Goal: Task Accomplishment & Management: Manage account settings

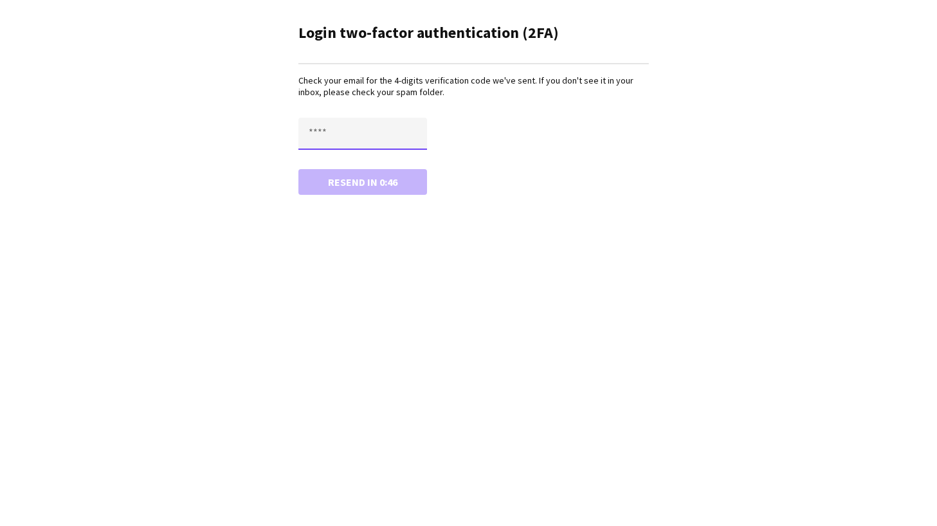
click at [352, 136] on input "text" at bounding box center [362, 134] width 129 height 32
type input "****"
click at [362, 181] on button "Confirm" at bounding box center [362, 182] width 129 height 26
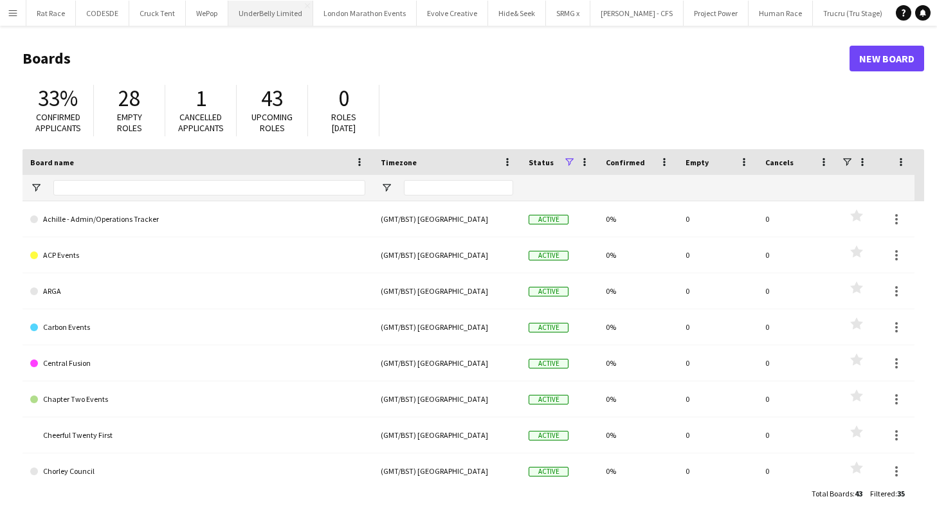
click at [266, 23] on button "UnderBelly Limited Close" at bounding box center [270, 13] width 85 height 25
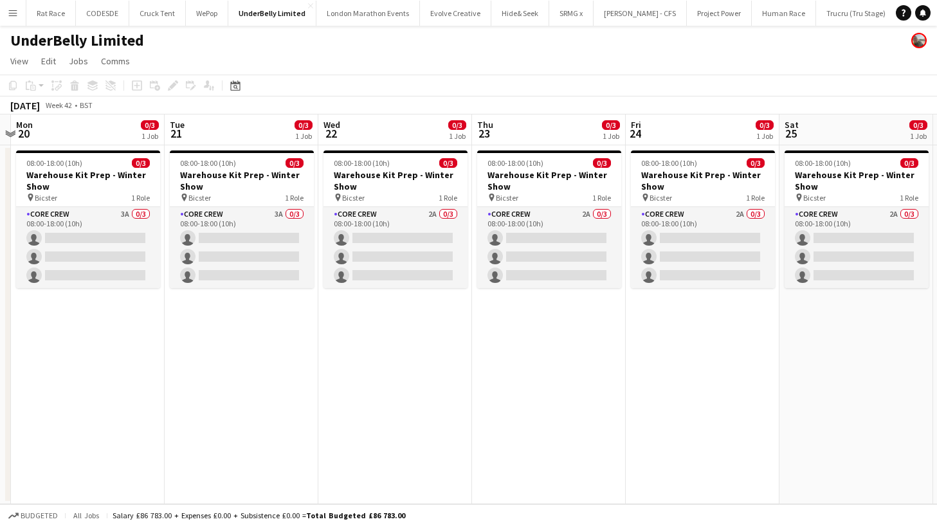
scroll to position [0, 277]
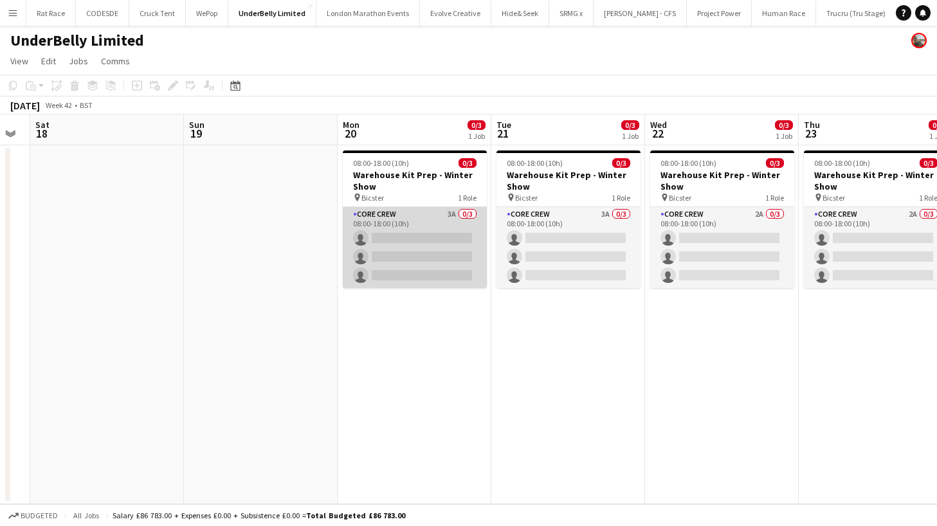
click at [383, 250] on app-card-role "Core Crew 3A 0/3 08:00-18:00 (10h) single-neutral-actions single-neutral-action…" at bounding box center [415, 247] width 144 height 81
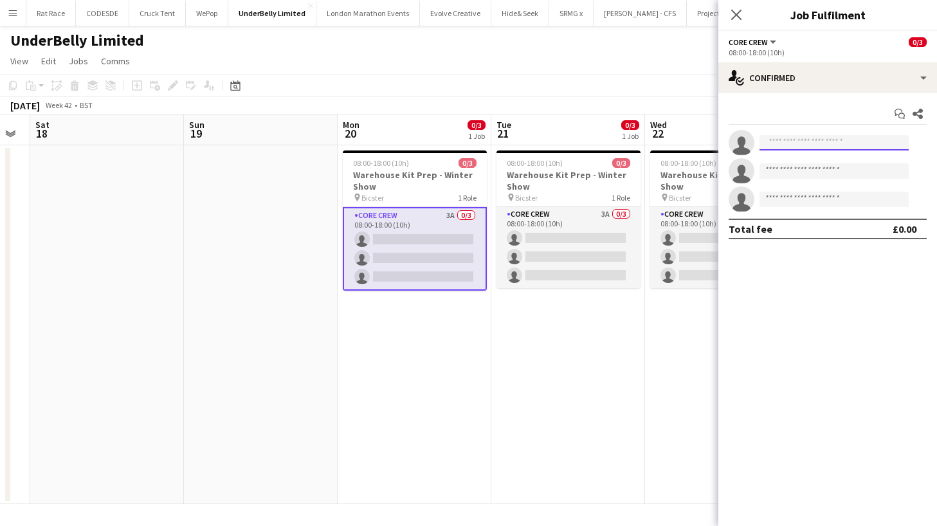
click at [799, 138] on input at bounding box center [833, 142] width 149 height 15
type input "*"
type input "*****"
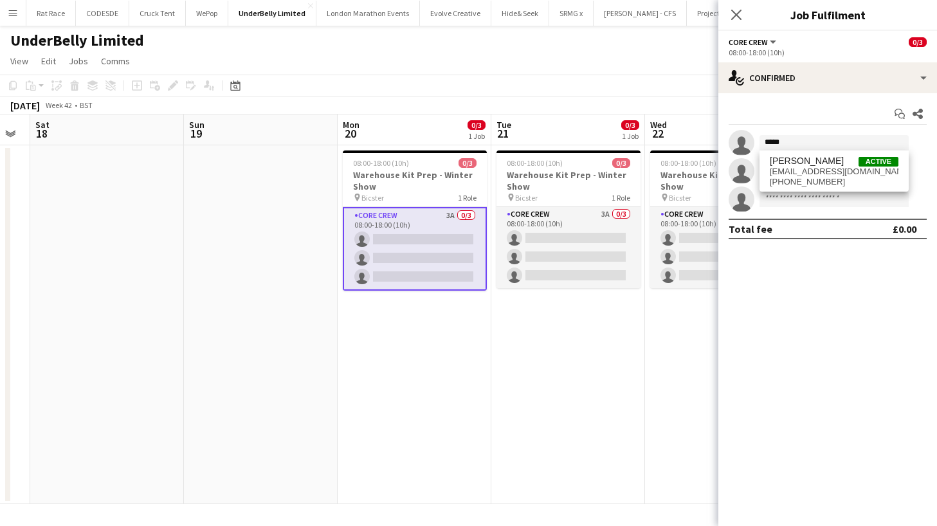
click at [805, 158] on span "[PERSON_NAME]" at bounding box center [807, 161] width 74 height 11
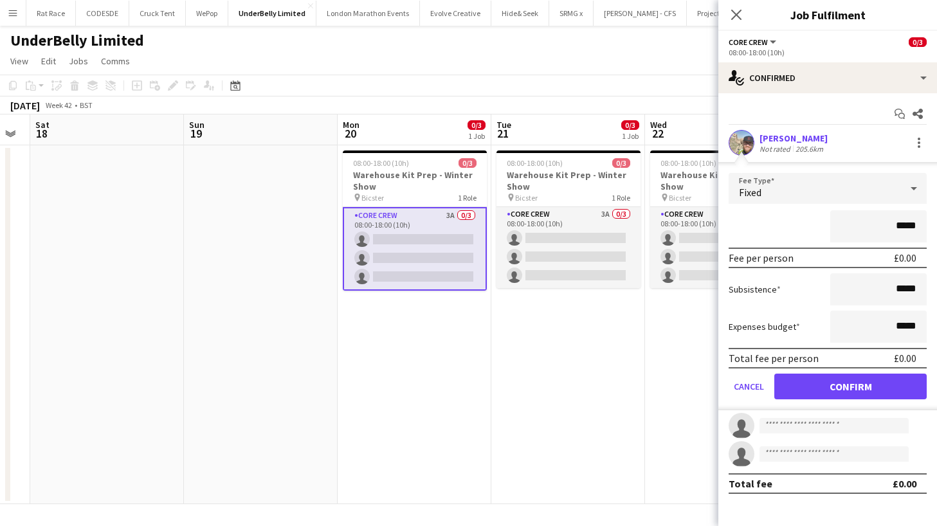
click at [834, 377] on button "Confirm" at bounding box center [850, 387] width 152 height 26
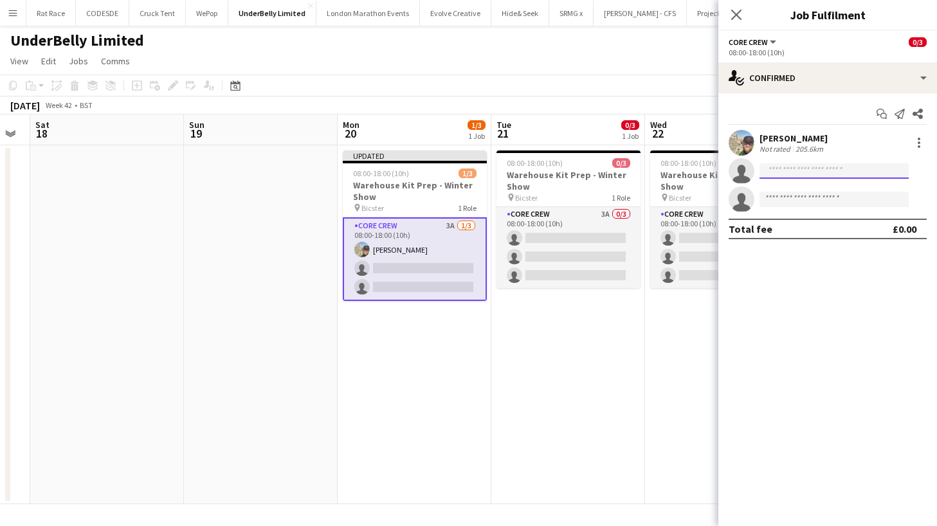
click at [806, 165] on input at bounding box center [833, 170] width 149 height 15
type input "*****"
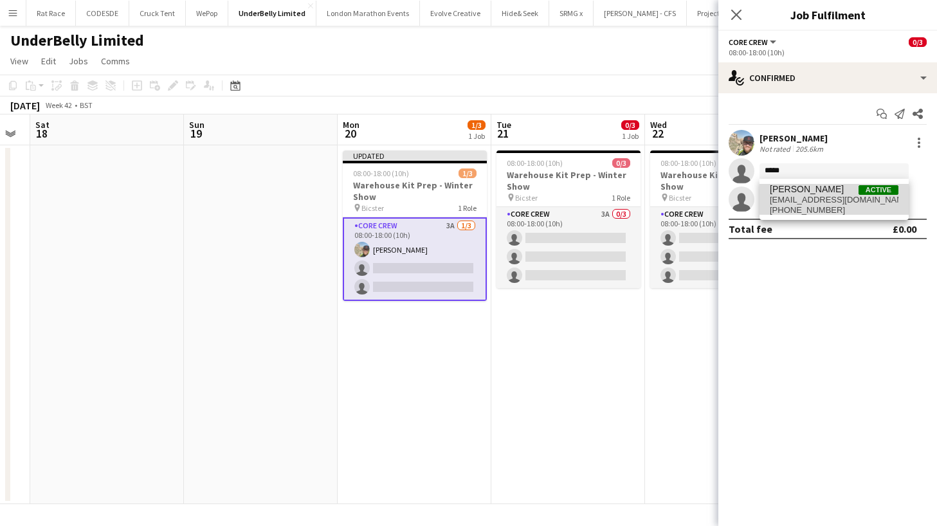
click at [805, 190] on span "[PERSON_NAME]" at bounding box center [807, 189] width 74 height 11
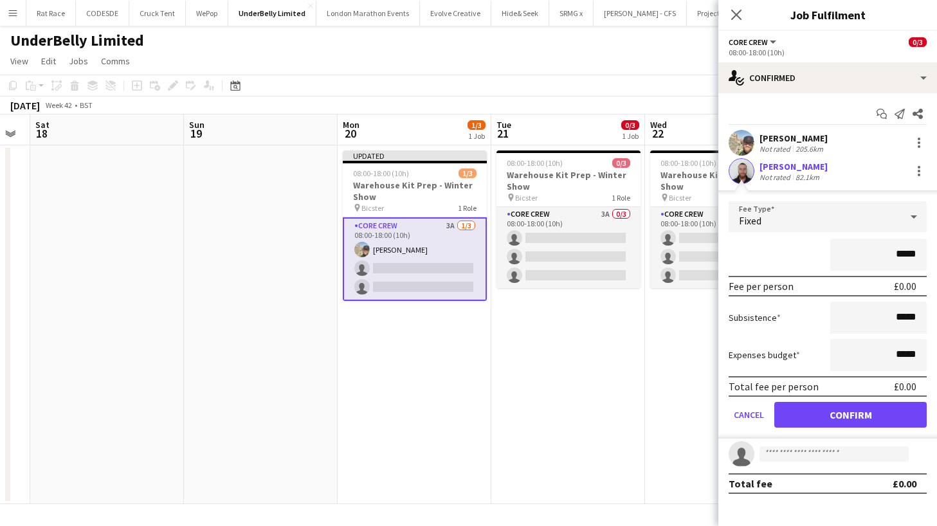
click at [808, 406] on button "Confirm" at bounding box center [850, 415] width 152 height 26
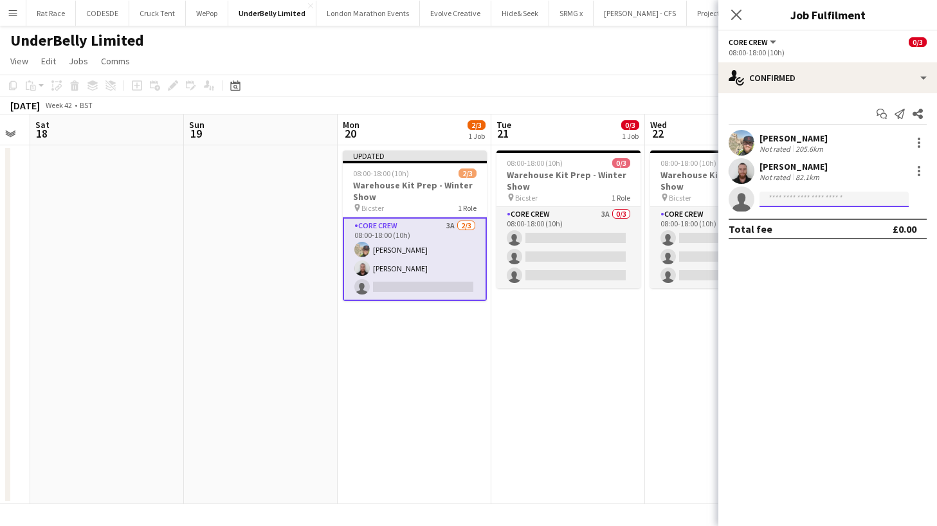
click at [806, 193] on input at bounding box center [833, 199] width 149 height 15
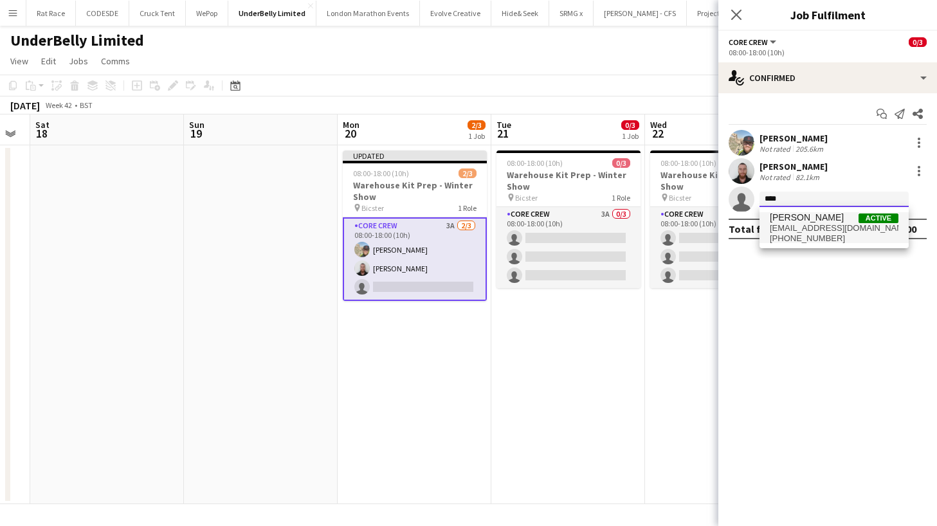
type input "****"
click at [813, 225] on span "[EMAIL_ADDRESS][DOMAIN_NAME]" at bounding box center [834, 228] width 129 height 10
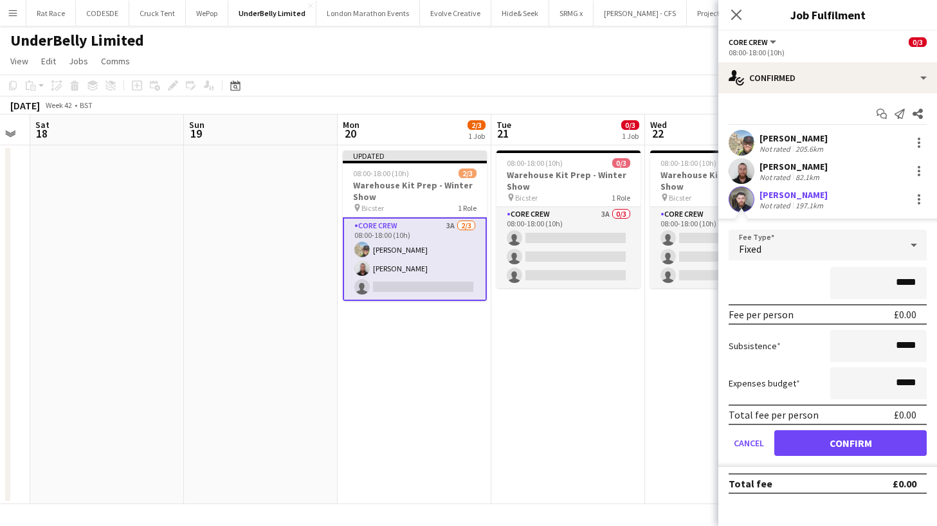
click at [826, 451] on button "Confirm" at bounding box center [850, 443] width 152 height 26
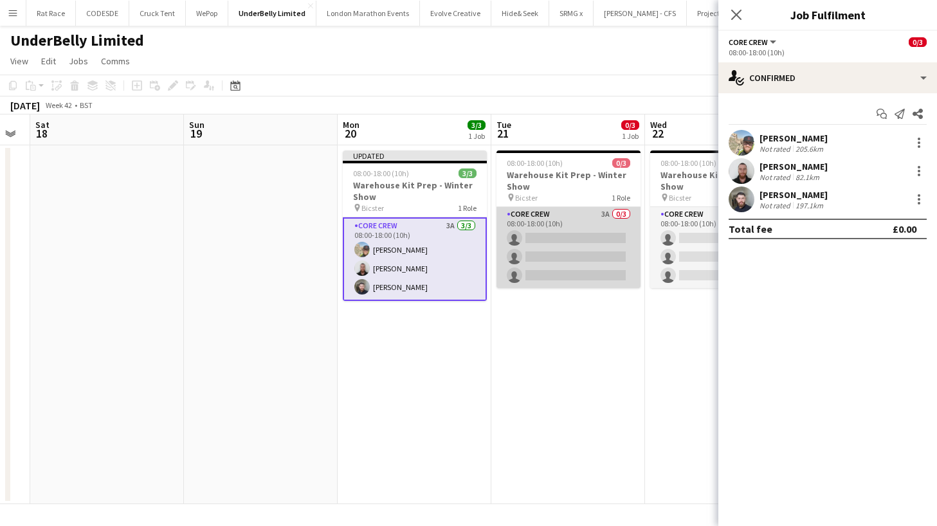
click at [601, 227] on app-card-role "Core Crew 3A 0/3 08:00-18:00 (10h) single-neutral-actions single-neutral-action…" at bounding box center [568, 247] width 144 height 81
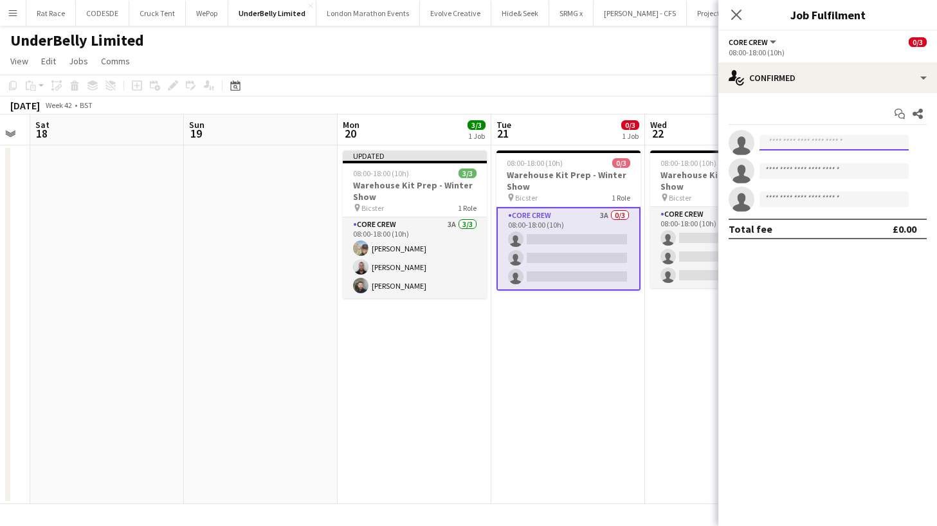
click at [790, 147] on input at bounding box center [833, 142] width 149 height 15
drag, startPoint x: 806, startPoint y: 149, endPoint x: 688, endPoint y: 117, distance: 122.0
click at [691, 118] on body "Menu Boards Boards Boards All jobs Status Workforce Workforce My Workforce Recr…" at bounding box center [468, 263] width 937 height 526
type input "*****"
click at [732, 15] on icon "Close pop-in" at bounding box center [736, 14] width 12 height 12
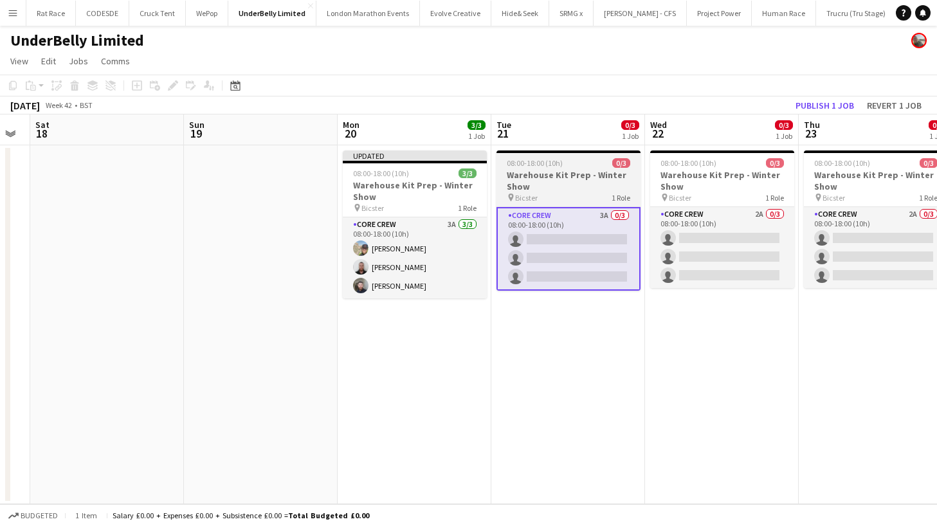
click at [530, 178] on h3 "Warehouse Kit Prep - Winter Show" at bounding box center [568, 180] width 144 height 23
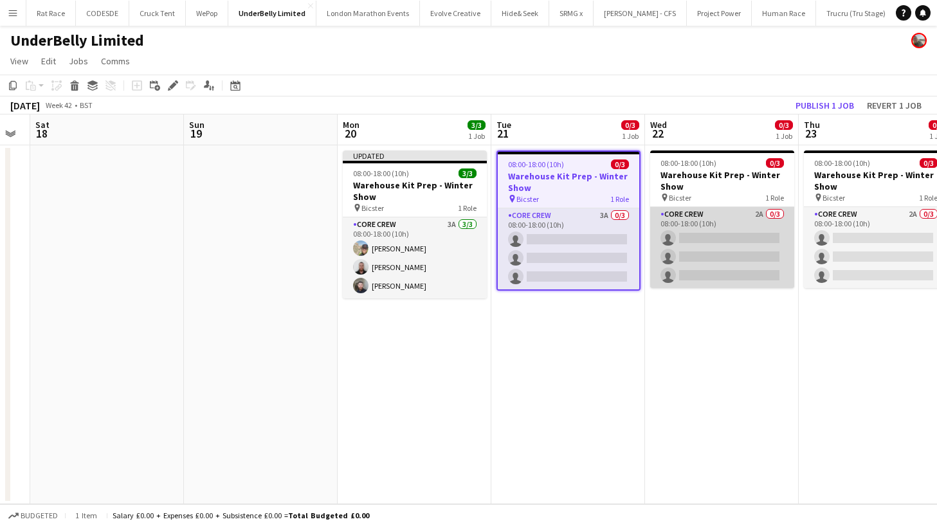
click at [685, 234] on app-card-role "Core Crew 2A 0/3 08:00-18:00 (10h) single-neutral-actions single-neutral-action…" at bounding box center [722, 247] width 144 height 81
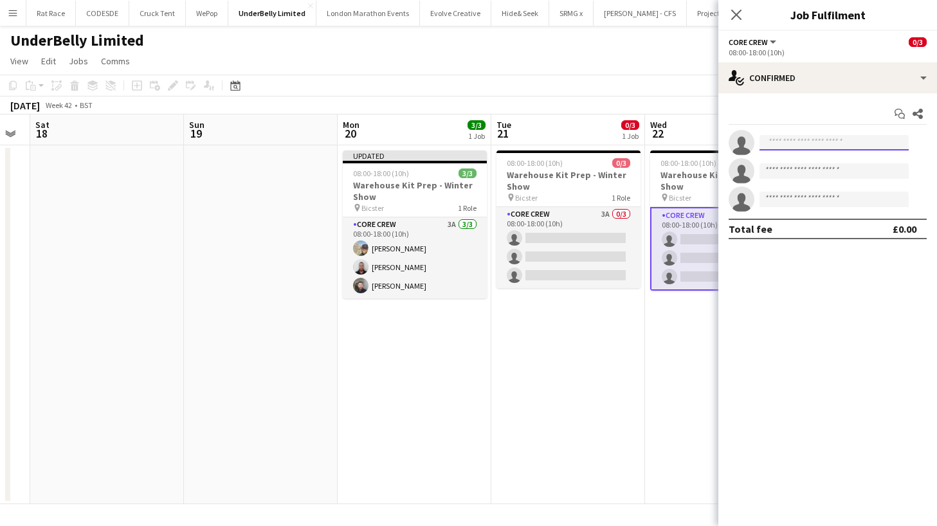
click at [770, 136] on input at bounding box center [833, 142] width 149 height 15
type input "***"
click at [738, 14] on icon "Close pop-in" at bounding box center [736, 14] width 12 height 12
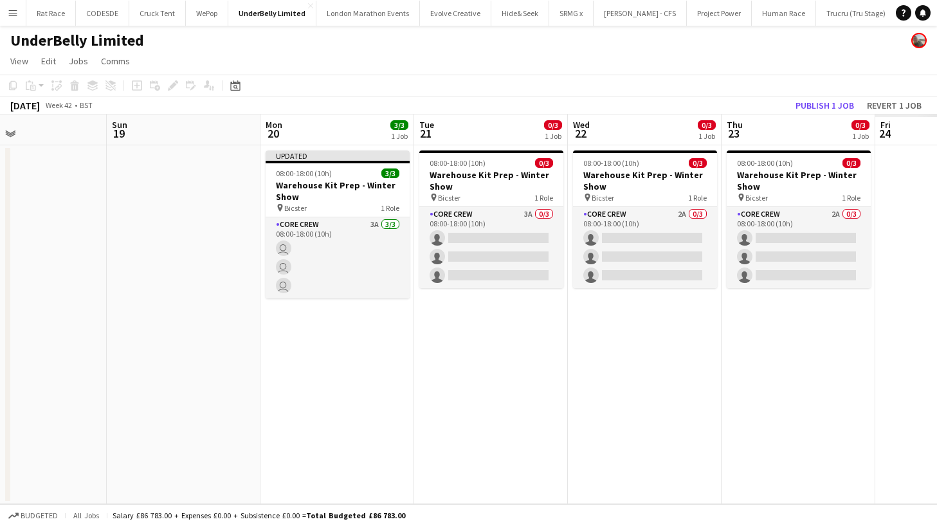
scroll to position [0, 364]
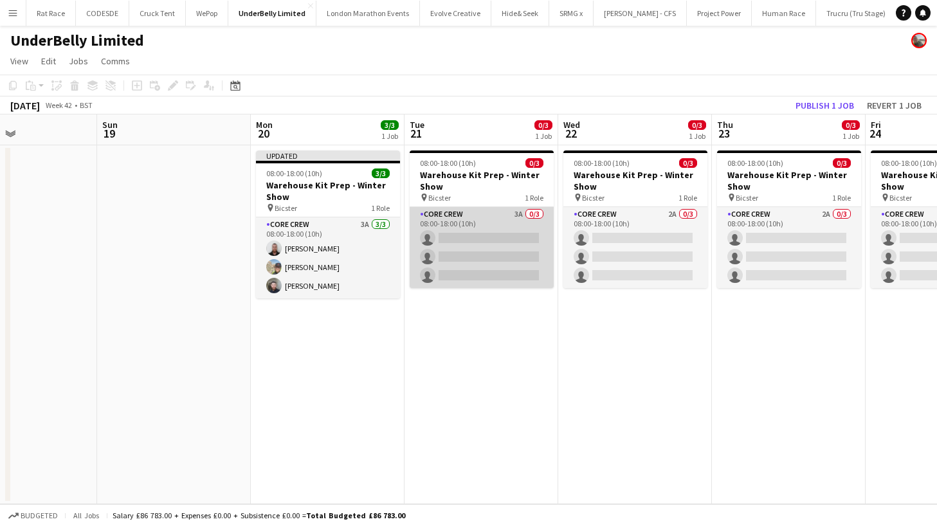
click at [467, 237] on app-card-role "Core Crew 3A 0/3 08:00-18:00 (10h) single-neutral-actions single-neutral-action…" at bounding box center [482, 247] width 144 height 81
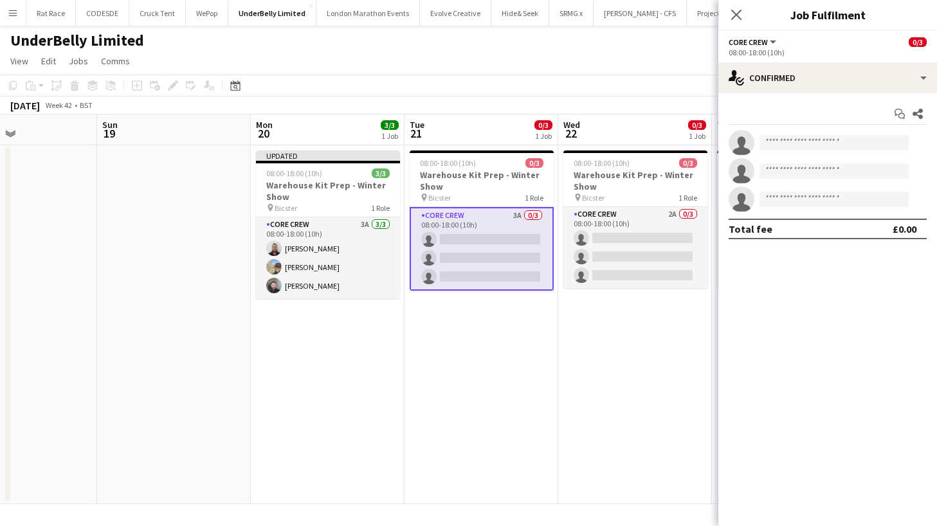
click at [799, 150] on app-invite-slot "single-neutral-actions" at bounding box center [827, 143] width 219 height 26
click at [799, 147] on input at bounding box center [833, 142] width 149 height 15
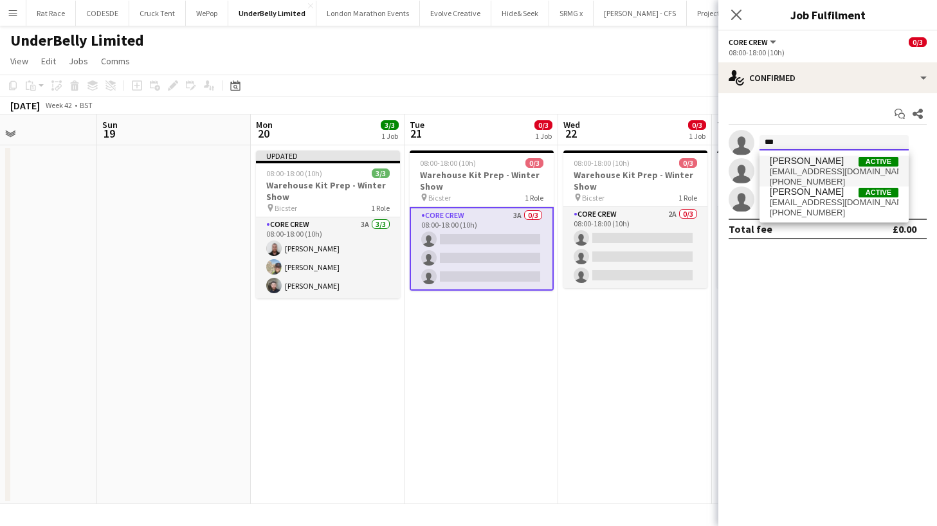
type input "***"
click at [799, 185] on span "[PHONE_NUMBER]" at bounding box center [834, 182] width 129 height 10
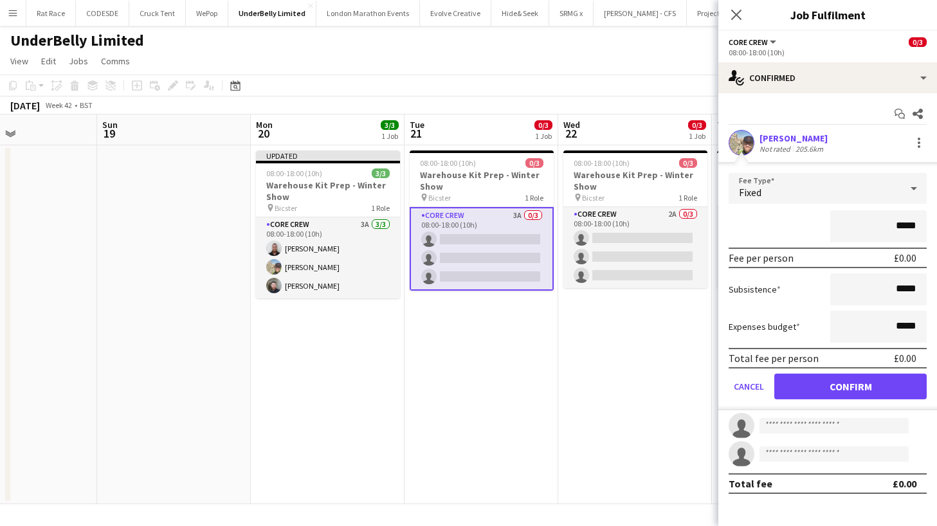
click at [810, 392] on button "Confirm" at bounding box center [850, 387] width 152 height 26
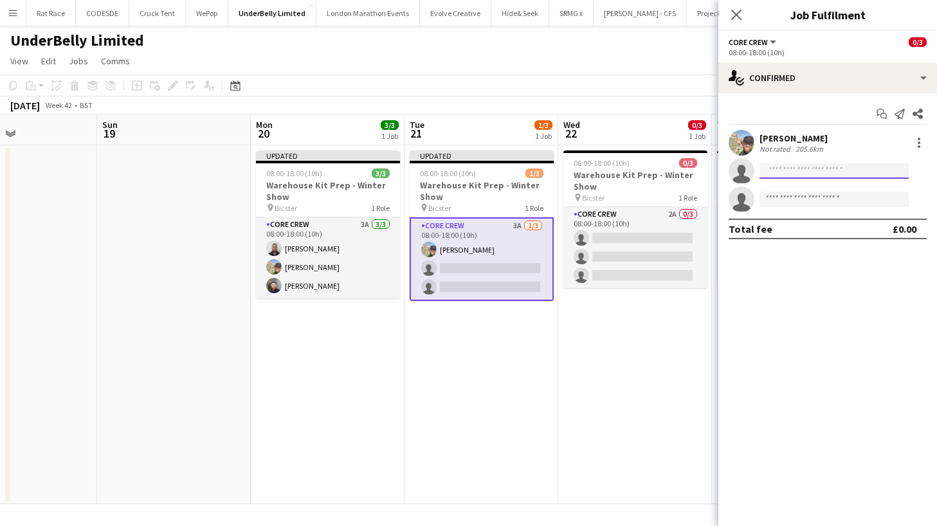
click at [794, 175] on input at bounding box center [833, 170] width 149 height 15
type input "*****"
click at [797, 196] on span "[EMAIL_ADDRESS][DOMAIN_NAME]" at bounding box center [834, 200] width 129 height 10
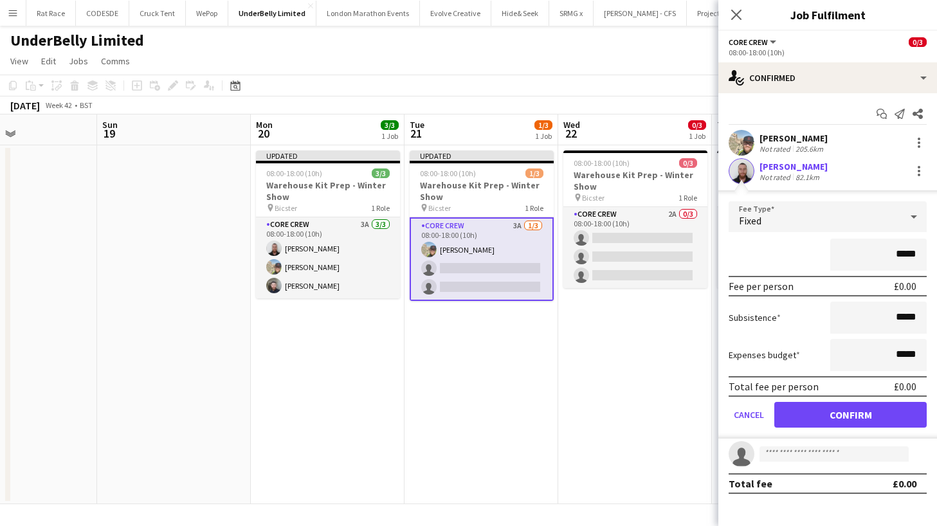
click at [816, 406] on button "Confirm" at bounding box center [850, 415] width 152 height 26
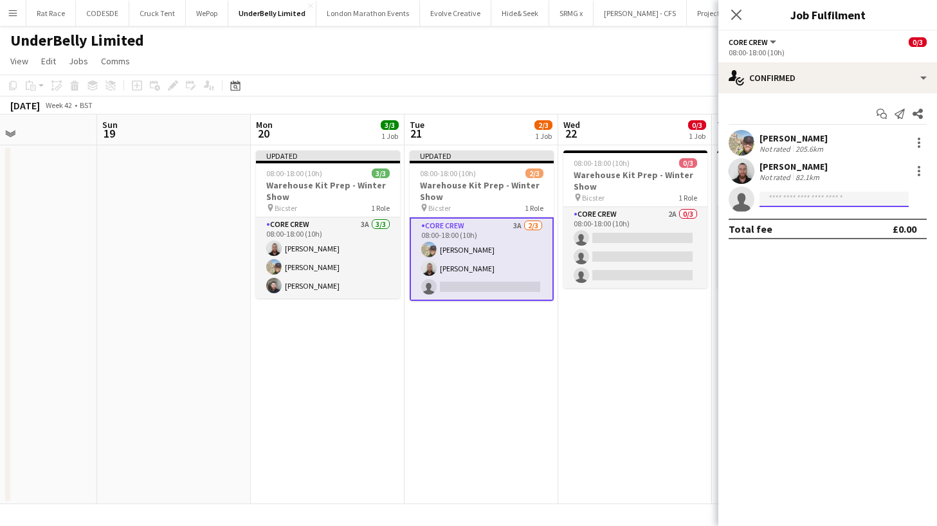
click at [789, 194] on input at bounding box center [833, 199] width 149 height 15
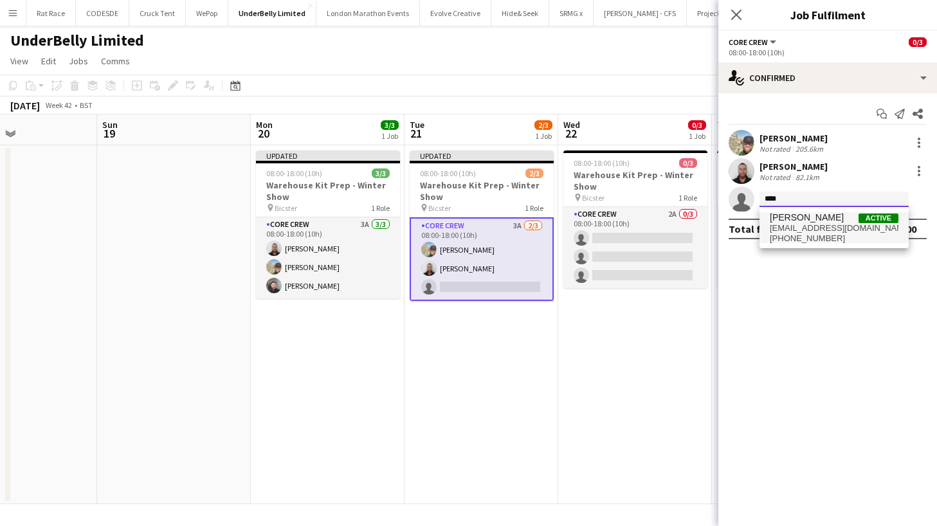
type input "****"
click at [797, 214] on span "[PERSON_NAME]" at bounding box center [807, 217] width 74 height 11
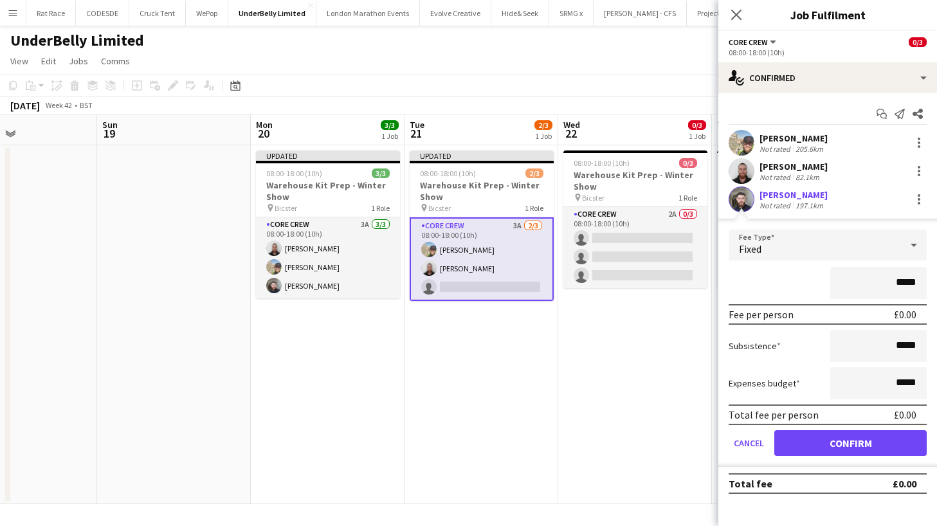
click at [805, 438] on button "Confirm" at bounding box center [850, 443] width 152 height 26
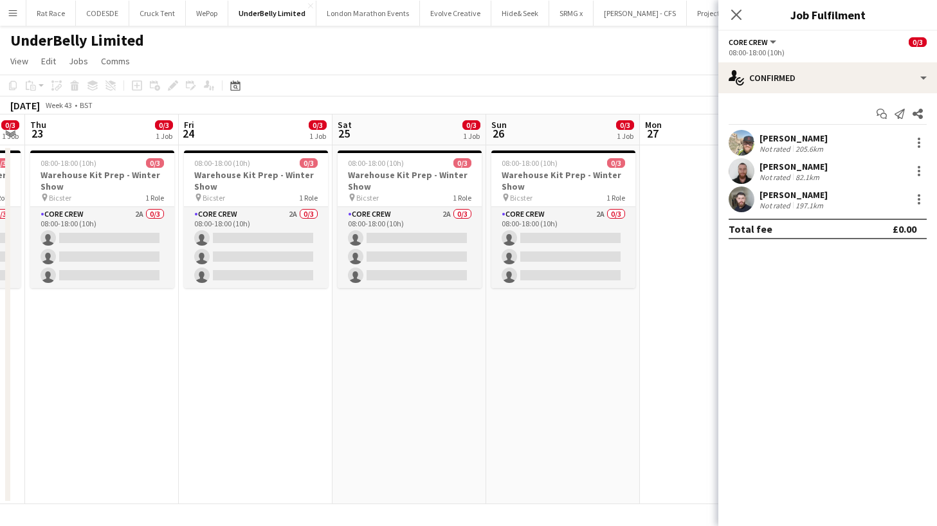
scroll to position [0, 442]
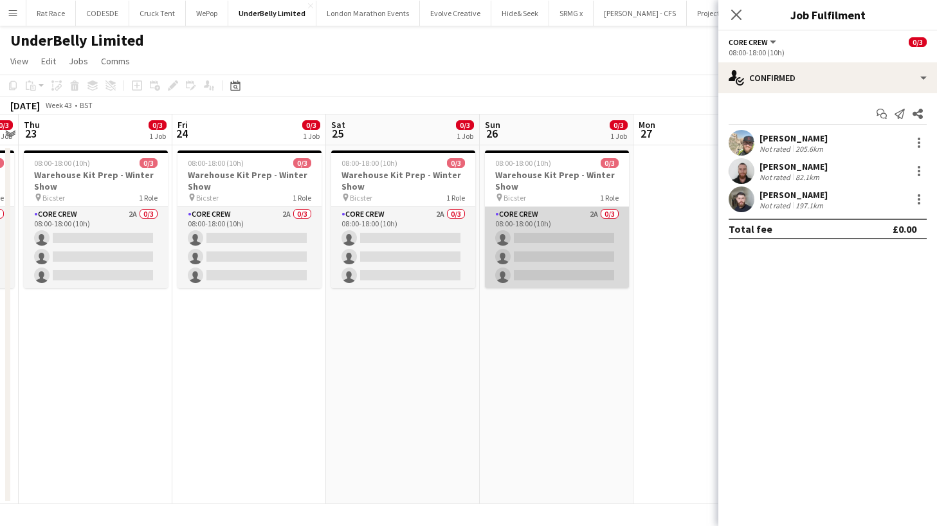
click at [587, 255] on app-card-role "Core Crew 2A 0/3 08:00-18:00 (10h) single-neutral-actions single-neutral-action…" at bounding box center [557, 247] width 144 height 81
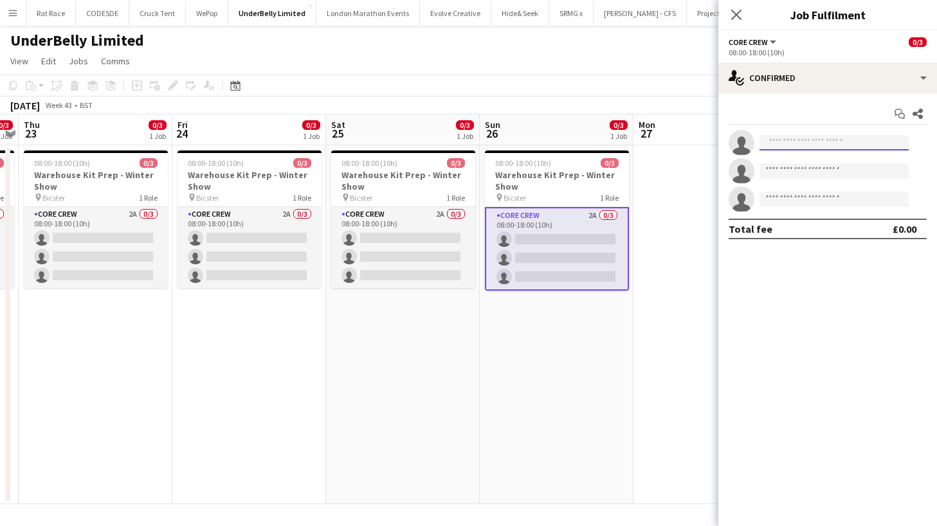
click at [819, 141] on input at bounding box center [833, 142] width 149 height 15
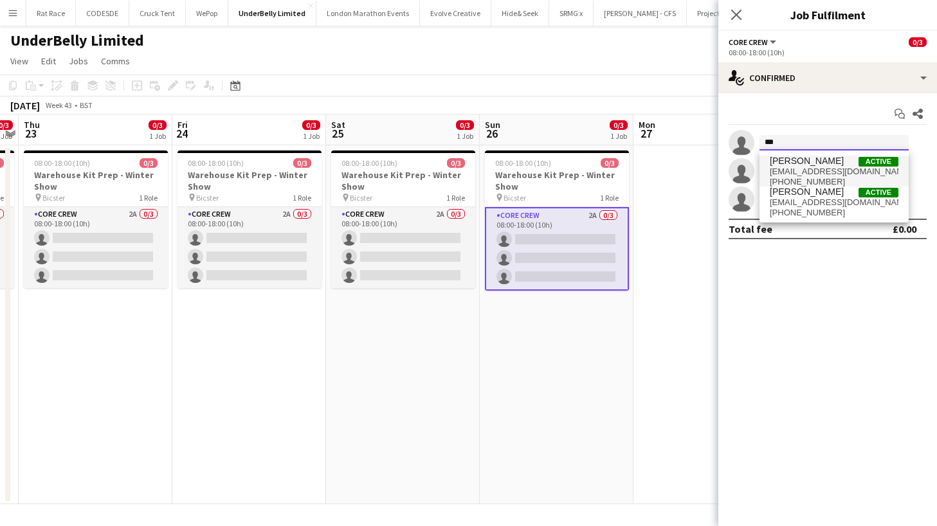
type input "***"
click at [819, 166] on span "[PERSON_NAME]" at bounding box center [807, 161] width 74 height 11
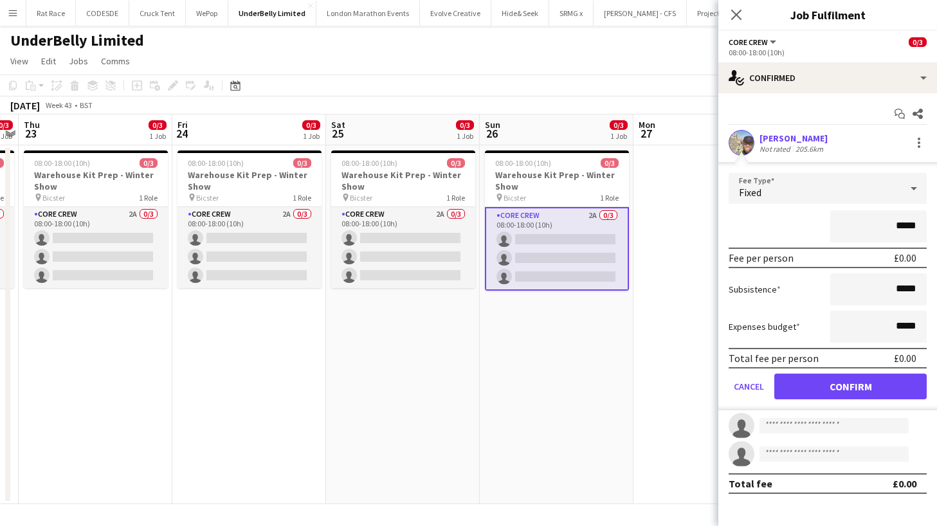
click at [796, 383] on button "Confirm" at bounding box center [850, 387] width 152 height 26
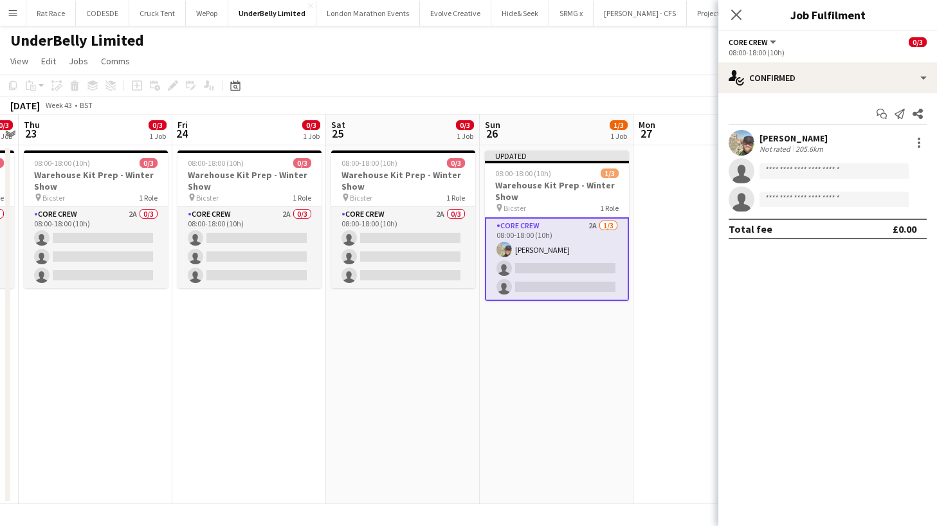
click at [788, 179] on app-invite-slot "single-neutral-actions" at bounding box center [827, 171] width 219 height 26
click at [785, 170] on input at bounding box center [833, 170] width 149 height 15
type input "***"
click at [787, 179] on div "[PERSON_NAME] Active [EMAIL_ADDRESS][DOMAIN_NAME] [PHONE_NUMBER]" at bounding box center [833, 199] width 149 height 41
click at [787, 200] on span "[EMAIL_ADDRESS][DOMAIN_NAME]" at bounding box center [834, 200] width 129 height 10
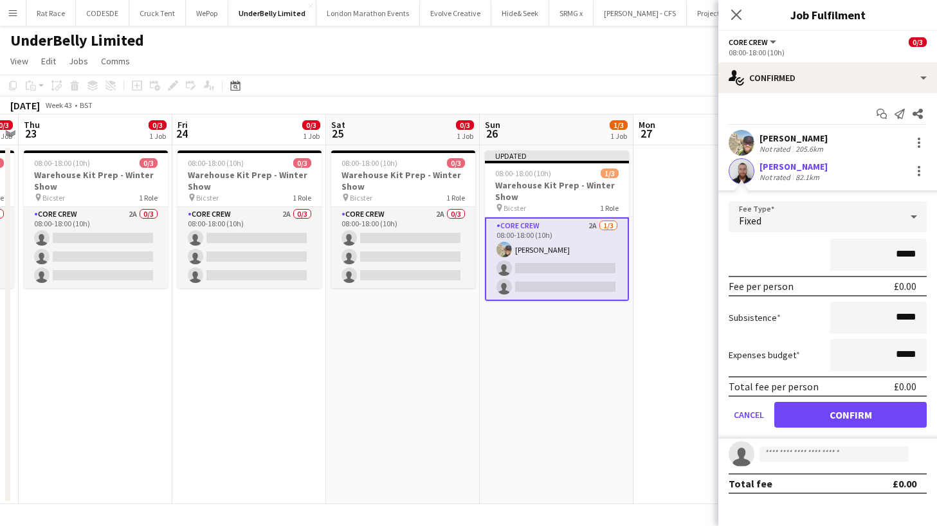
click at [793, 406] on button "Confirm" at bounding box center [850, 415] width 152 height 26
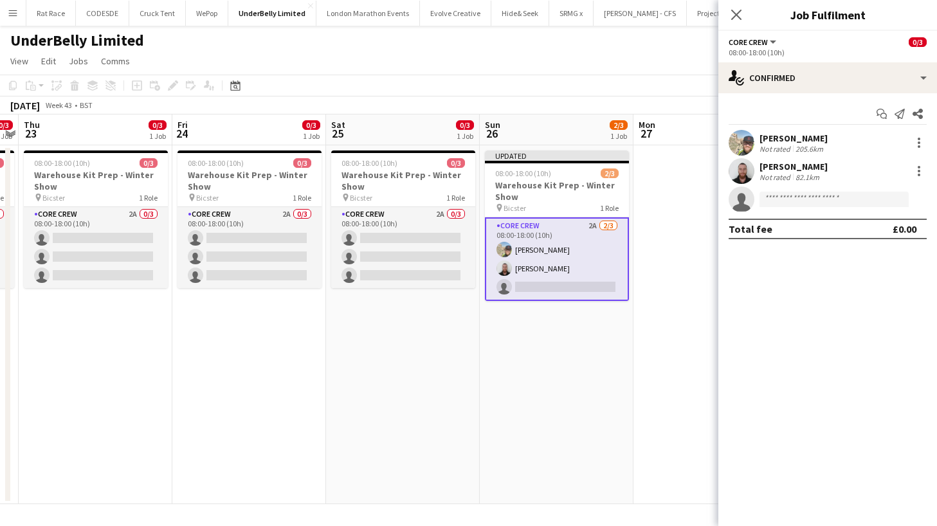
click at [776, 186] on app-invite-slot "single-neutral-actions" at bounding box center [827, 199] width 219 height 26
click at [776, 198] on input at bounding box center [833, 199] width 149 height 15
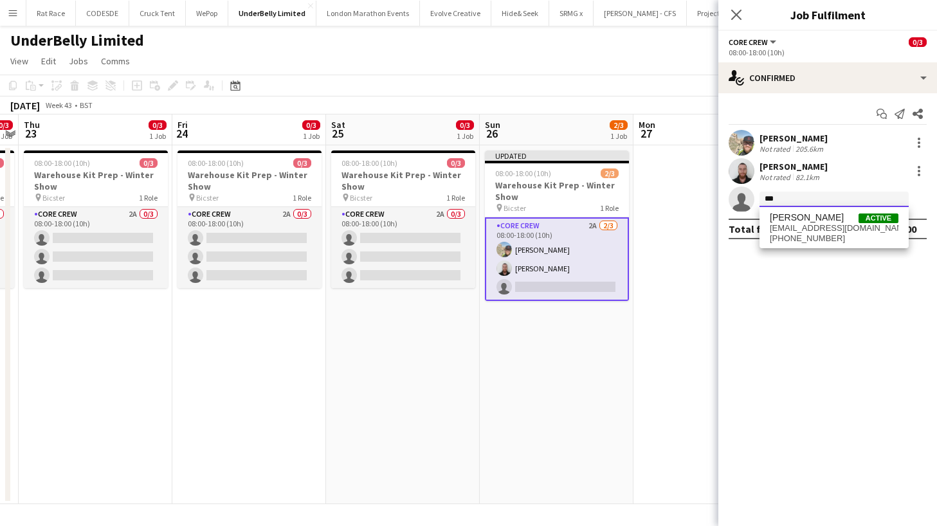
type input "***"
click at [781, 211] on div "[PERSON_NAME] Active [EMAIL_ADDRESS][DOMAIN_NAME] [PHONE_NUMBER]" at bounding box center [833, 227] width 149 height 41
click at [783, 221] on span "[PERSON_NAME]" at bounding box center [807, 217] width 74 height 11
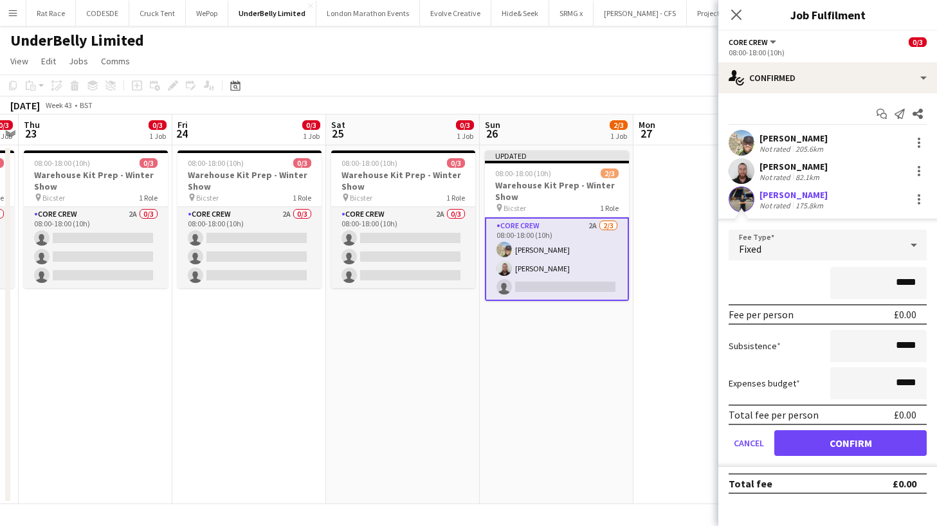
click at [788, 439] on button "Confirm" at bounding box center [850, 443] width 152 height 26
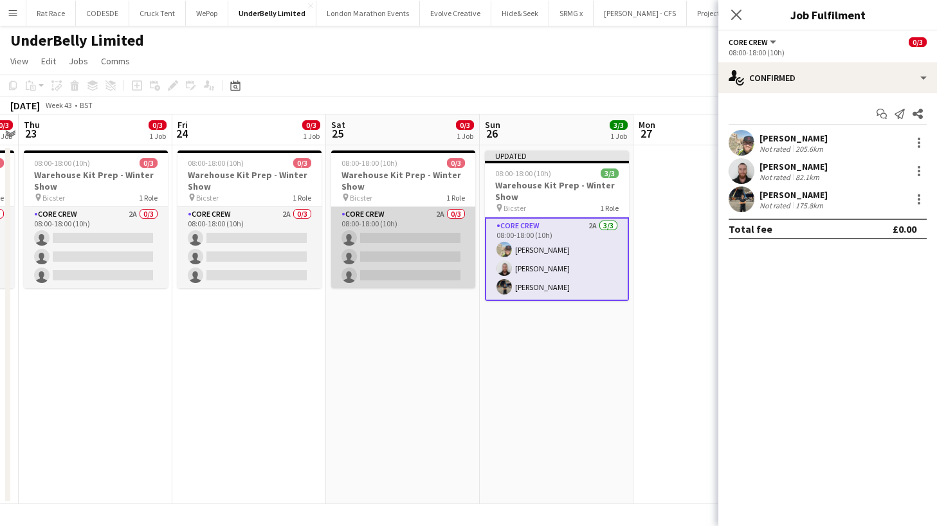
click at [439, 254] on app-card-role "Core Crew 2A 0/3 08:00-18:00 (10h) single-neutral-actions single-neutral-action…" at bounding box center [403, 247] width 144 height 81
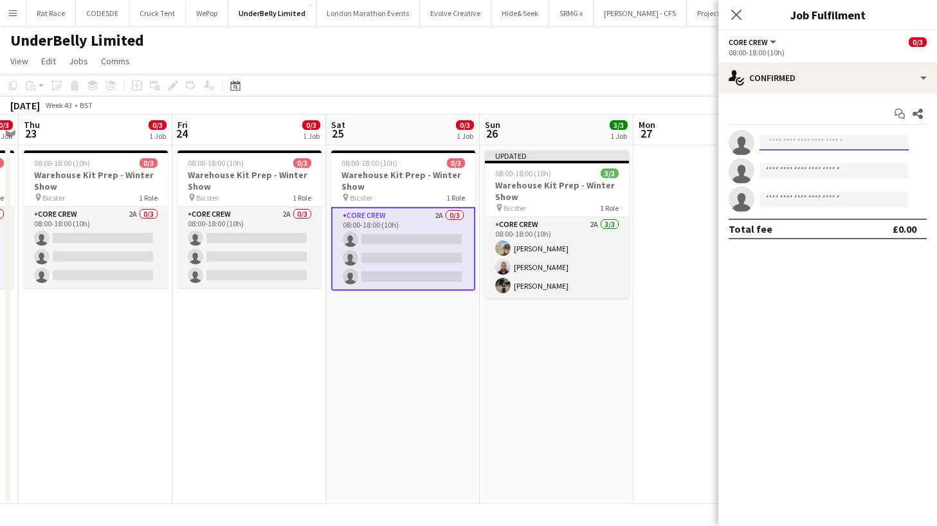
click at [767, 141] on input at bounding box center [833, 142] width 149 height 15
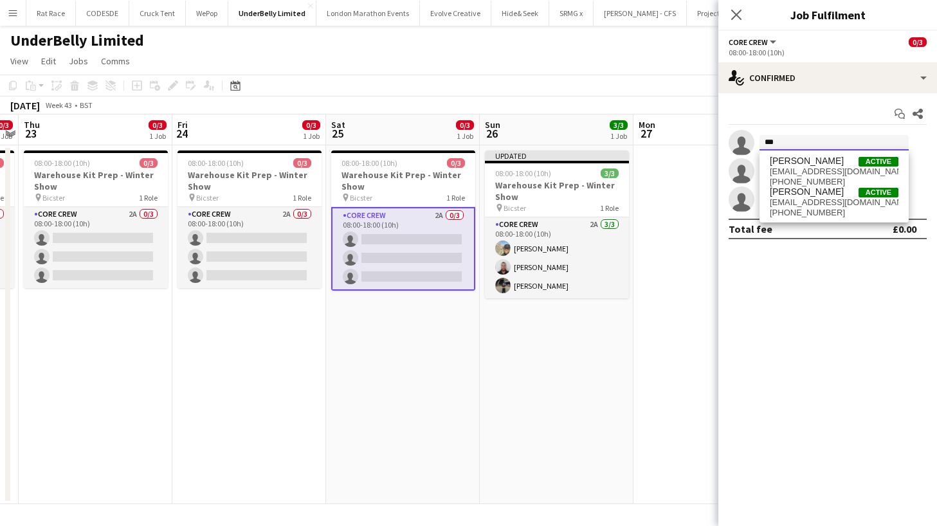
type input "***"
click at [779, 155] on div "[PERSON_NAME] Active [EMAIL_ADDRESS][DOMAIN_NAME] [PHONE_NUMBER] [PERSON_NAME] …" at bounding box center [833, 186] width 149 height 72
click at [779, 165] on span "[PERSON_NAME]" at bounding box center [807, 161] width 74 height 11
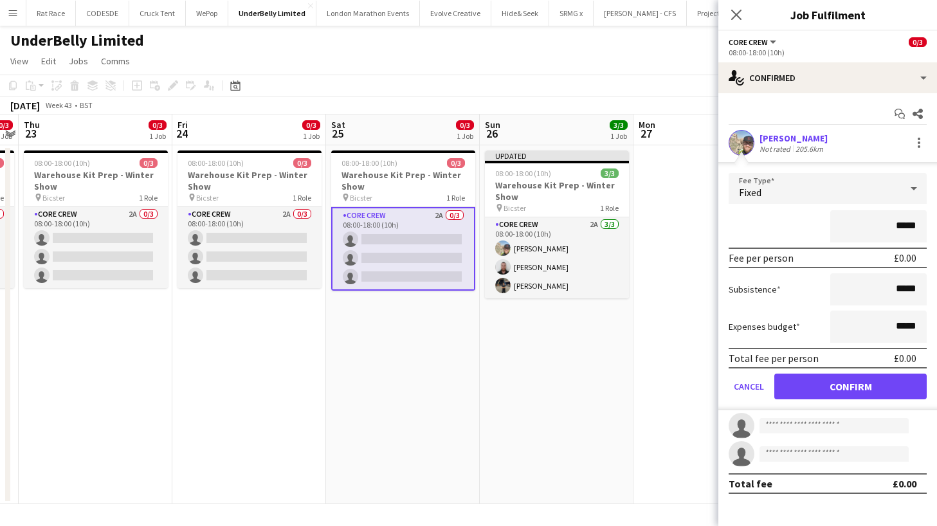
click at [783, 381] on button "Confirm" at bounding box center [850, 387] width 152 height 26
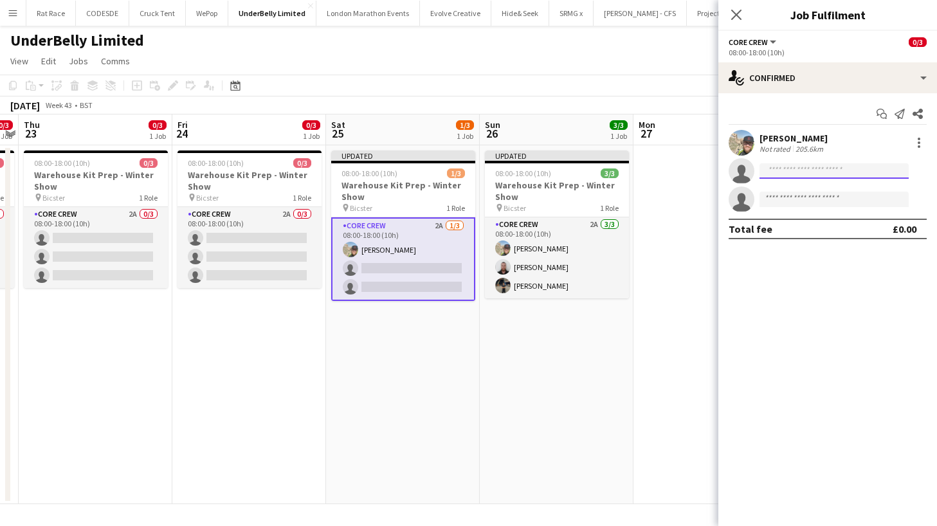
click at [779, 176] on input at bounding box center [833, 170] width 149 height 15
type input "***"
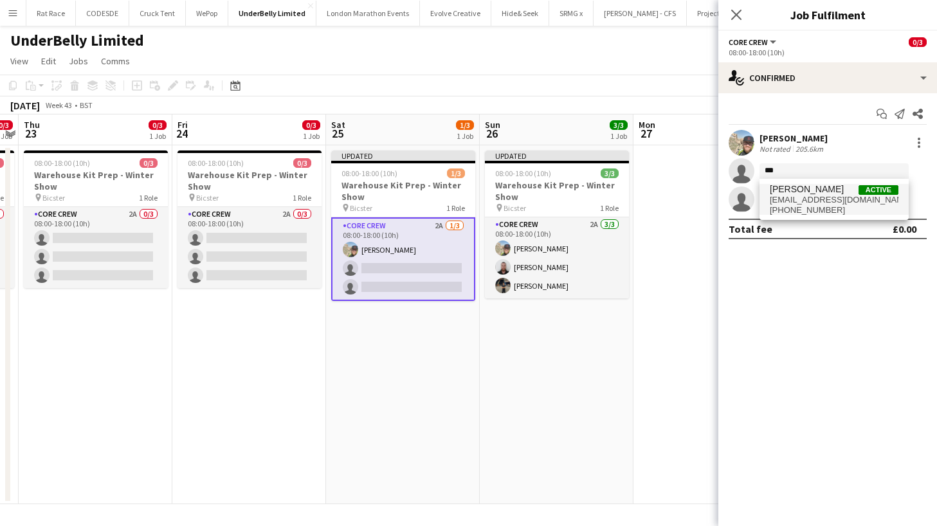
click at [789, 205] on span "[PHONE_NUMBER]" at bounding box center [834, 210] width 129 height 10
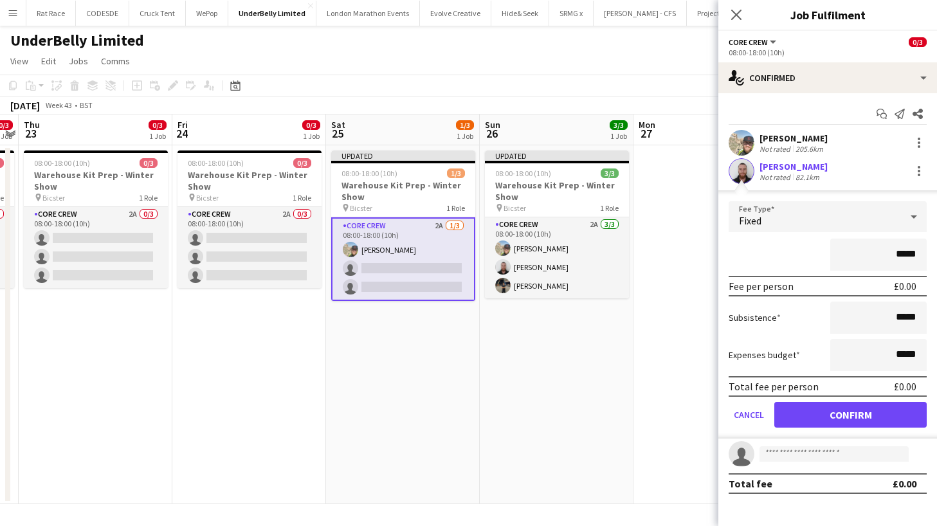
click at [799, 406] on button "Confirm" at bounding box center [850, 415] width 152 height 26
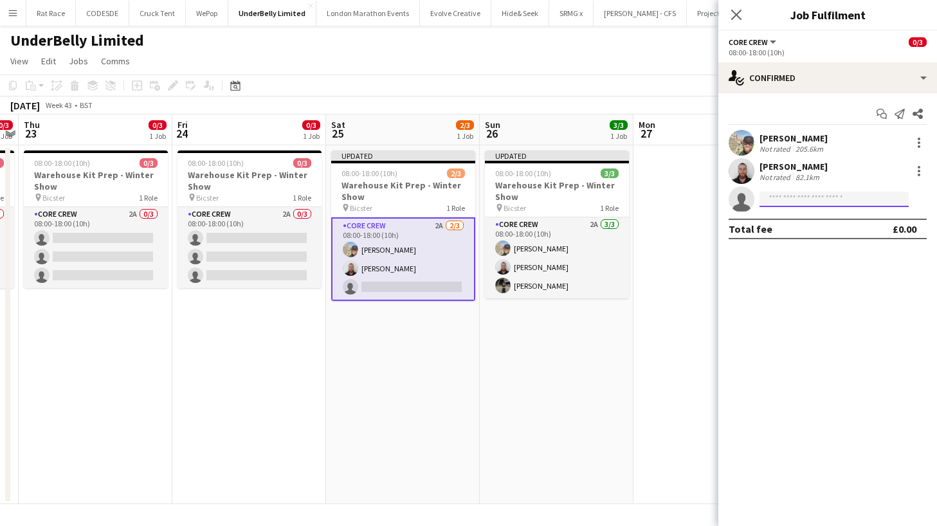
click at [791, 199] on input at bounding box center [833, 199] width 149 height 15
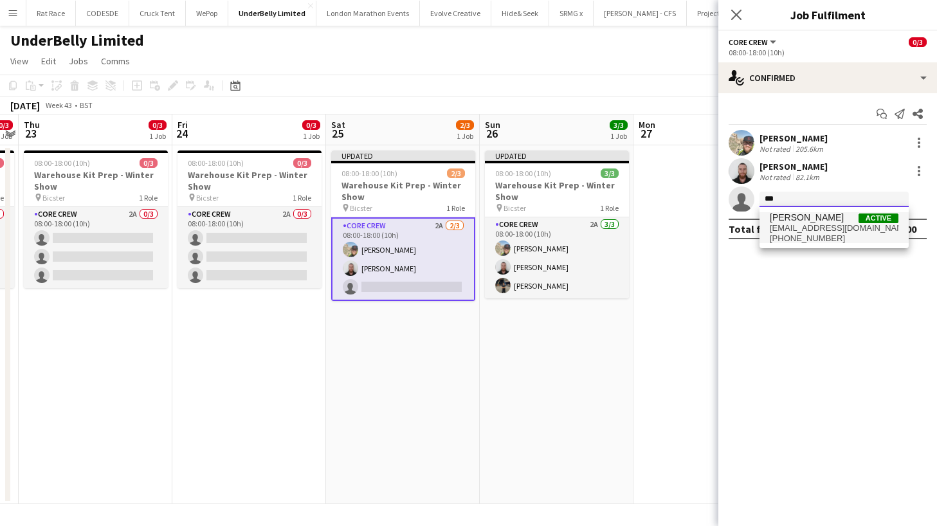
type input "***"
click at [796, 223] on span "[PERSON_NAME]" at bounding box center [807, 217] width 74 height 11
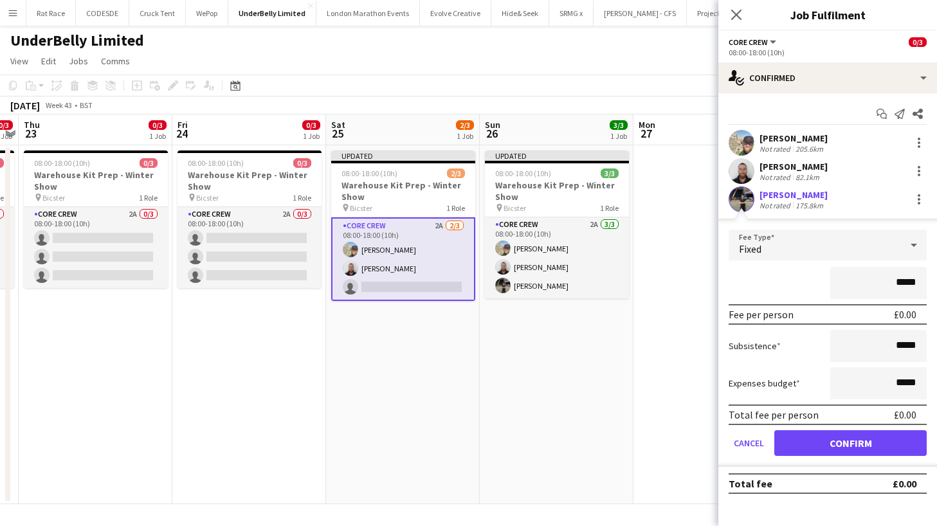
click at [794, 444] on button "Confirm" at bounding box center [850, 443] width 152 height 26
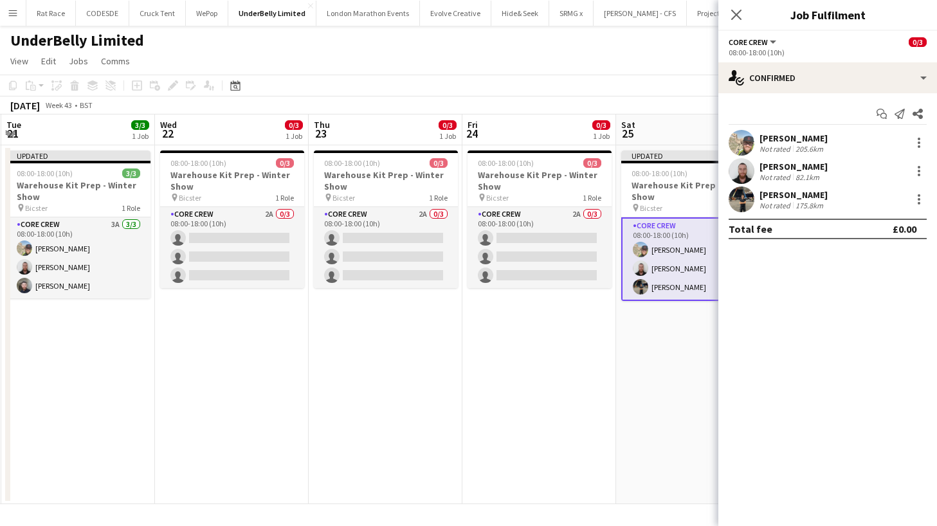
scroll to position [0, 303]
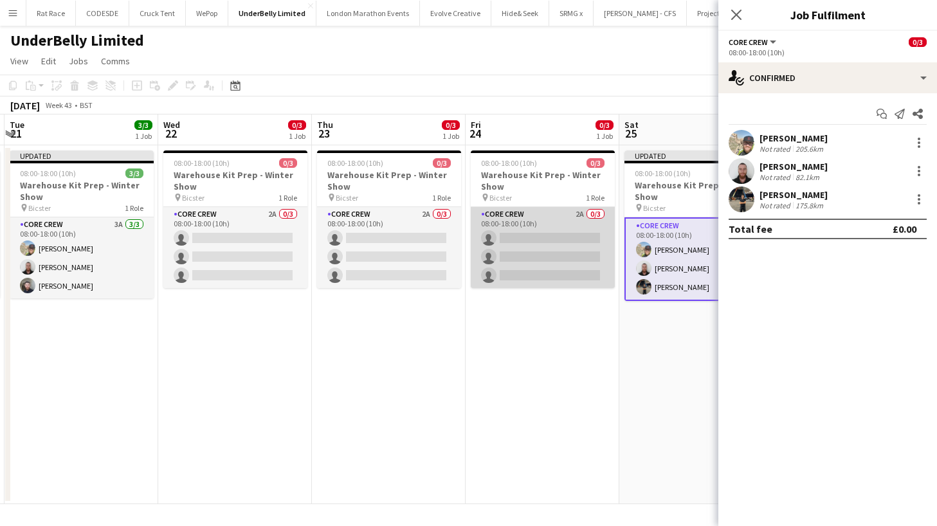
click at [547, 278] on app-card-role "Core Crew 2A 0/3 08:00-18:00 (10h) single-neutral-actions single-neutral-action…" at bounding box center [543, 247] width 144 height 81
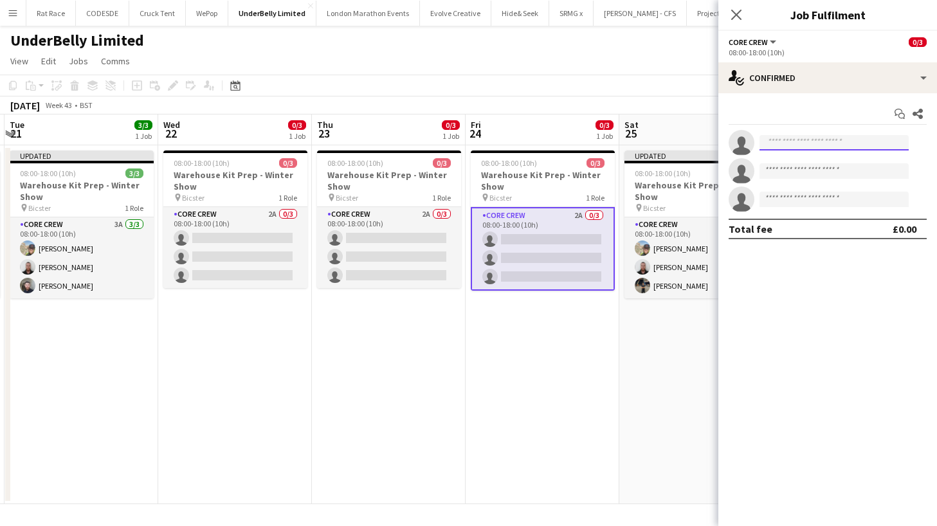
click at [813, 141] on input at bounding box center [833, 142] width 149 height 15
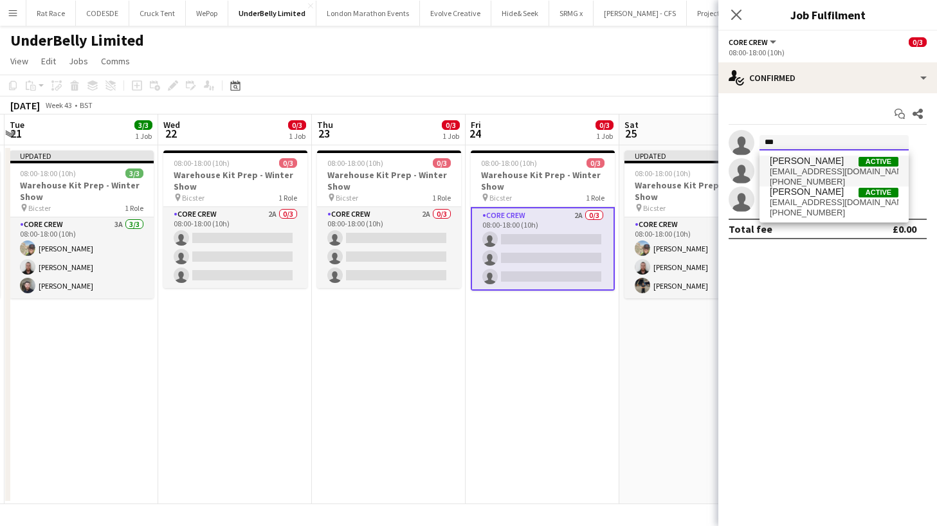
type input "***"
click at [822, 156] on span "[PERSON_NAME] Active" at bounding box center [834, 161] width 129 height 11
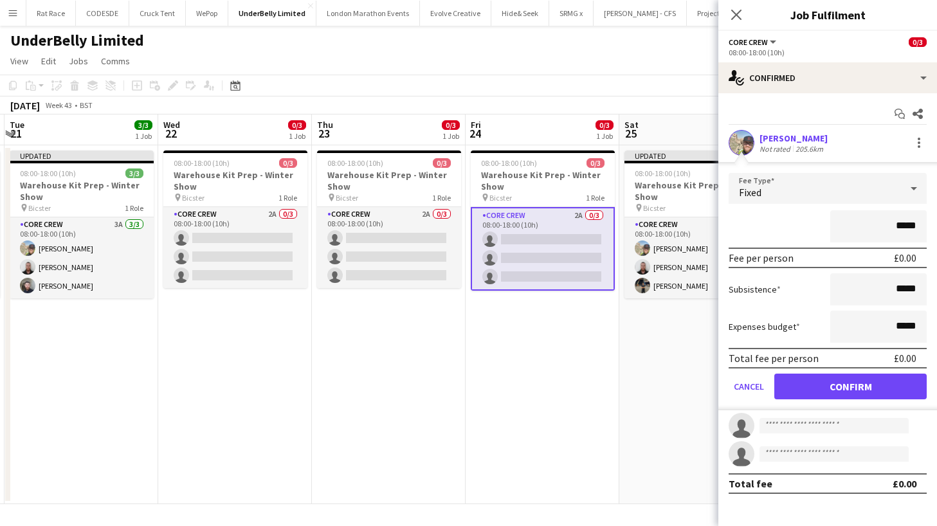
click at [819, 399] on form "Fee Type Fixed ***** Fee per person £0.00 Subsistence ***** Expenses budget ***…" at bounding box center [827, 291] width 219 height 237
click at [819, 398] on button "Confirm" at bounding box center [850, 387] width 152 height 26
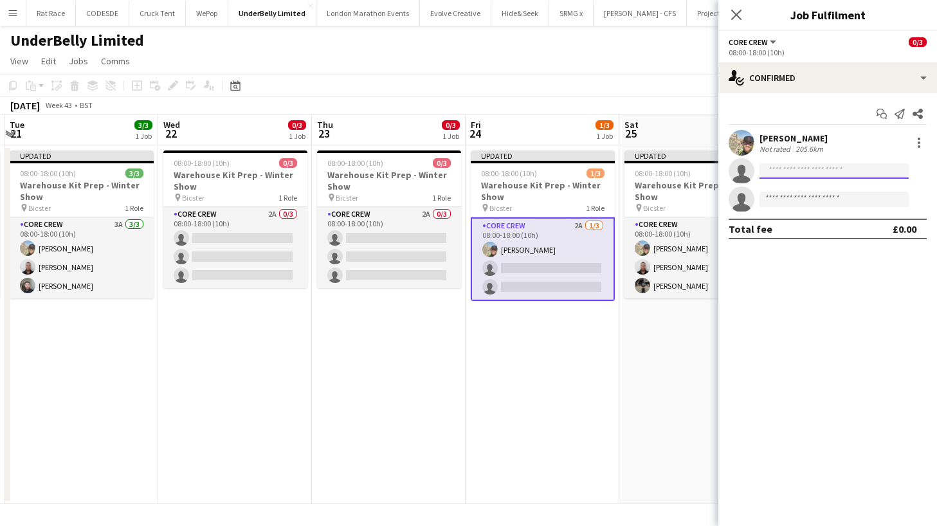
click at [772, 177] on input at bounding box center [833, 170] width 149 height 15
type input "***"
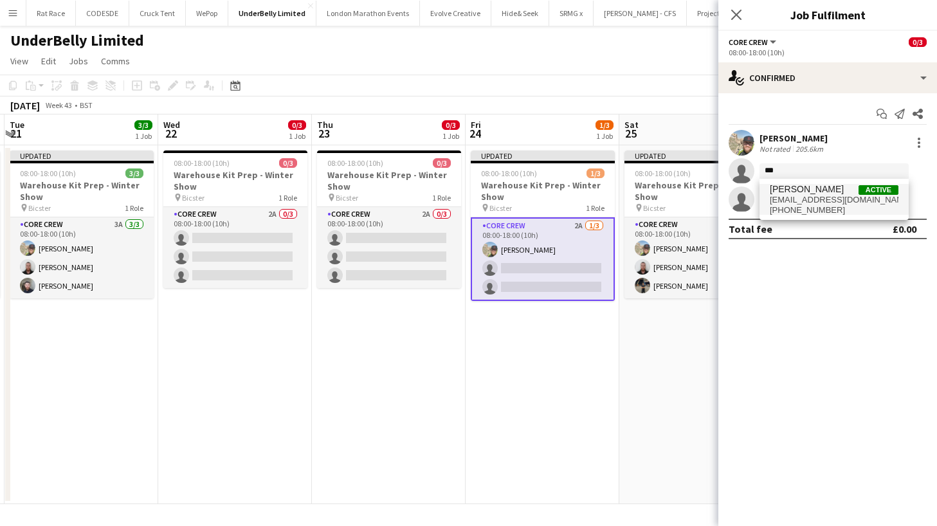
click at [781, 189] on span "[PERSON_NAME]" at bounding box center [807, 189] width 74 height 11
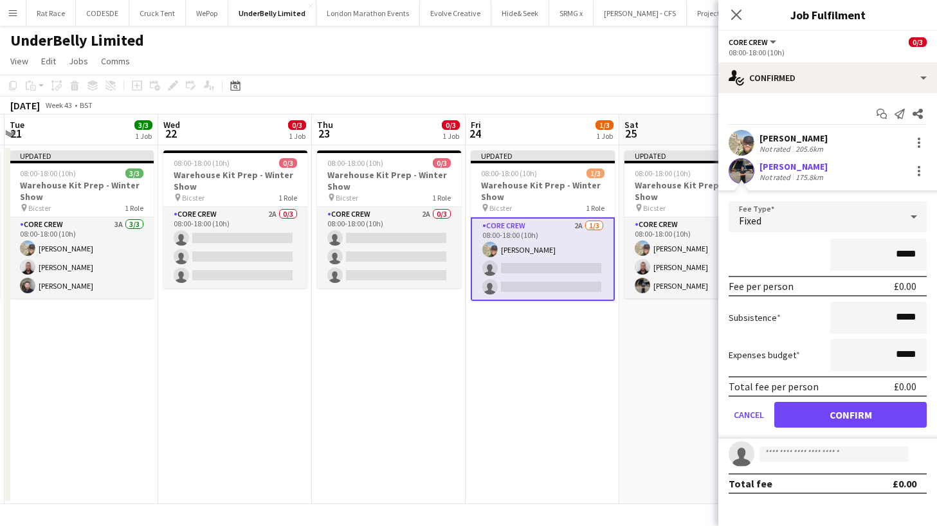
click at [801, 419] on button "Confirm" at bounding box center [850, 415] width 152 height 26
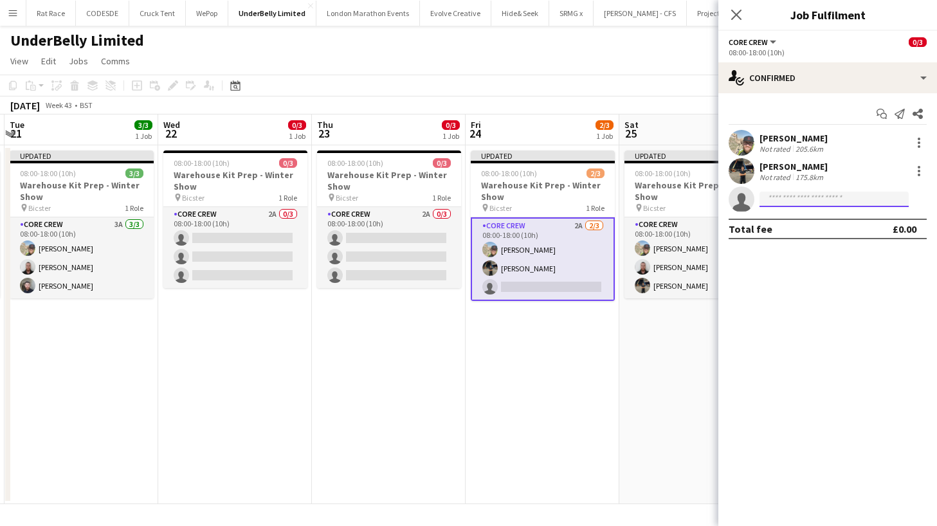
click at [795, 194] on input at bounding box center [833, 199] width 149 height 15
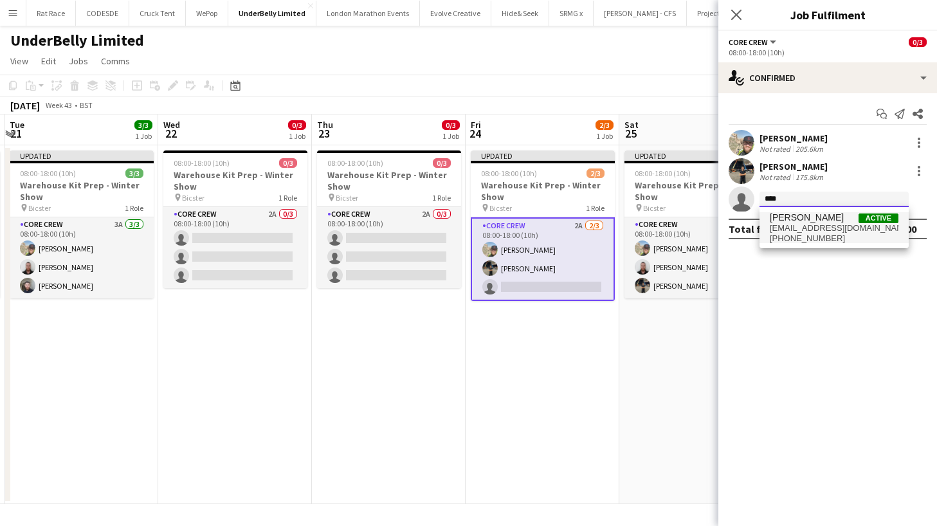
type input "****"
click at [799, 216] on span "[PERSON_NAME]" at bounding box center [807, 217] width 74 height 11
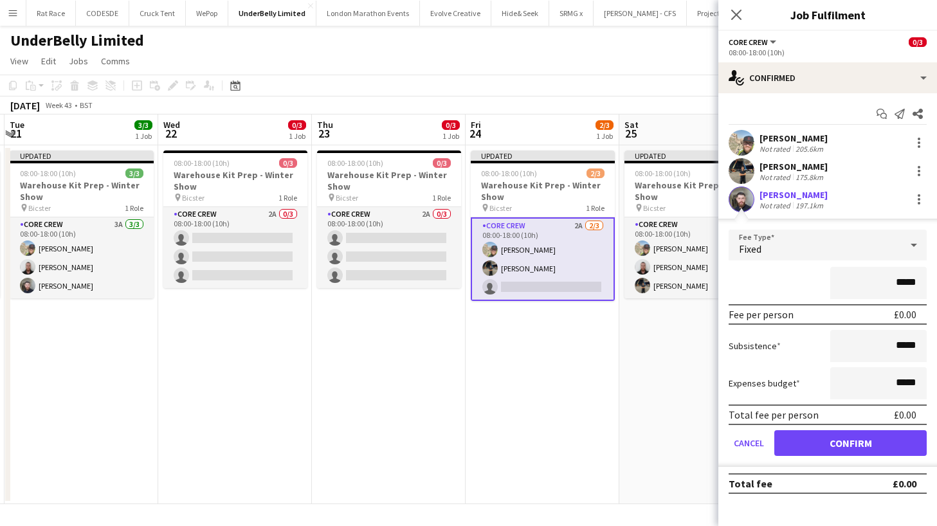
click at [801, 439] on button "Confirm" at bounding box center [850, 443] width 152 height 26
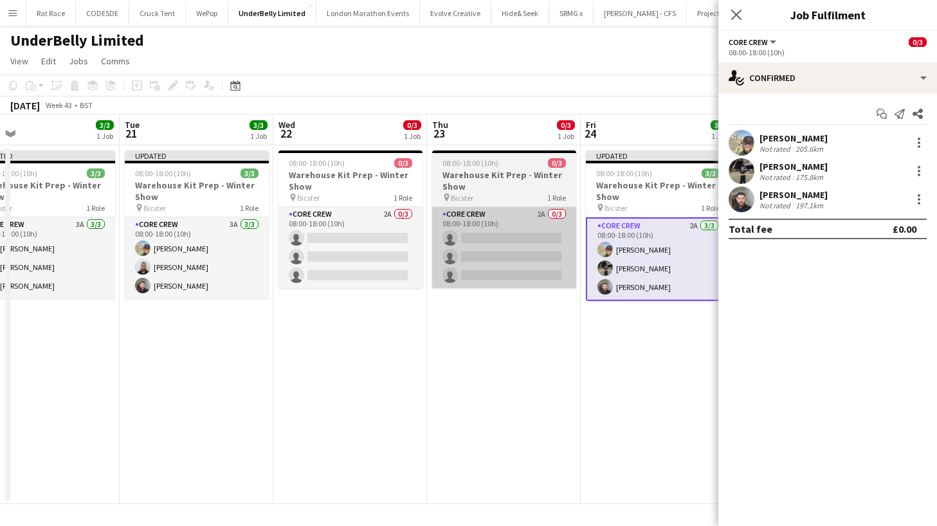
scroll to position [0, 323]
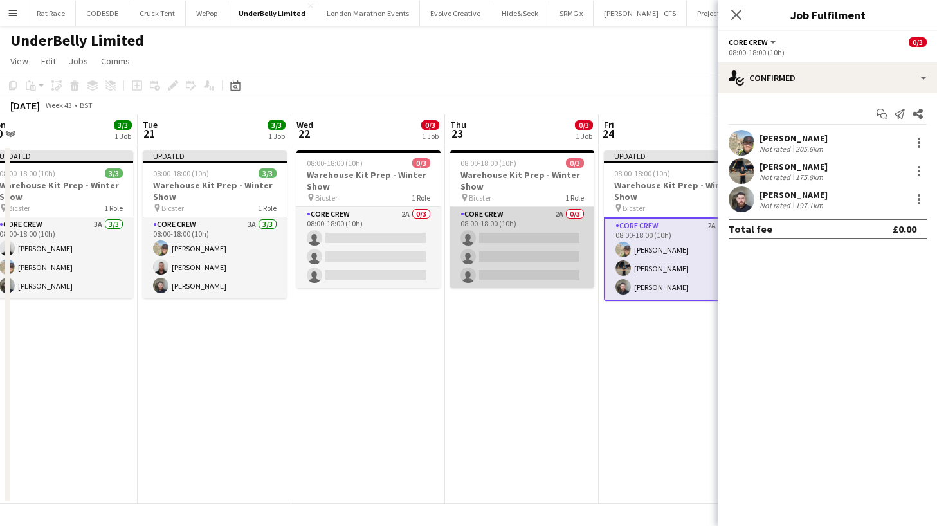
click at [550, 230] on app-card-role "Core Crew 2A 0/3 08:00-18:00 (10h) single-neutral-actions single-neutral-action…" at bounding box center [522, 247] width 144 height 81
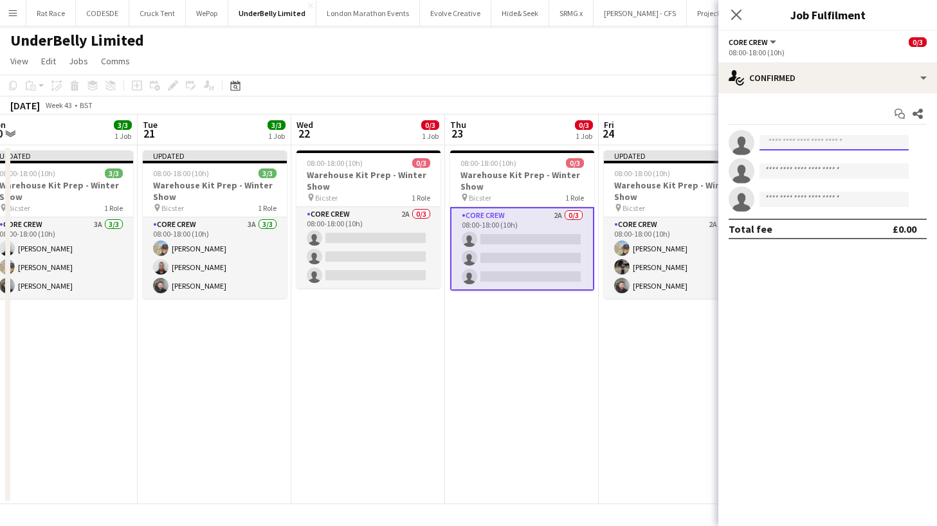
click at [774, 140] on input at bounding box center [833, 142] width 149 height 15
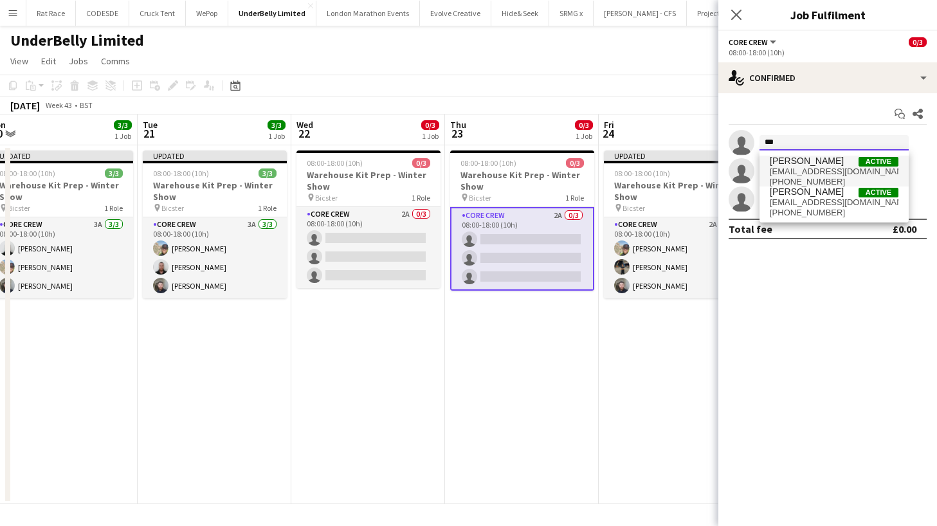
type input "***"
click at [782, 161] on span "[PERSON_NAME]" at bounding box center [807, 161] width 74 height 11
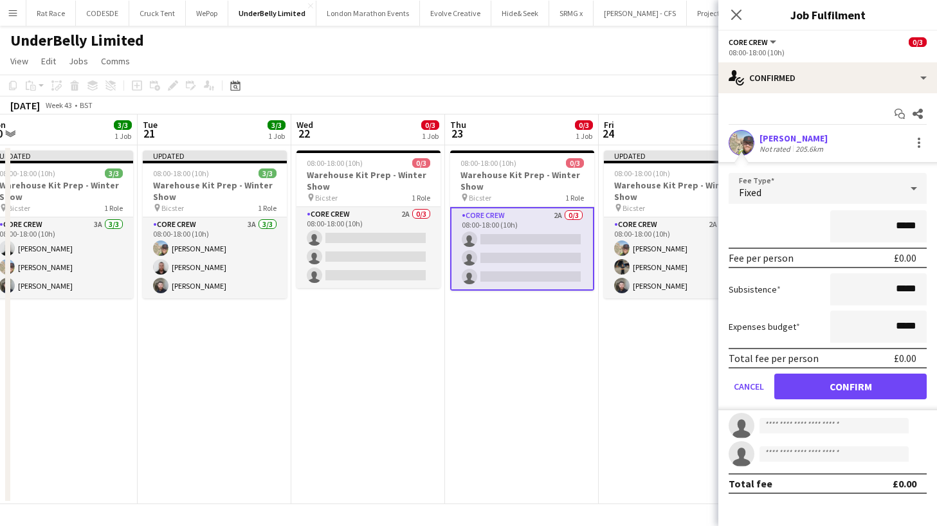
click at [801, 388] on button "Confirm" at bounding box center [850, 387] width 152 height 26
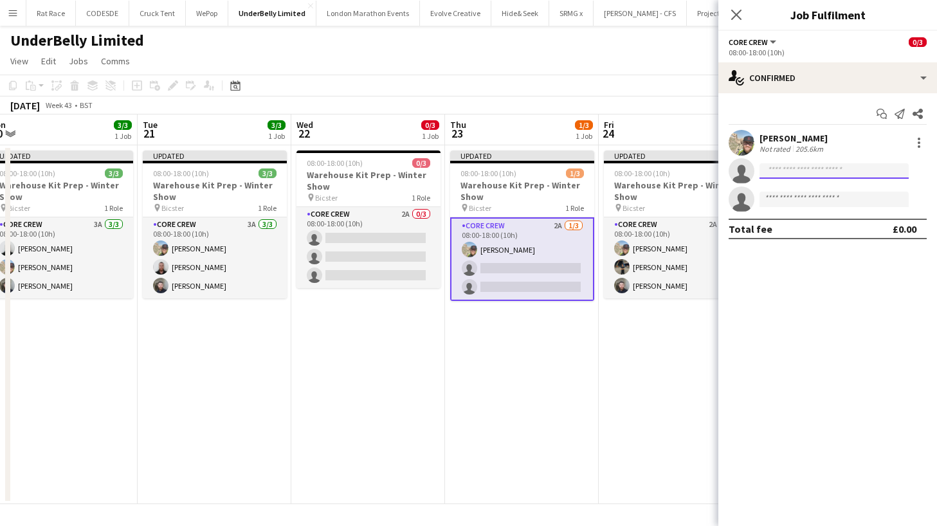
click at [783, 171] on input at bounding box center [833, 170] width 149 height 15
type input "***"
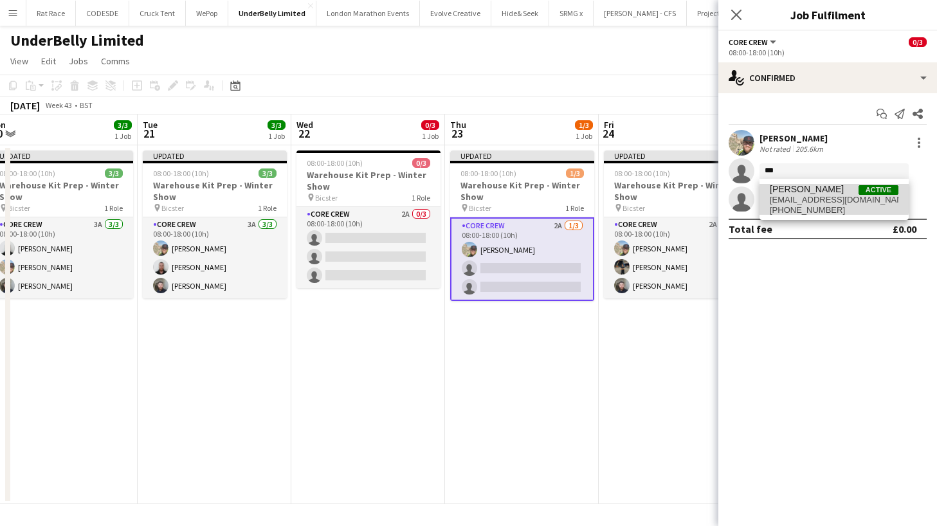
click at [790, 192] on span "[PERSON_NAME]" at bounding box center [807, 189] width 74 height 11
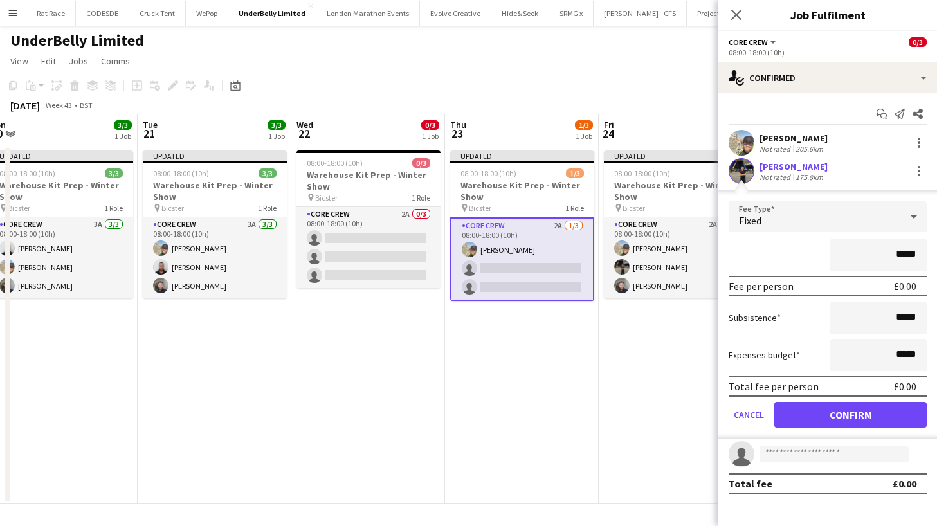
click at [806, 422] on button "Confirm" at bounding box center [850, 415] width 152 height 26
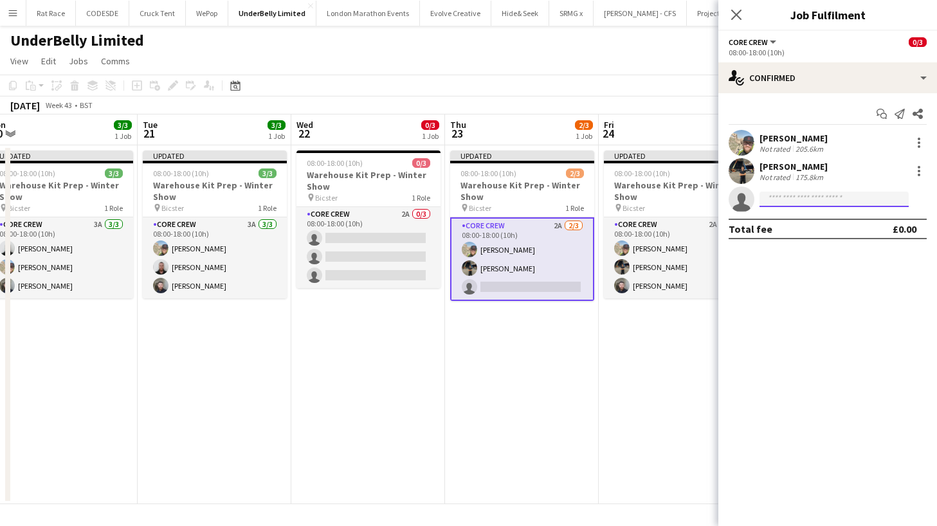
click at [784, 201] on input at bounding box center [833, 199] width 149 height 15
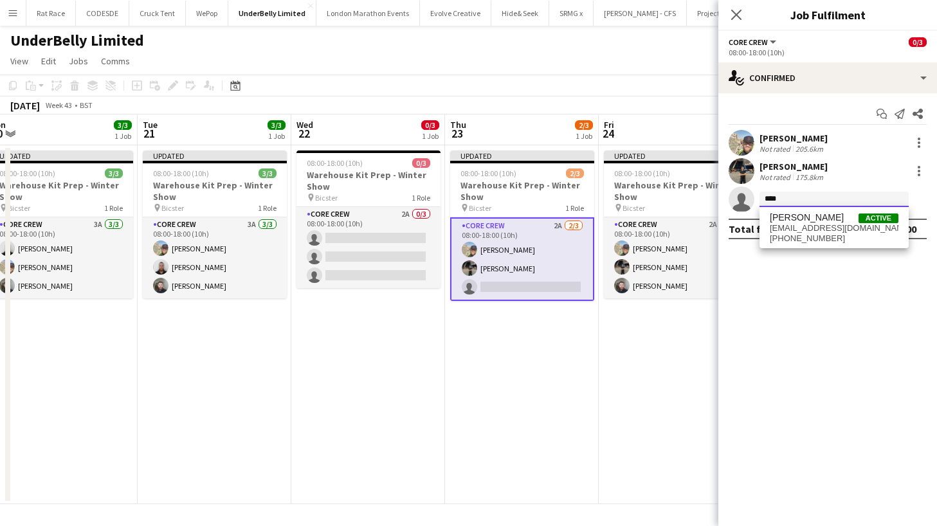
type input "****"
click at [794, 225] on span "[EMAIL_ADDRESS][DOMAIN_NAME]" at bounding box center [834, 228] width 129 height 10
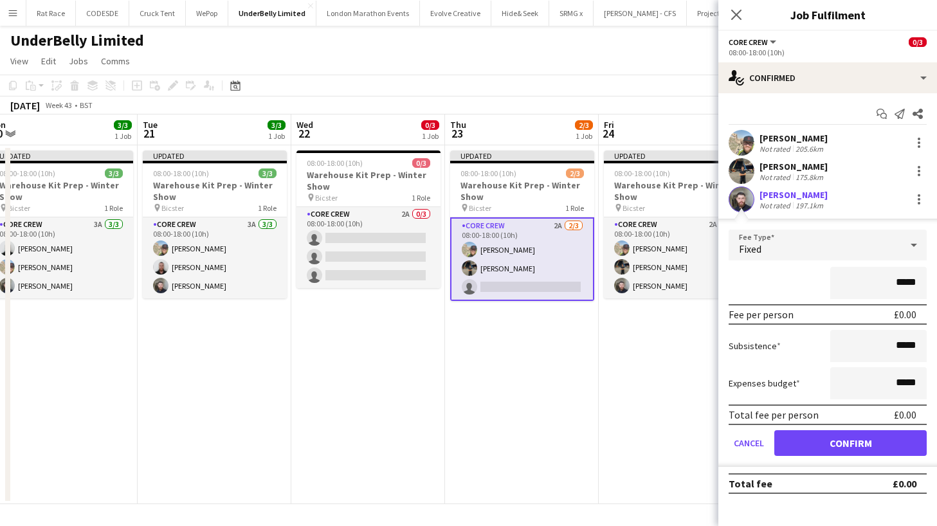
click at [794, 443] on button "Confirm" at bounding box center [850, 443] width 152 height 26
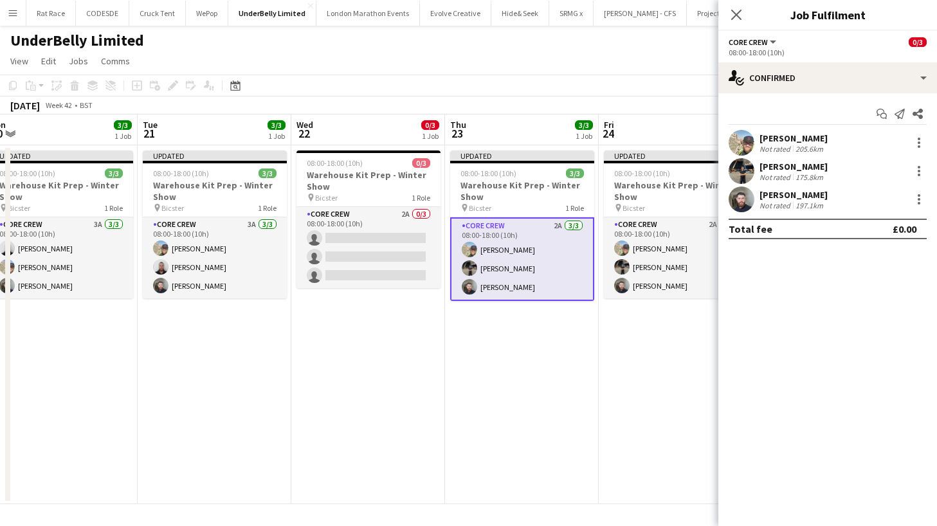
scroll to position [0, 310]
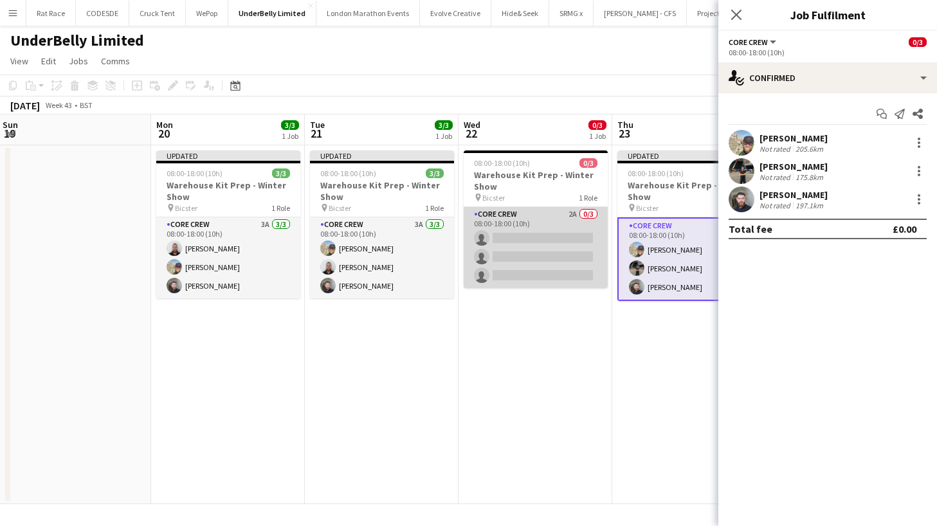
click at [521, 229] on app-card-role "Core Crew 2A 0/3 08:00-18:00 (10h) single-neutral-actions single-neutral-action…" at bounding box center [536, 247] width 144 height 81
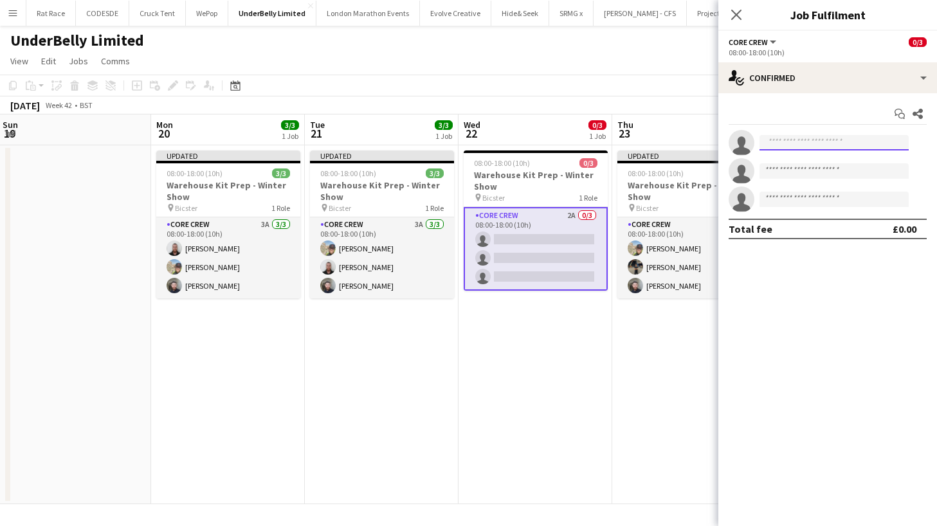
click at [770, 145] on input at bounding box center [833, 142] width 149 height 15
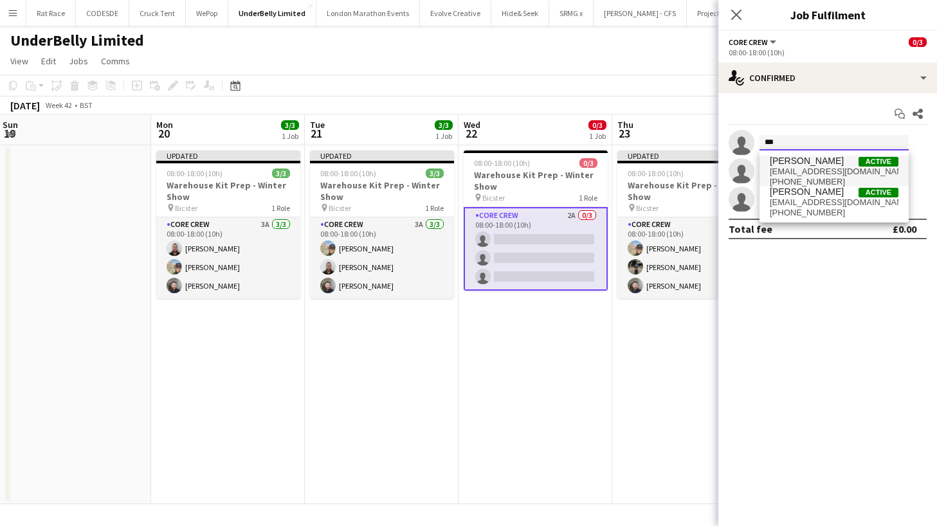
type input "***"
click at [779, 167] on span "[EMAIL_ADDRESS][DOMAIN_NAME]" at bounding box center [834, 172] width 129 height 10
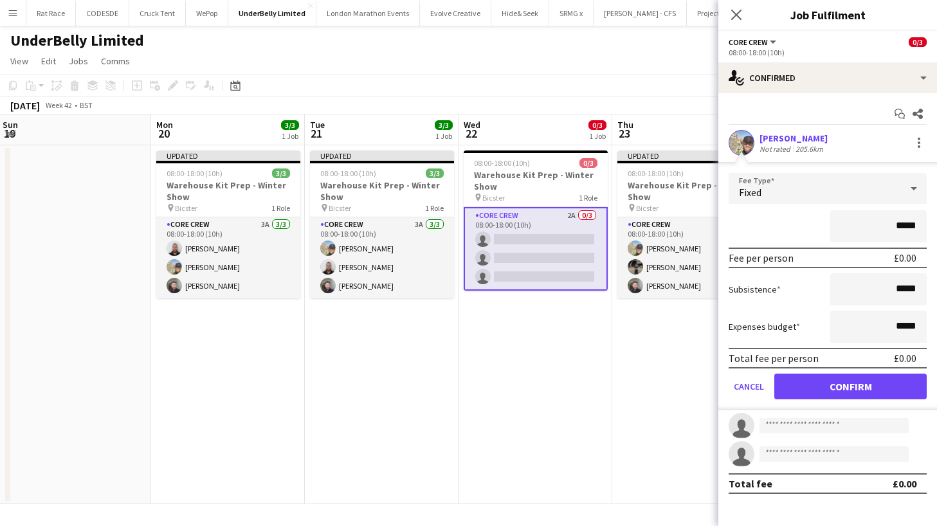
click at [791, 376] on button "Confirm" at bounding box center [850, 387] width 152 height 26
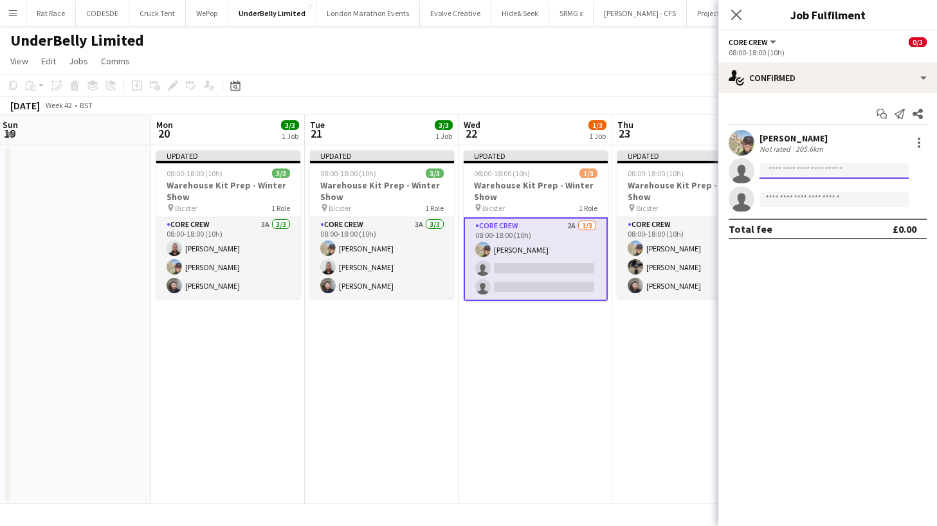
click at [788, 165] on input at bounding box center [833, 170] width 149 height 15
type input "***"
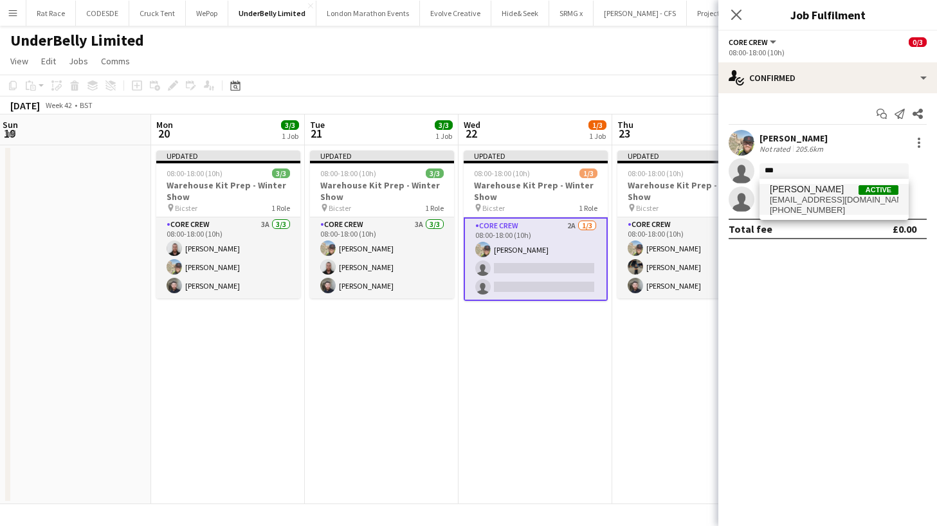
click at [797, 189] on span "[PERSON_NAME]" at bounding box center [807, 189] width 74 height 11
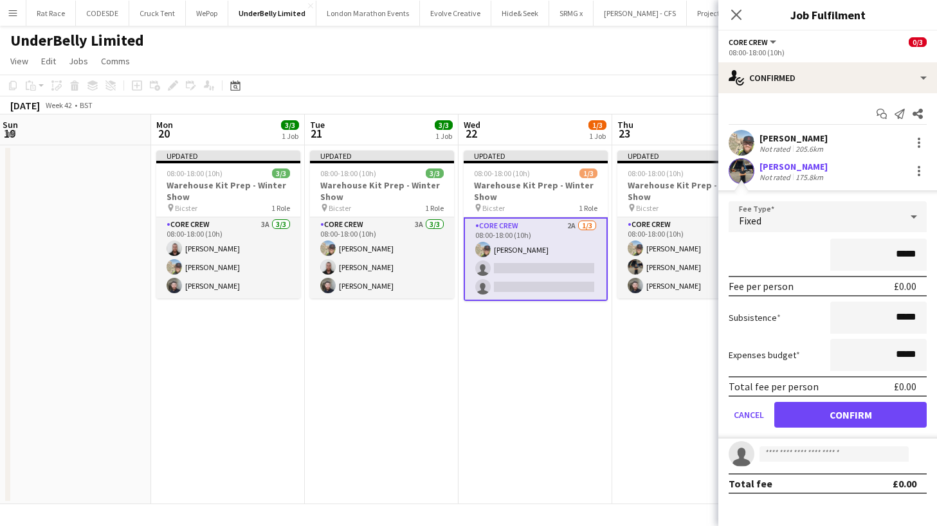
click at [797, 401] on form "Fee Type Fixed ***** Fee per person £0.00 Subsistence ***** Expenses budget ***…" at bounding box center [827, 319] width 219 height 237
click at [791, 405] on button "Confirm" at bounding box center [850, 415] width 152 height 26
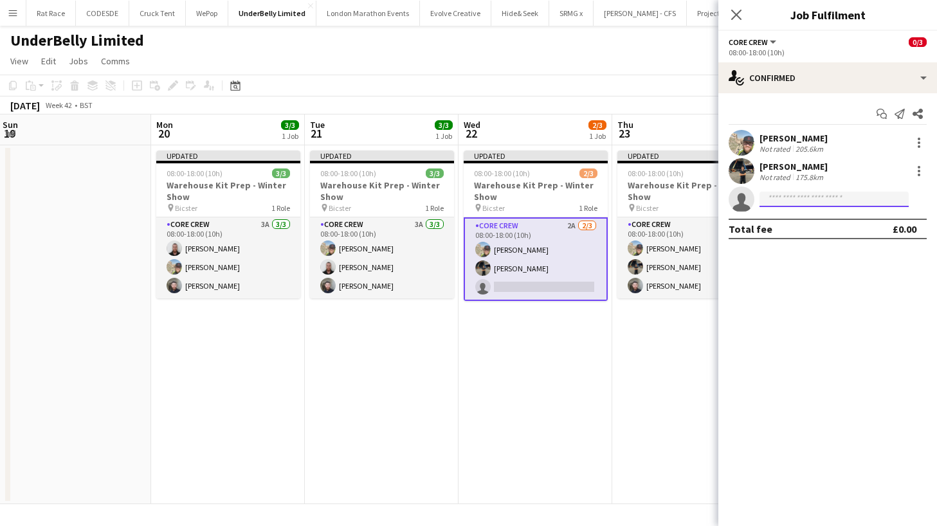
click at [789, 196] on input at bounding box center [833, 199] width 149 height 15
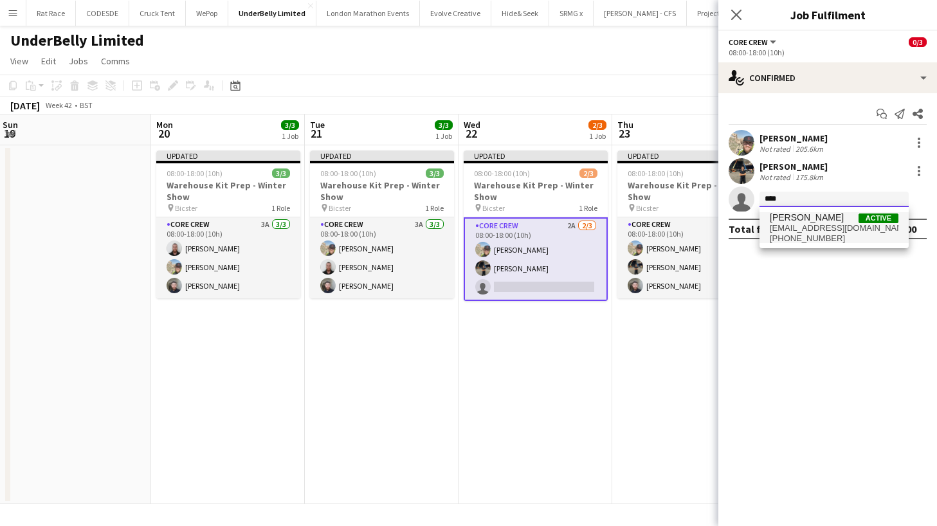
type input "****"
click at [805, 228] on span "[EMAIL_ADDRESS][DOMAIN_NAME]" at bounding box center [834, 228] width 129 height 10
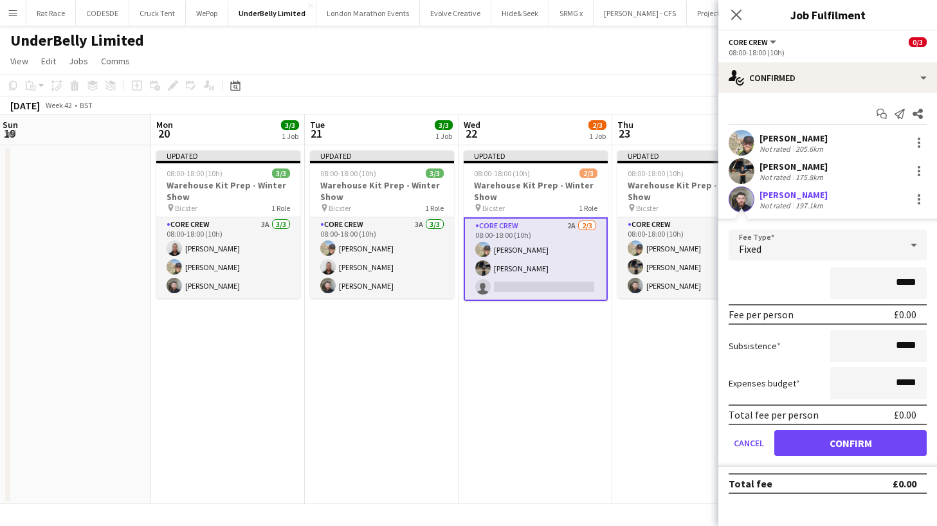
click at [818, 444] on button "Confirm" at bounding box center [850, 443] width 152 height 26
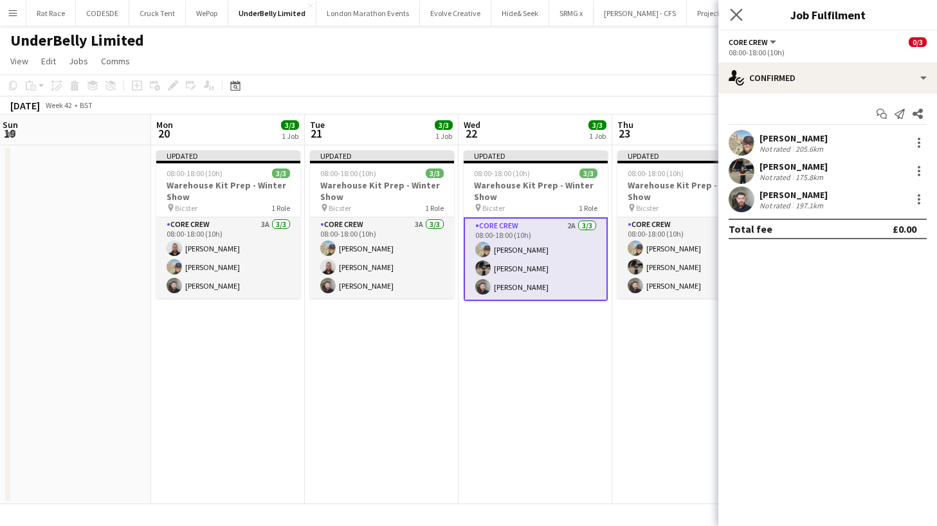
click at [734, 23] on app-icon "Close pop-in" at bounding box center [736, 15] width 19 height 19
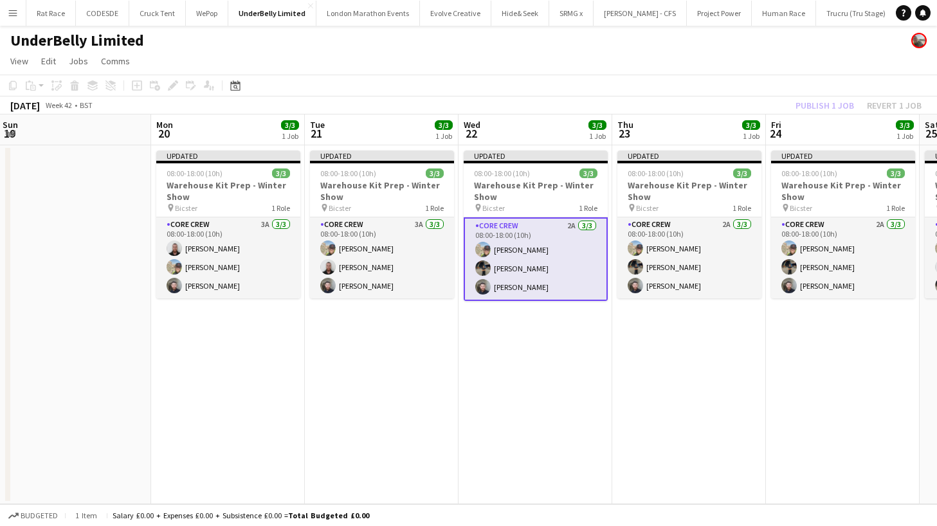
click at [814, 100] on div "Publish 1 job Revert 1 job" at bounding box center [858, 105] width 157 height 17
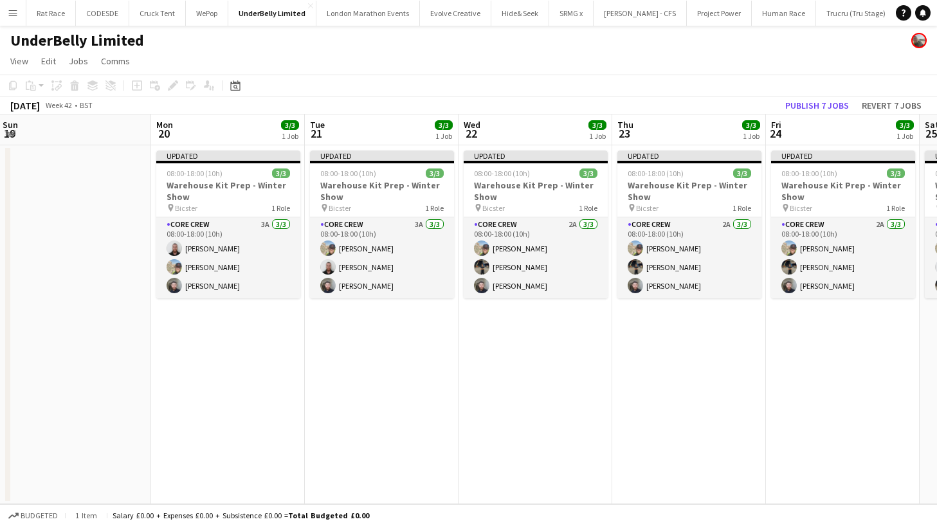
click at [814, 100] on button "Publish 7 jobs" at bounding box center [817, 105] width 74 height 17
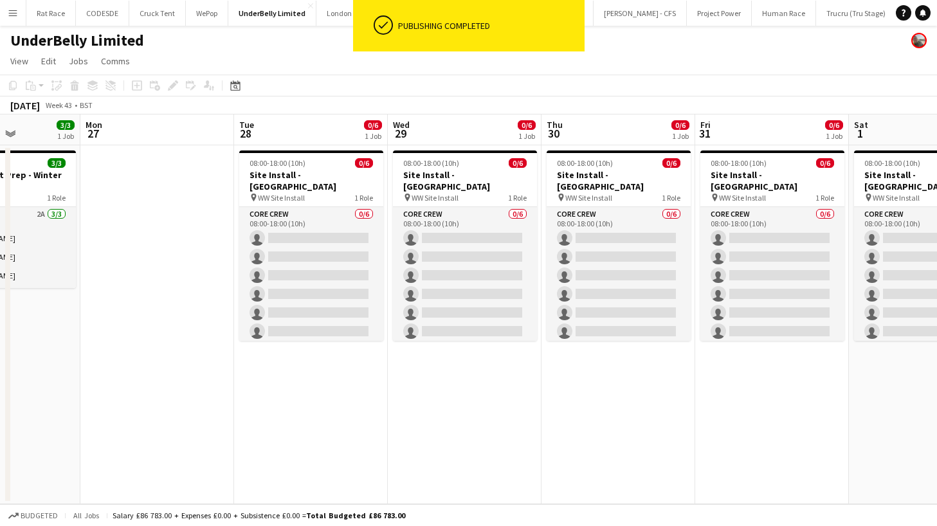
scroll to position [0, 503]
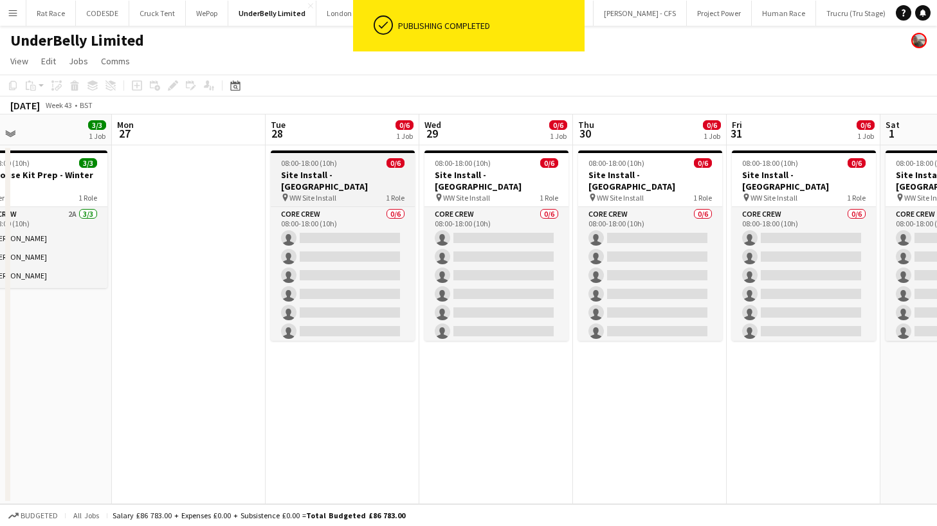
click at [335, 161] on span "08:00-18:00 (10h)" at bounding box center [309, 163] width 56 height 10
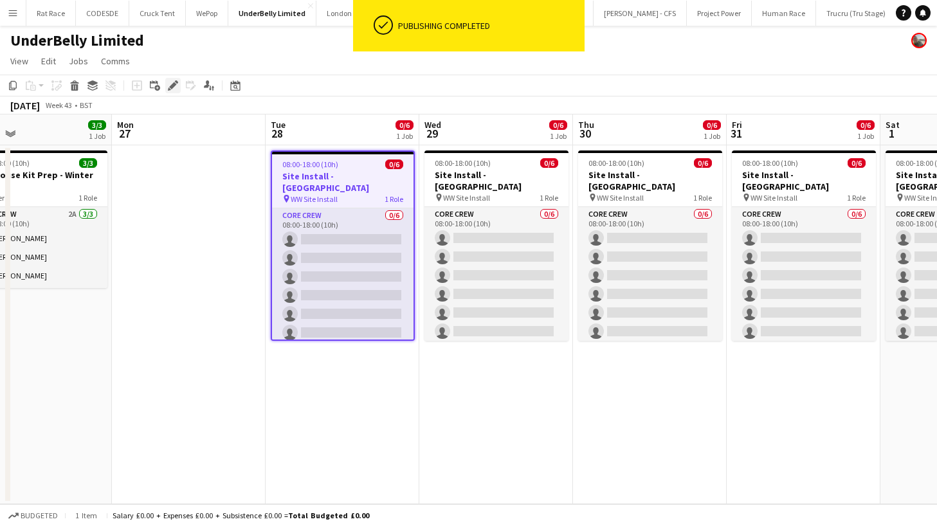
click at [174, 83] on icon at bounding box center [172, 85] width 7 height 7
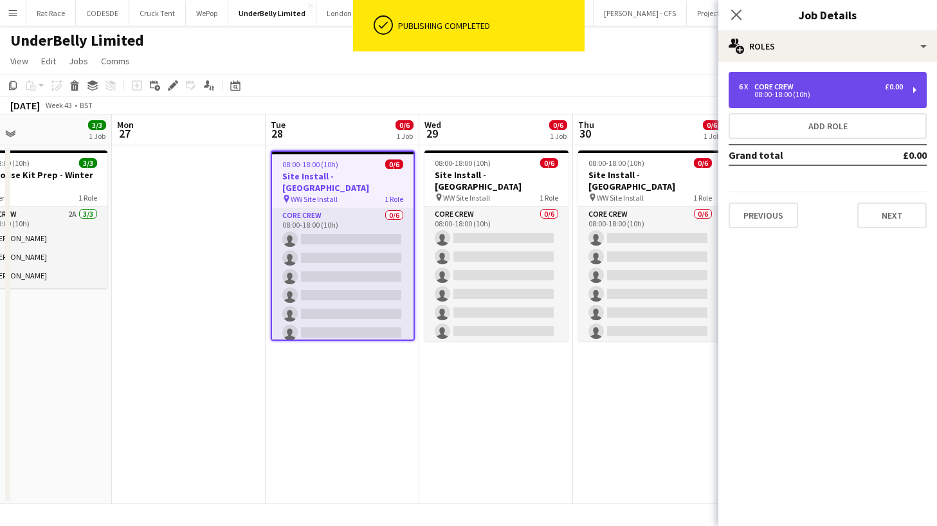
click at [762, 92] on div "08:00-18:00 (10h)" at bounding box center [821, 94] width 164 height 6
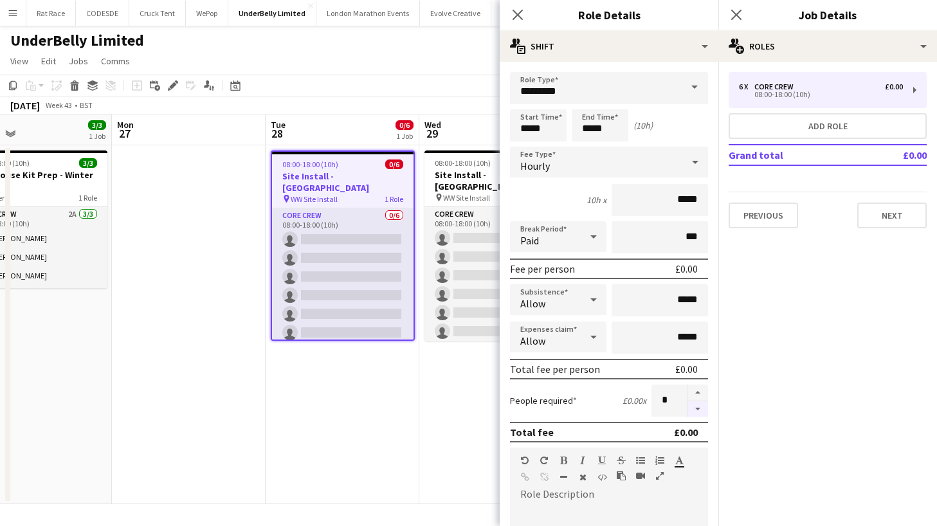
click at [697, 412] on button "button" at bounding box center [697, 409] width 21 height 16
type input "*"
click at [736, 11] on icon "Close pop-in" at bounding box center [736, 14] width 12 height 12
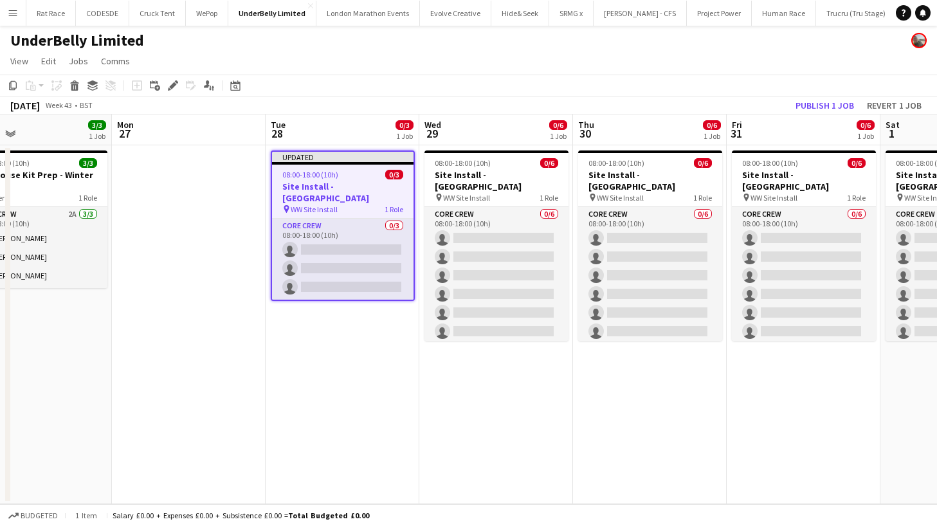
click at [353, 167] on app-job-card "Updated 08:00-18:00 (10h) 0/3 Site Install - [GEOGRAPHIC_DATA] pin WW Site Inst…" at bounding box center [343, 225] width 144 height 150
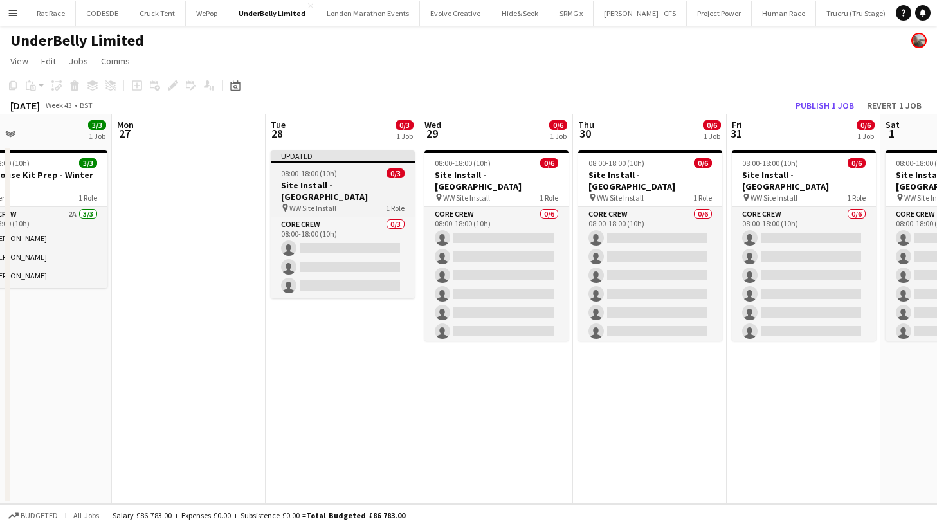
click at [353, 167] on app-job-card "Updated 08:00-18:00 (10h) 0/3 Site Install - [GEOGRAPHIC_DATA] pin WW Site Inst…" at bounding box center [343, 224] width 144 height 148
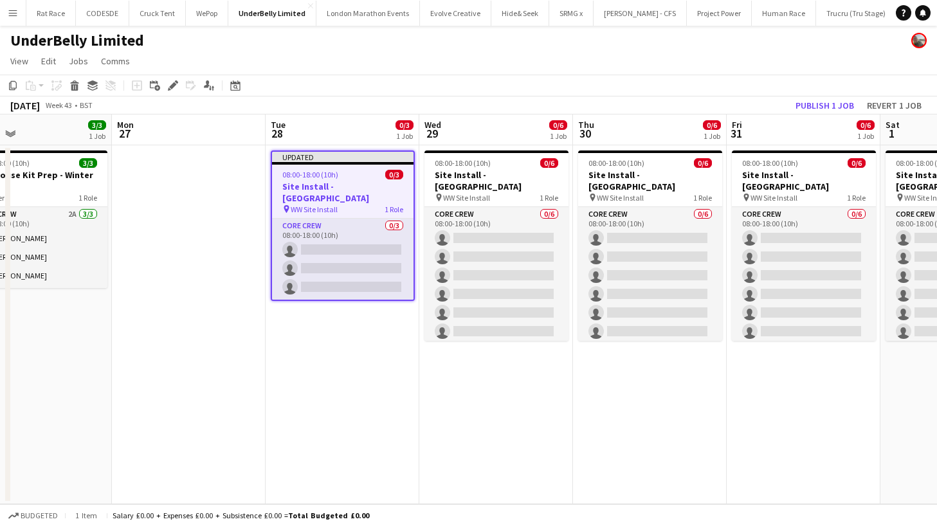
click at [173, 181] on app-date-cell at bounding box center [189, 324] width 154 height 359
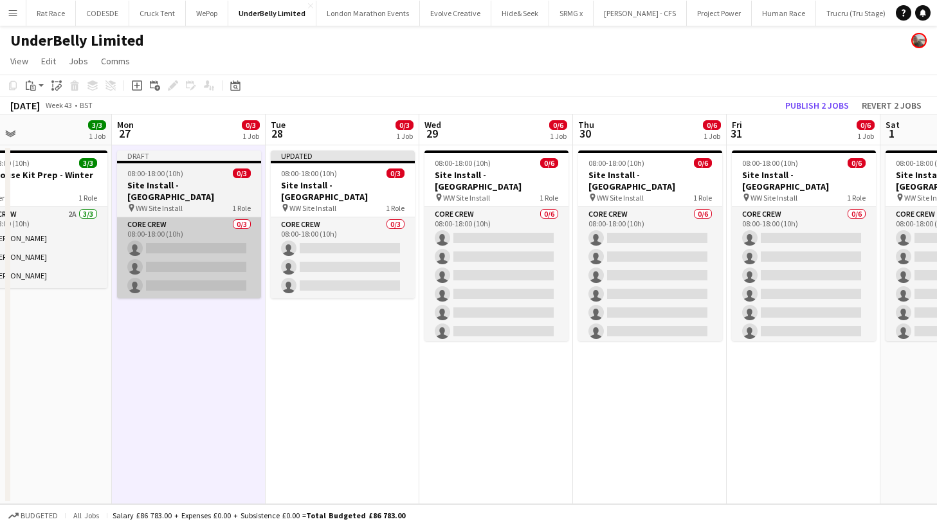
click at [188, 243] on app-card-role "Core Crew 0/3 08:00-18:00 (10h) single-neutral-actions single-neutral-actions s…" at bounding box center [189, 257] width 144 height 81
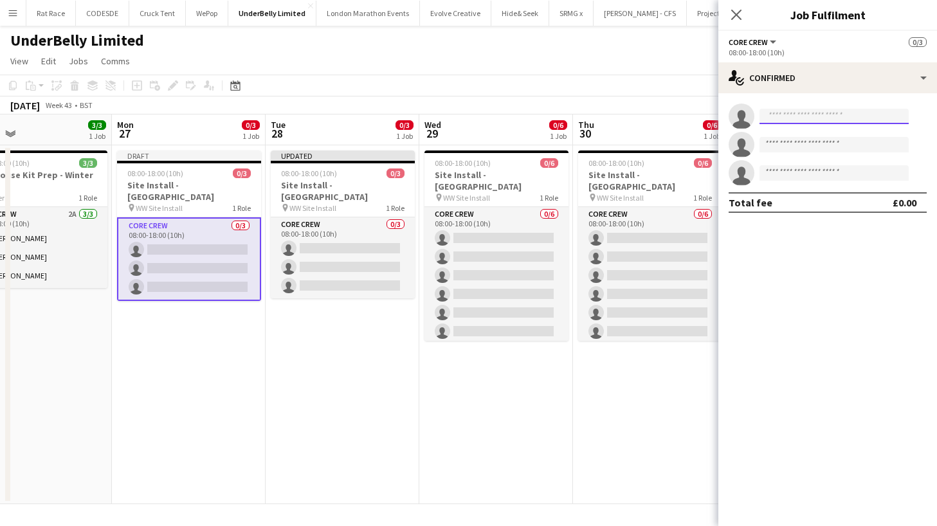
click at [781, 116] on input at bounding box center [833, 116] width 149 height 15
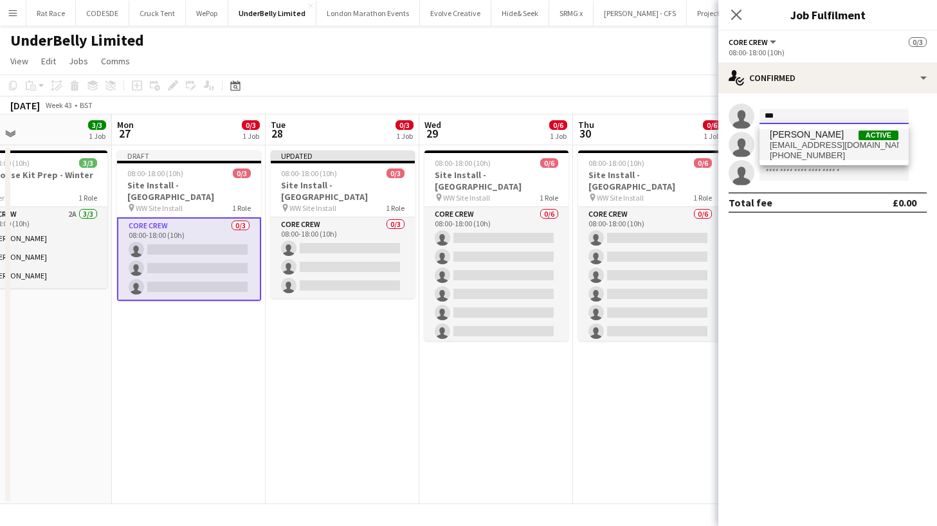
type input "***"
click at [794, 151] on span "[PHONE_NUMBER]" at bounding box center [834, 155] width 129 height 10
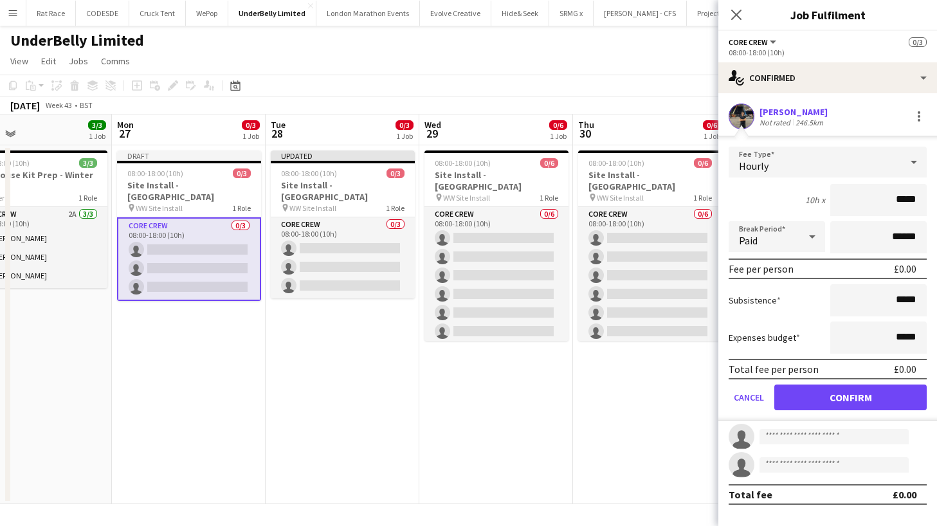
click at [808, 391] on button "Confirm" at bounding box center [850, 398] width 152 height 26
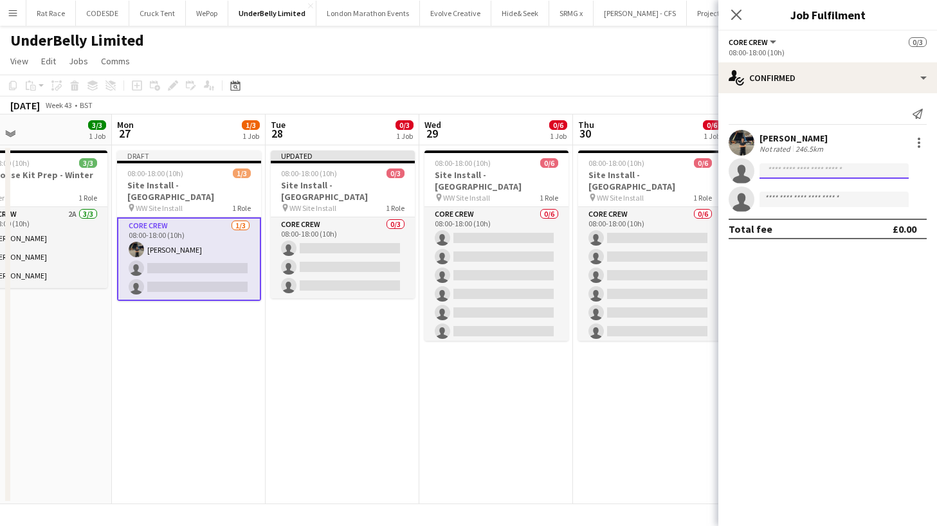
click at [799, 171] on input at bounding box center [833, 170] width 149 height 15
type input "*"
type input "****"
click at [801, 190] on span "[PERSON_NAME]" at bounding box center [807, 189] width 74 height 11
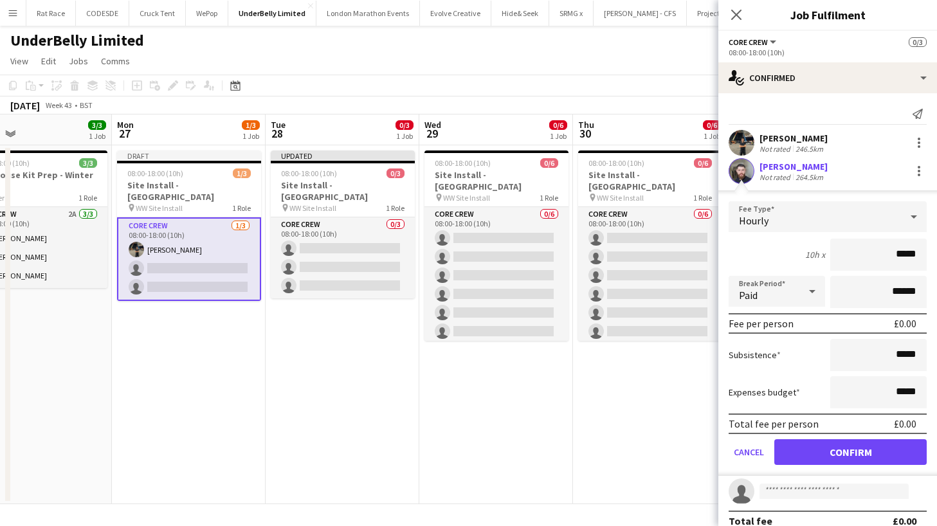
click at [817, 463] on button "Confirm" at bounding box center [850, 452] width 152 height 26
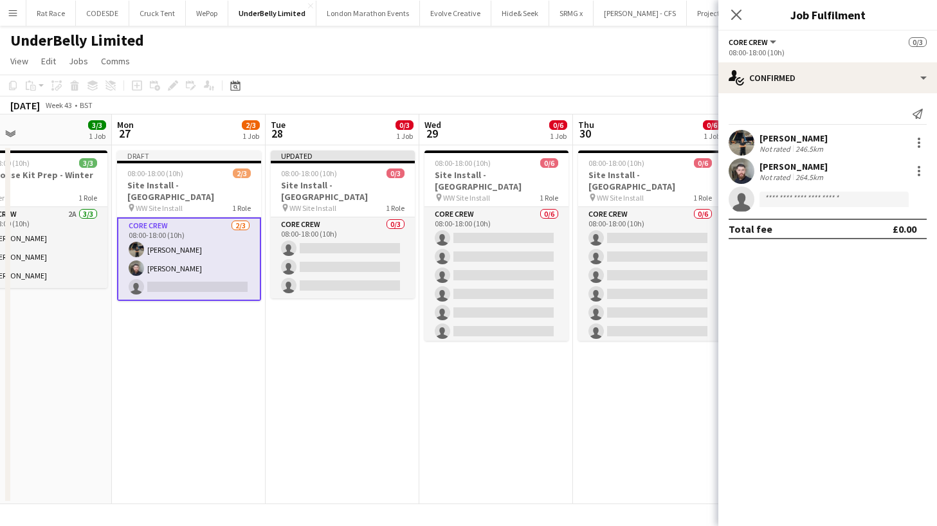
click at [782, 191] on app-invite-slot "single-neutral-actions" at bounding box center [827, 199] width 219 height 26
click at [782, 198] on input at bounding box center [833, 199] width 149 height 15
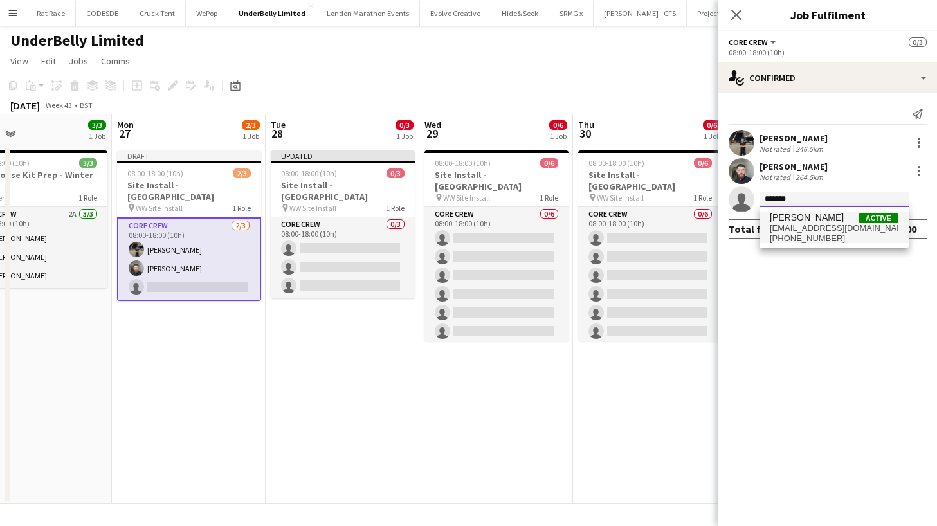
type input "*******"
drag, startPoint x: 794, startPoint y: 219, endPoint x: 798, endPoint y: 234, distance: 15.5
click at [798, 234] on span "[PHONE_NUMBER]" at bounding box center [834, 238] width 129 height 10
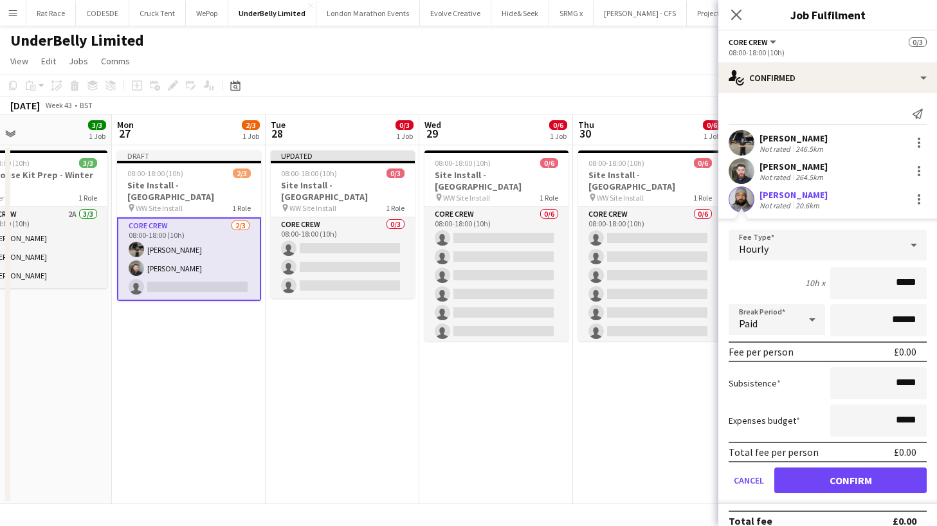
click at [810, 478] on button "Confirm" at bounding box center [850, 481] width 152 height 26
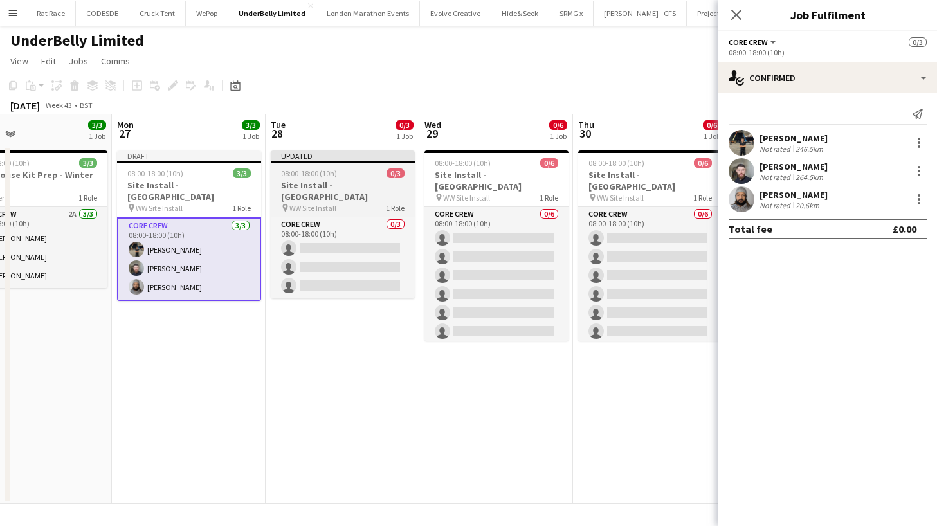
click at [313, 186] on h3 "Site Install - [GEOGRAPHIC_DATA]" at bounding box center [343, 190] width 144 height 23
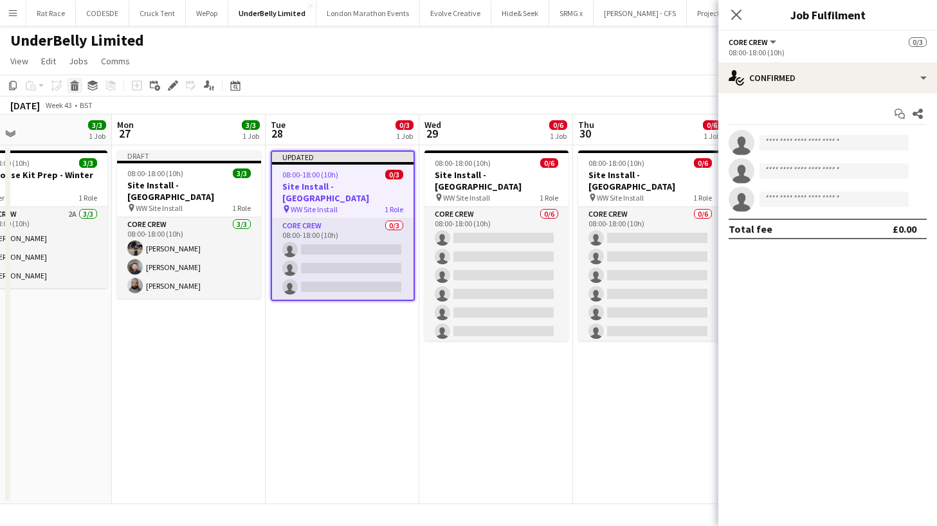
click at [78, 86] on icon "Delete" at bounding box center [74, 85] width 10 height 10
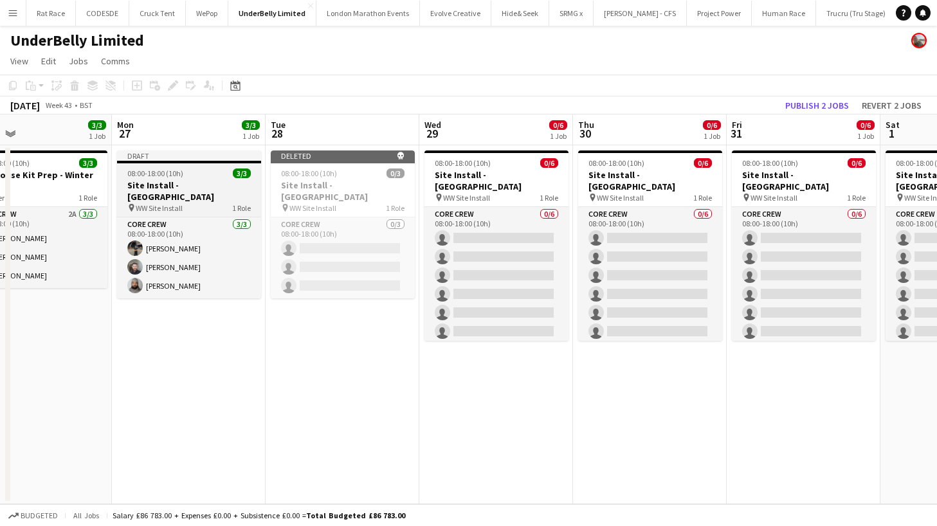
click at [163, 188] on h3 "Site Install - [GEOGRAPHIC_DATA]" at bounding box center [189, 190] width 144 height 23
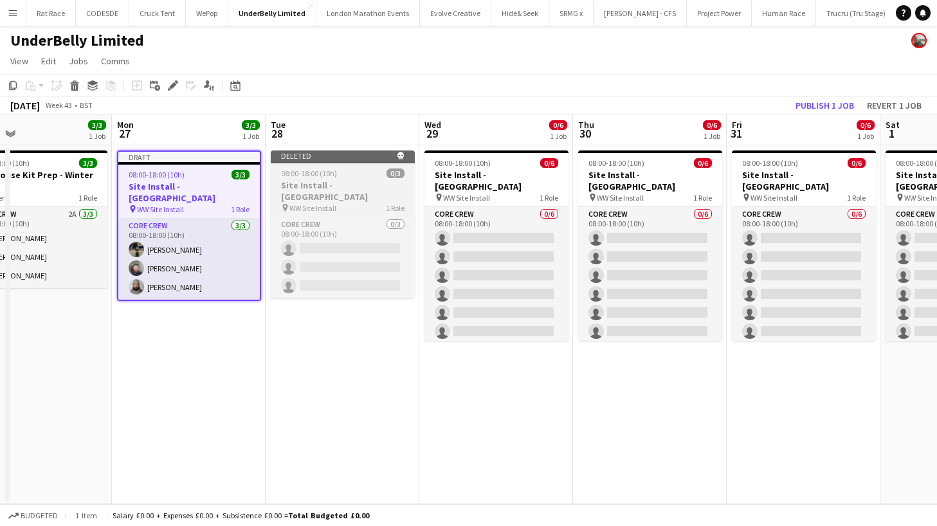
click at [298, 203] on span "WW Site Install" at bounding box center [312, 208] width 47 height 10
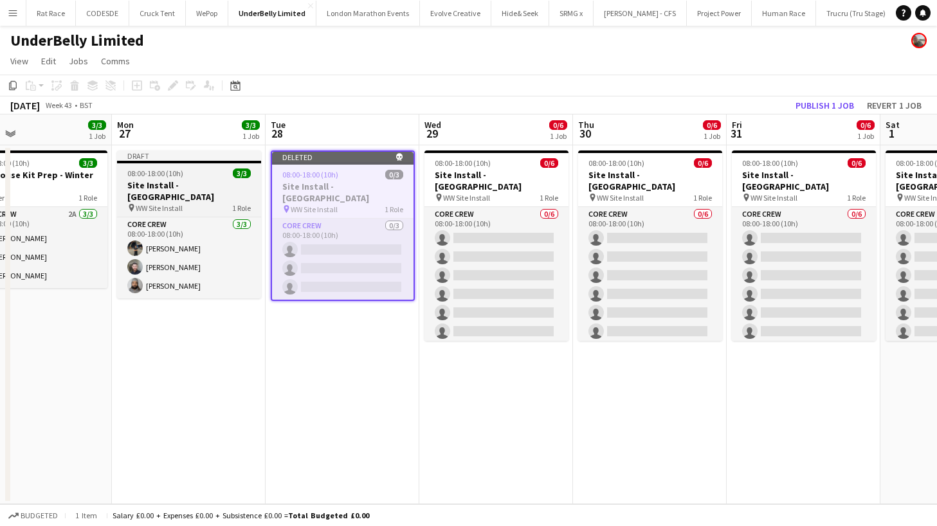
click at [207, 190] on h3 "Site Install - [GEOGRAPHIC_DATA]" at bounding box center [189, 190] width 144 height 23
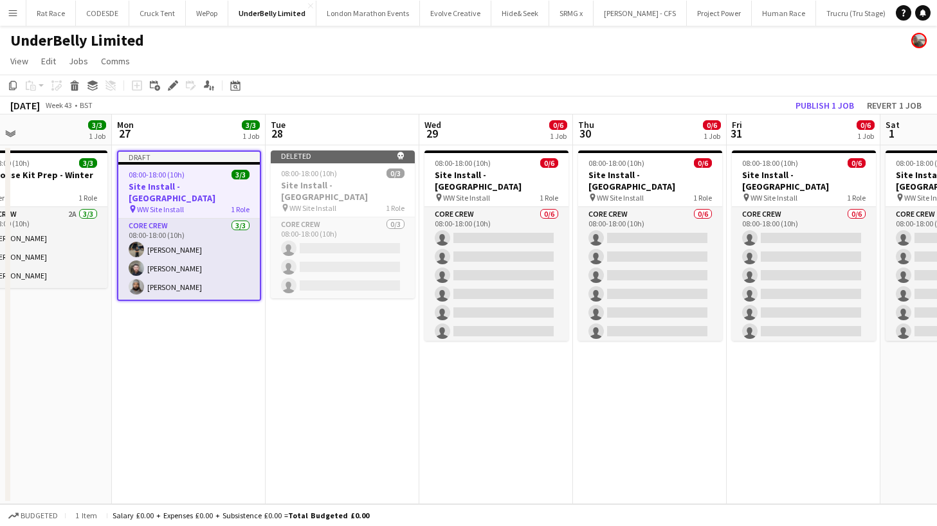
click at [300, 320] on app-date-cell "Deleted skull 08:00-18:00 (10h) 0/3 Site Install - [GEOGRAPHIC_DATA] pin WW Sit…" at bounding box center [343, 324] width 154 height 359
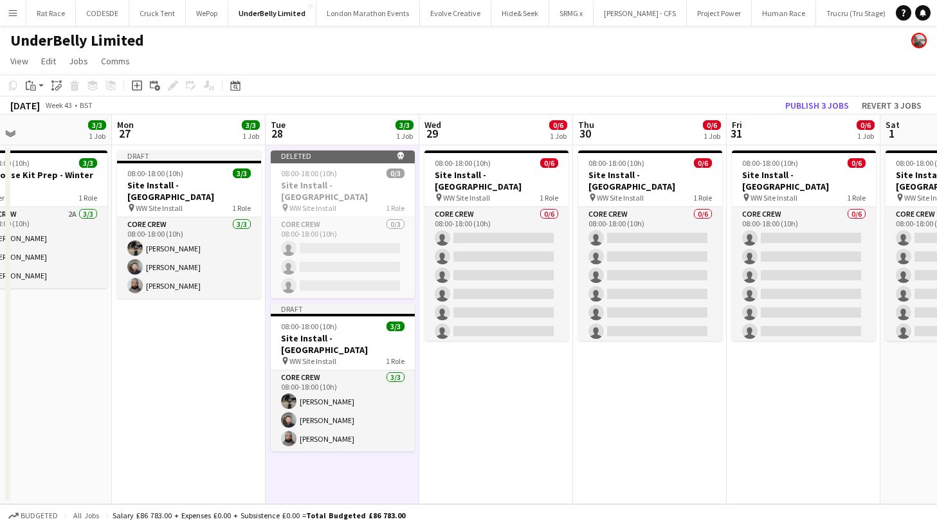
scroll to position [0, 505]
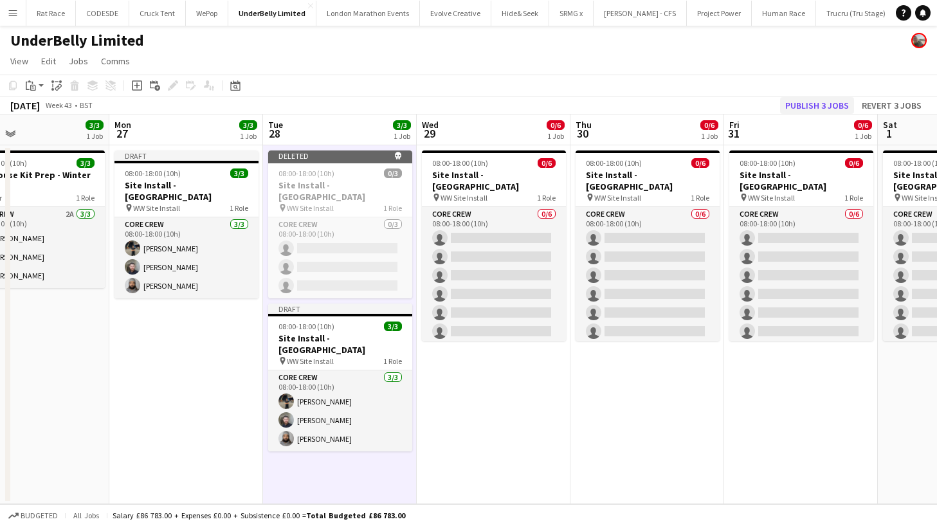
click at [833, 102] on button "Publish 3 jobs" at bounding box center [817, 105] width 74 height 17
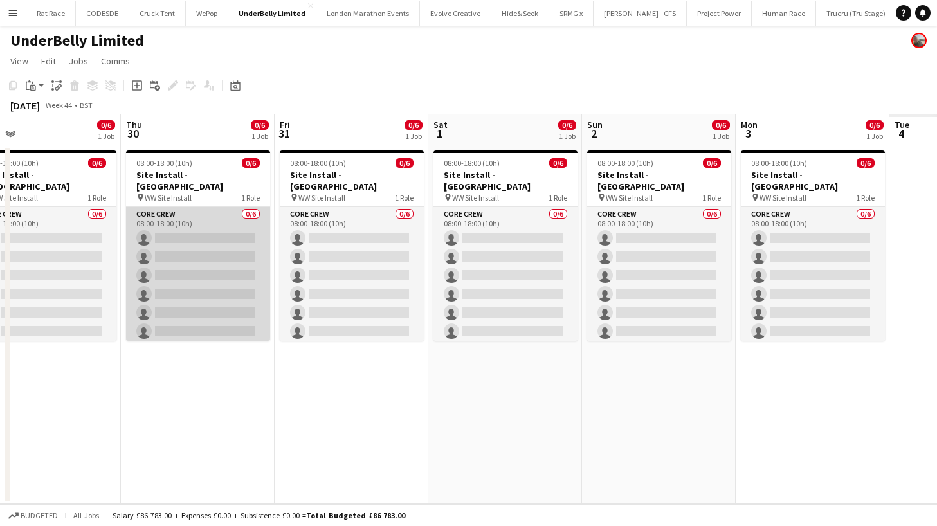
scroll to position [0, 367]
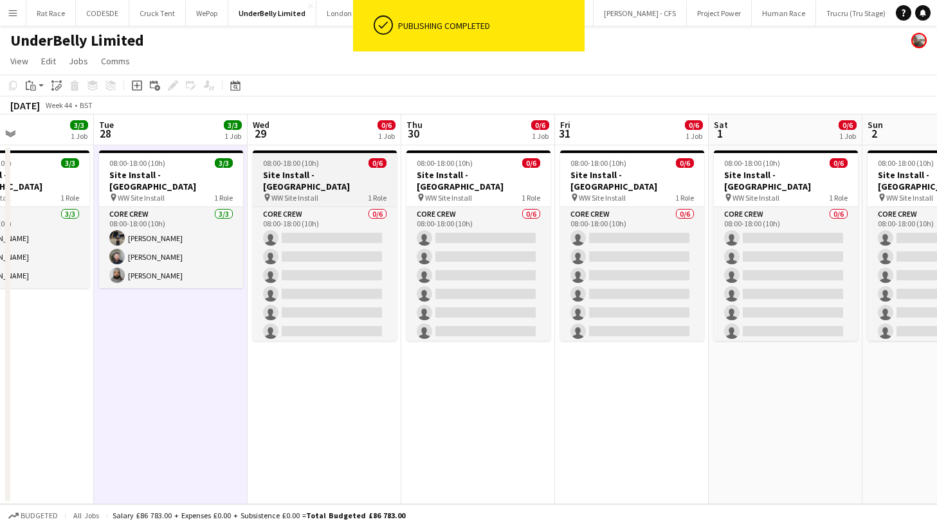
click at [266, 172] on h3 "Site Install - [GEOGRAPHIC_DATA]" at bounding box center [325, 180] width 144 height 23
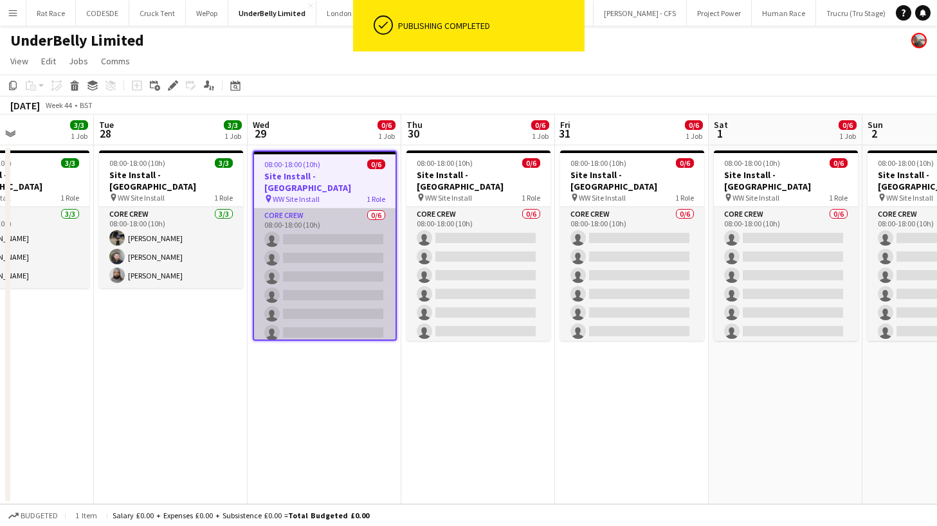
click at [306, 223] on app-card-role "Core Crew 0/6 08:00-18:00 (10h) single-neutral-actions single-neutral-actions s…" at bounding box center [324, 276] width 141 height 137
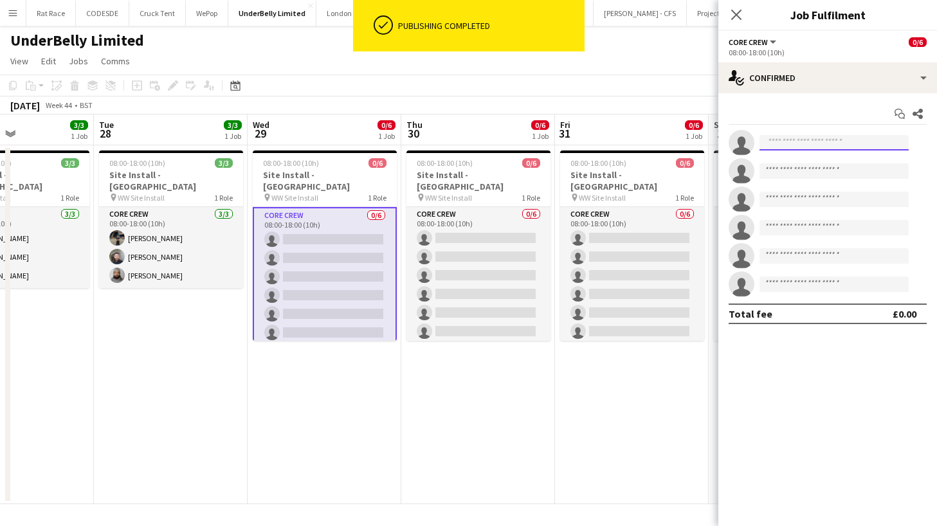
click at [800, 147] on input at bounding box center [833, 142] width 149 height 15
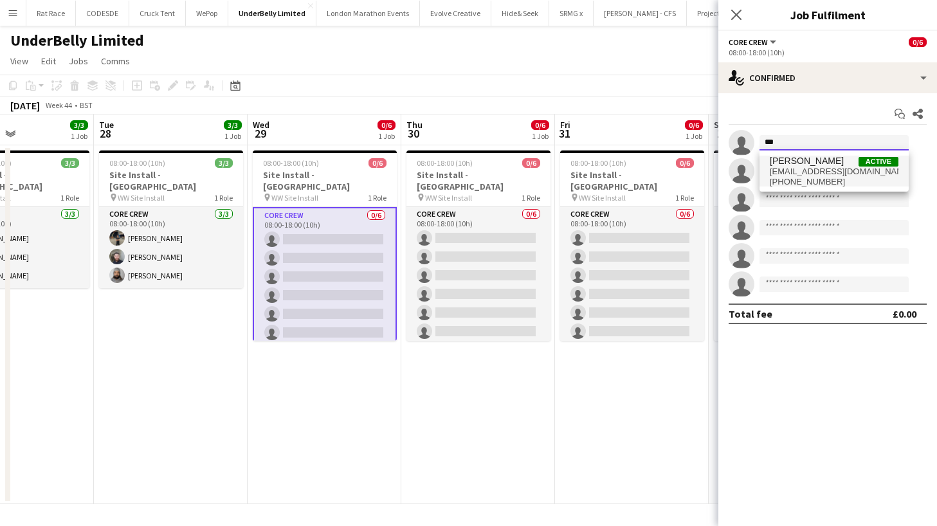
type input "***"
click at [804, 168] on span "[EMAIL_ADDRESS][DOMAIN_NAME]" at bounding box center [834, 172] width 129 height 10
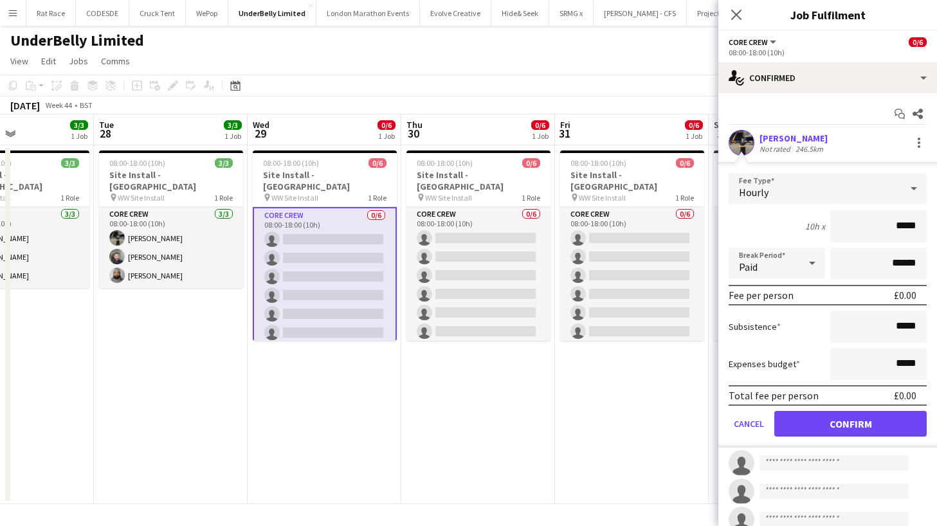
click at [814, 417] on button "Confirm" at bounding box center [850, 424] width 152 height 26
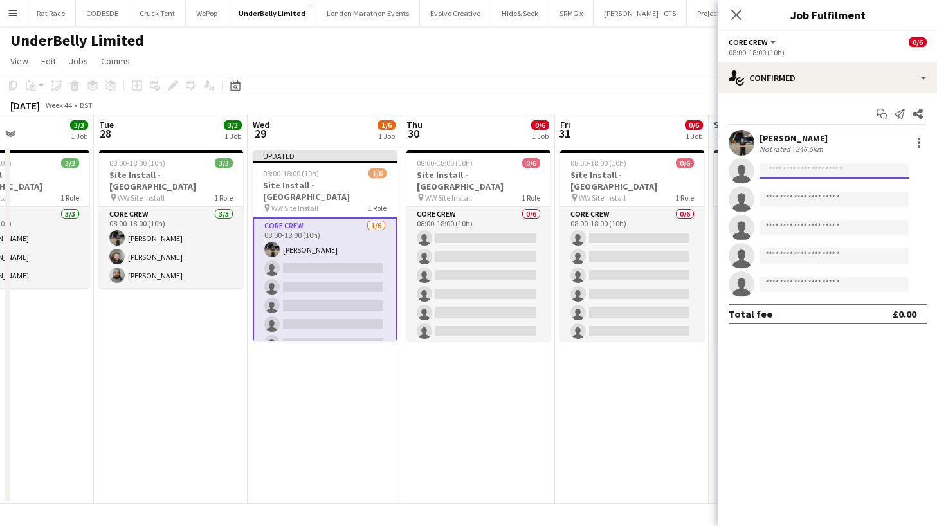
click at [783, 172] on input at bounding box center [833, 170] width 149 height 15
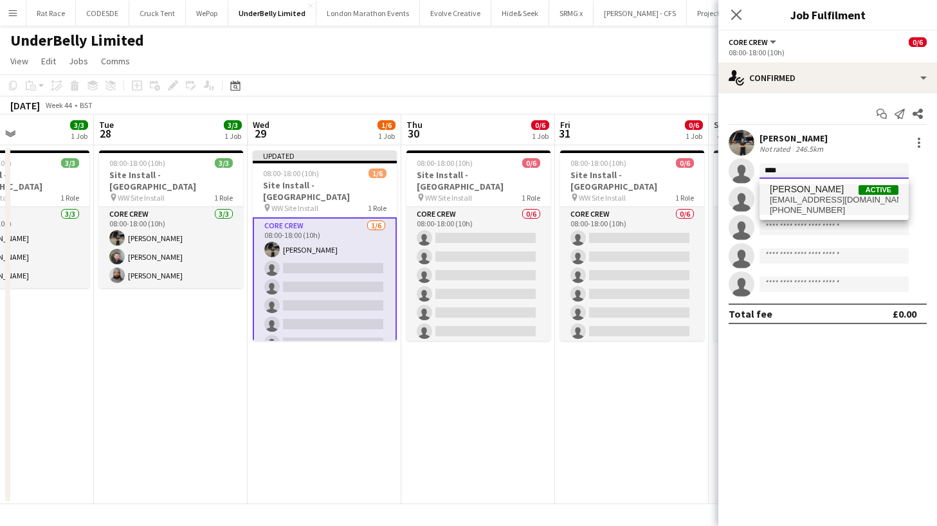
type input "****"
click at [788, 194] on span "[PERSON_NAME]" at bounding box center [807, 189] width 74 height 11
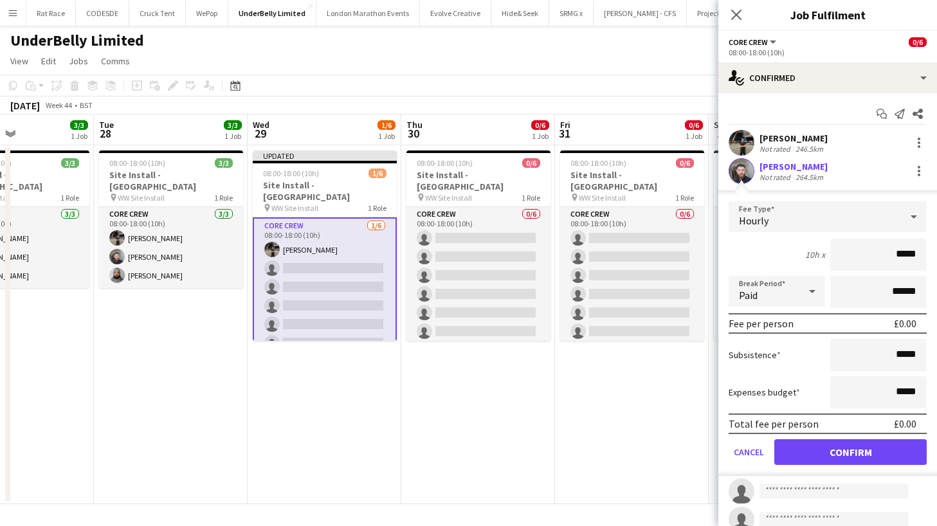
click at [803, 451] on button "Confirm" at bounding box center [850, 452] width 152 height 26
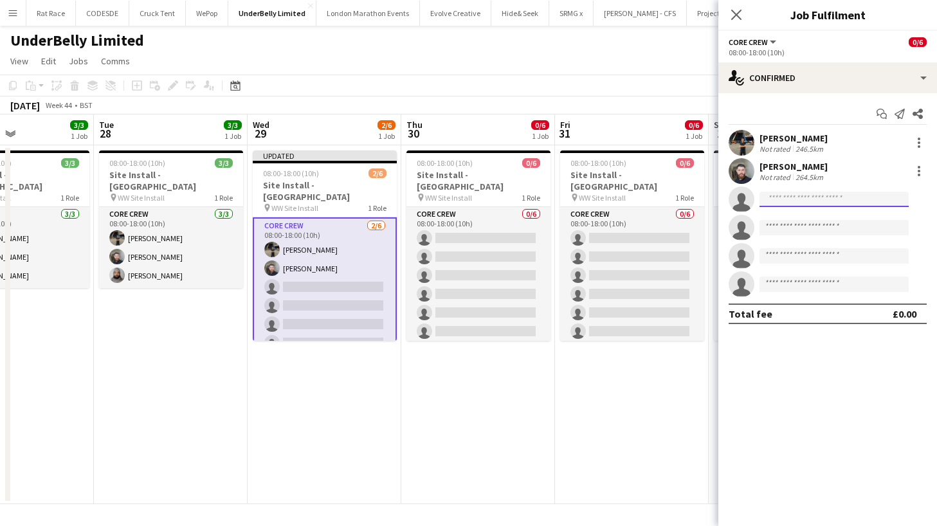
click at [790, 206] on input at bounding box center [833, 199] width 149 height 15
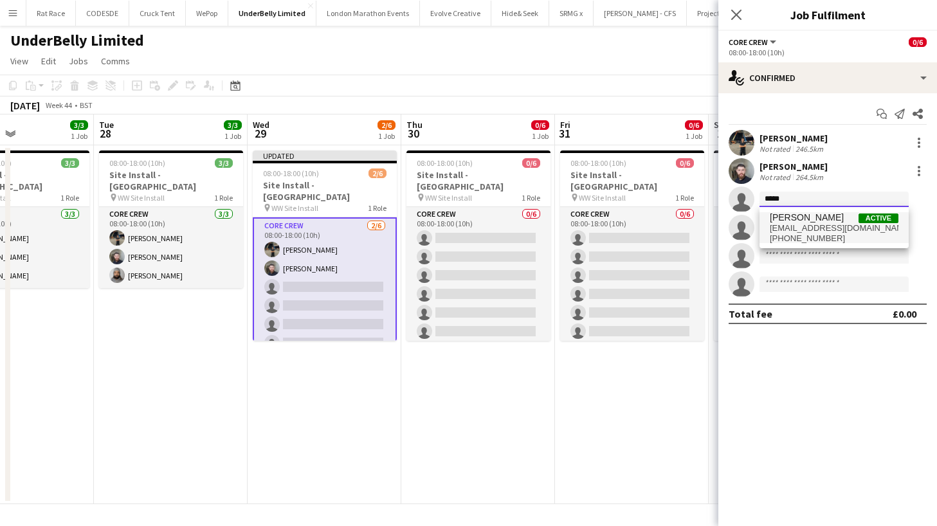
type input "*******"
drag, startPoint x: 796, startPoint y: 219, endPoint x: 798, endPoint y: 227, distance: 8.1
click at [798, 227] on span "[EMAIL_ADDRESS][DOMAIN_NAME]" at bounding box center [834, 228] width 129 height 10
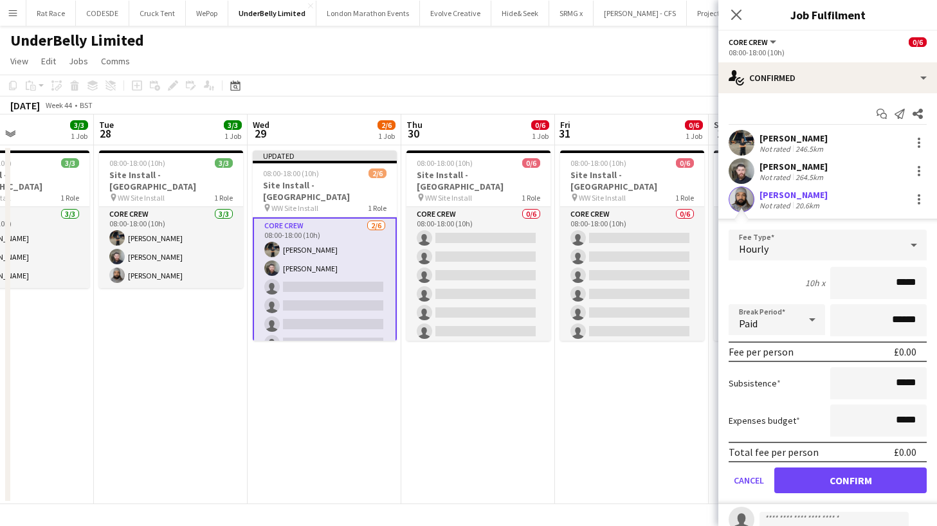
click at [804, 473] on button "Confirm" at bounding box center [850, 481] width 152 height 26
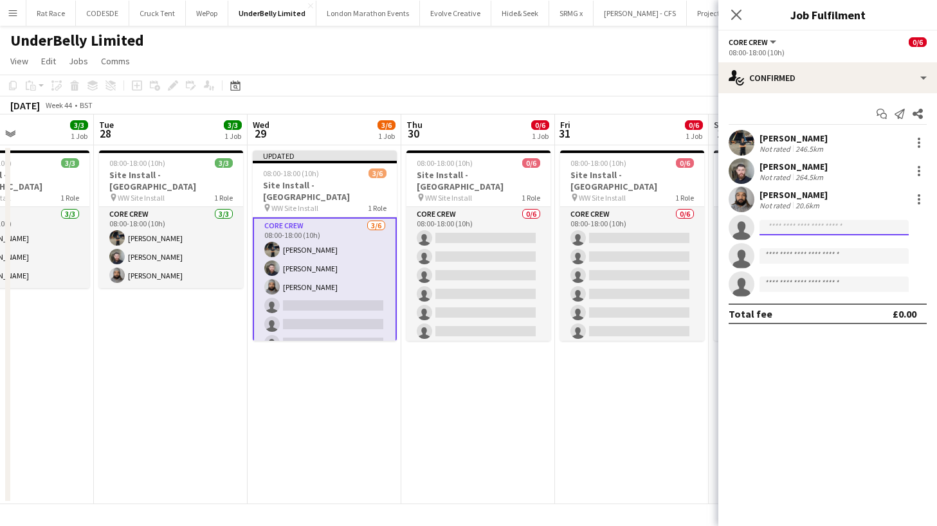
click at [778, 226] on input at bounding box center [833, 227] width 149 height 15
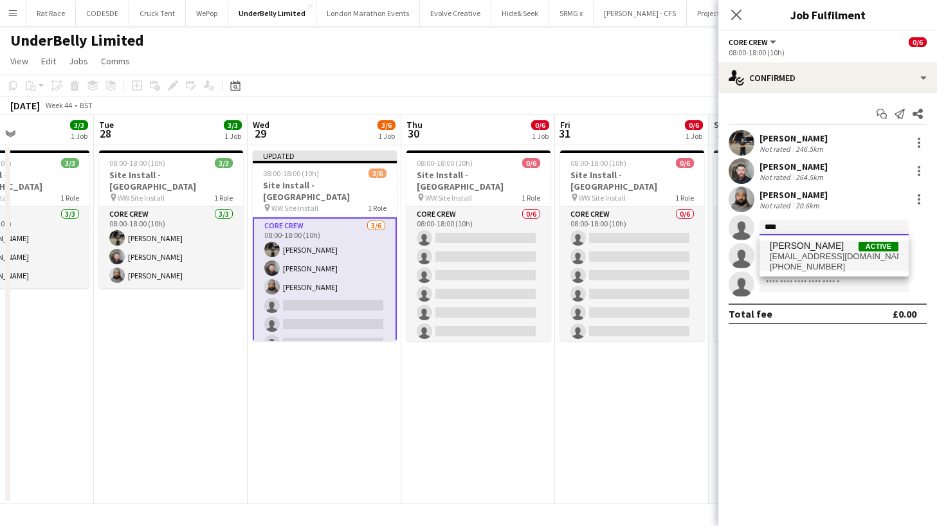
type input "****"
click at [785, 251] on span "[EMAIL_ADDRESS][DOMAIN_NAME]" at bounding box center [834, 256] width 129 height 10
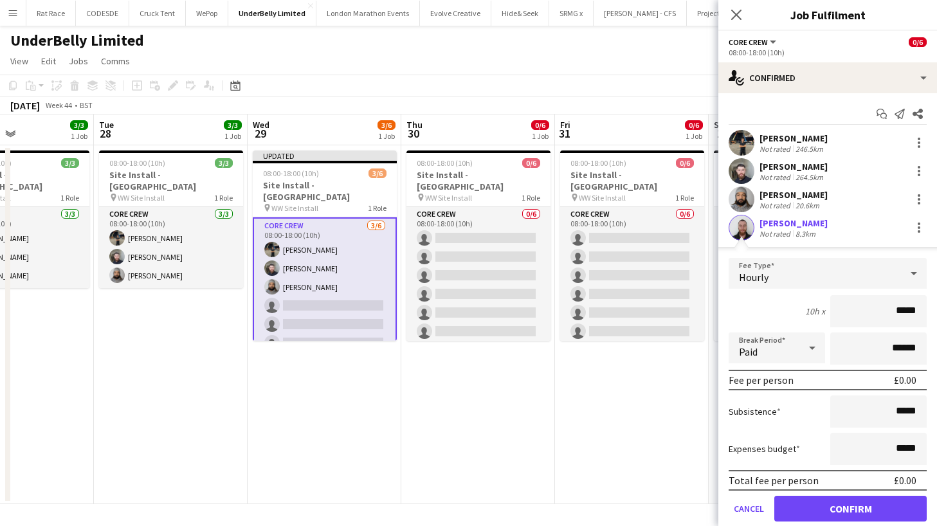
click at [799, 507] on button "Confirm" at bounding box center [850, 509] width 152 height 26
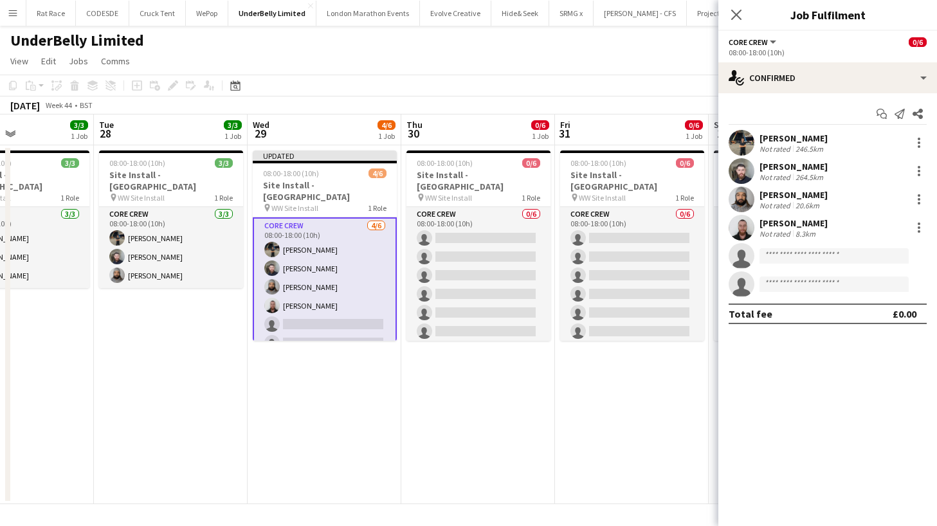
click at [782, 264] on app-invite-slot "single-neutral-actions" at bounding box center [827, 256] width 219 height 26
click at [782, 260] on input at bounding box center [833, 255] width 149 height 15
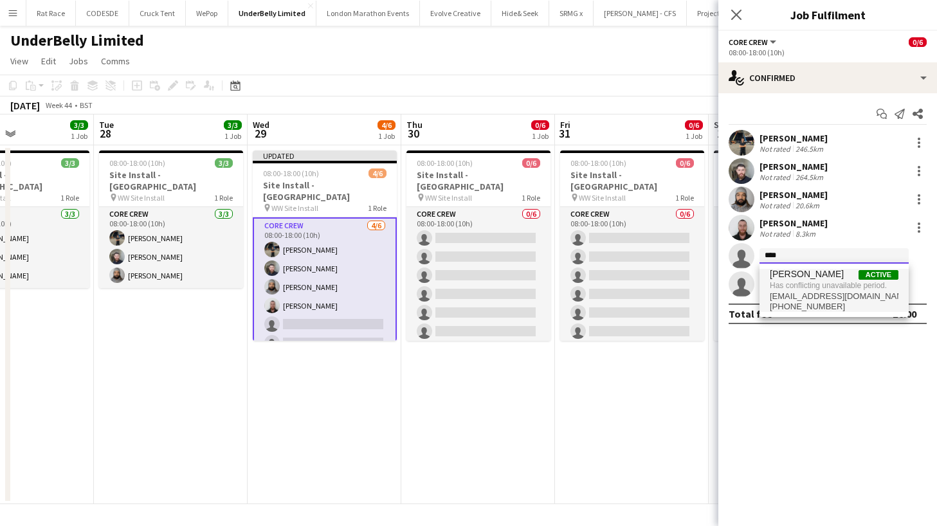
type input "****"
click at [785, 282] on span "Has conflicting unavailable period." at bounding box center [834, 286] width 129 height 12
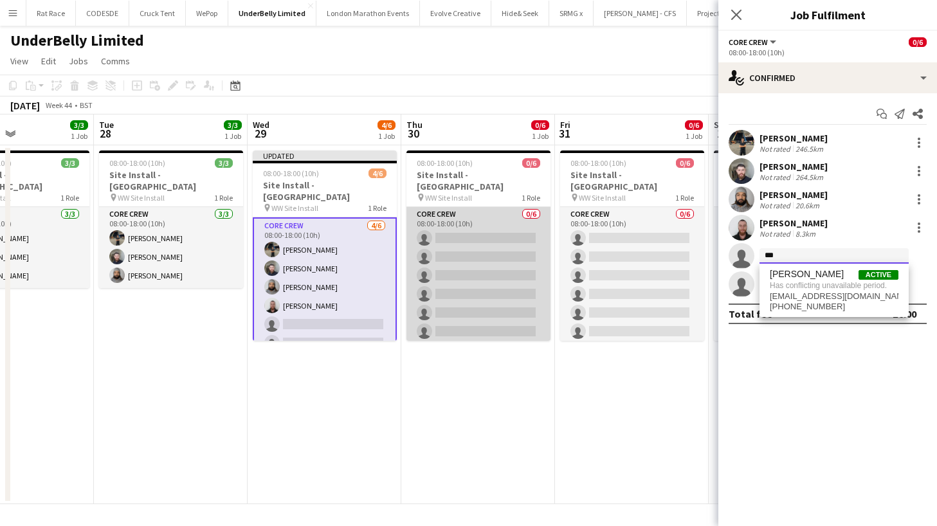
type input "***"
click at [516, 261] on app-card-role "Core Crew 0/6 08:00-18:00 (10h) single-neutral-actions single-neutral-actions s…" at bounding box center [478, 275] width 144 height 137
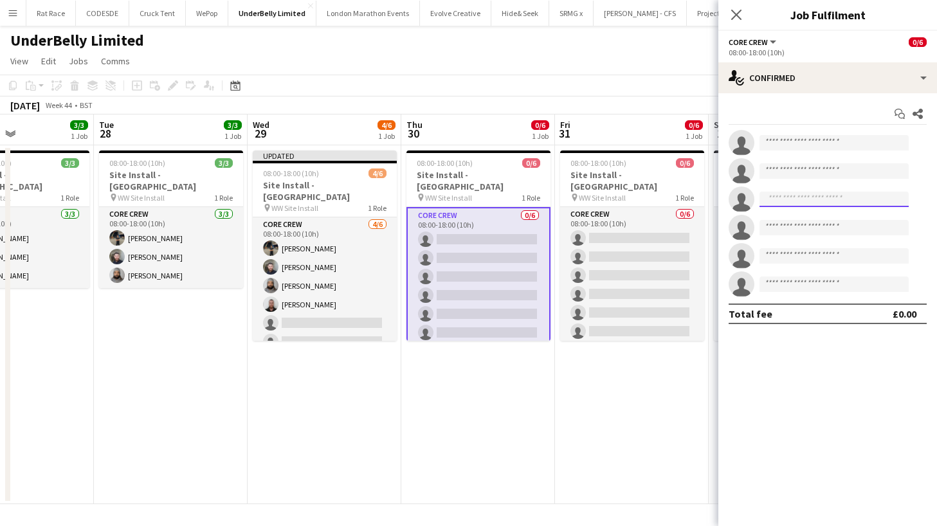
click at [800, 201] on input at bounding box center [833, 199] width 149 height 15
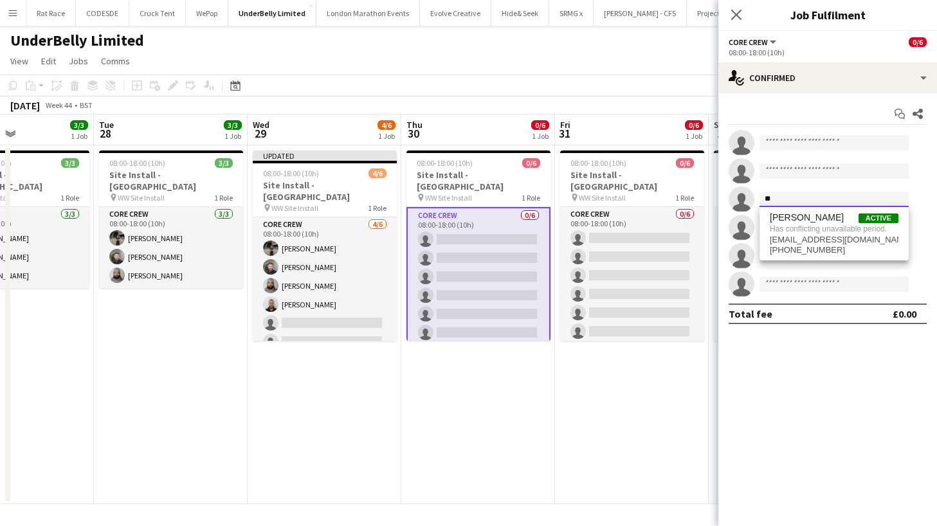
type input "*"
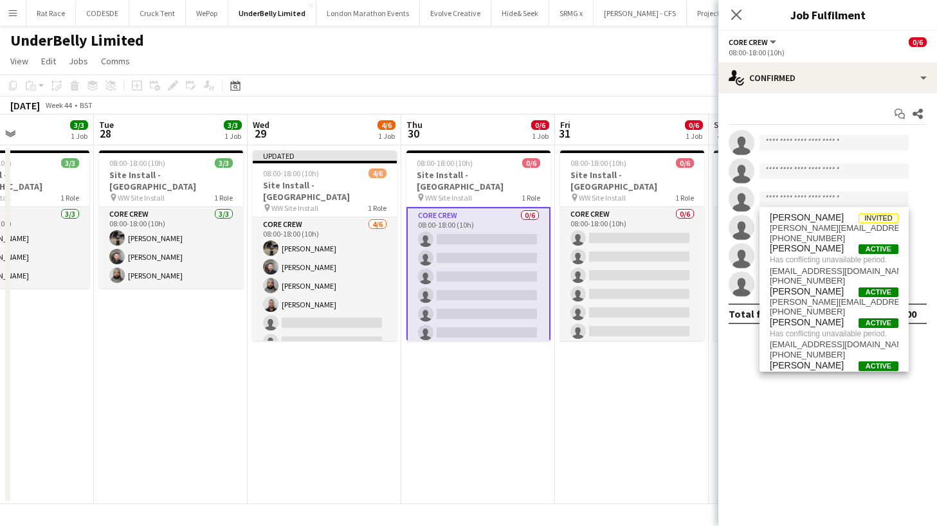
click at [605, 404] on app-date-cell "08:00-18:00 (10h) 0/6 Site Install - [GEOGRAPHIC_DATA] pin WW Site Install 1 Ro…" at bounding box center [632, 324] width 154 height 359
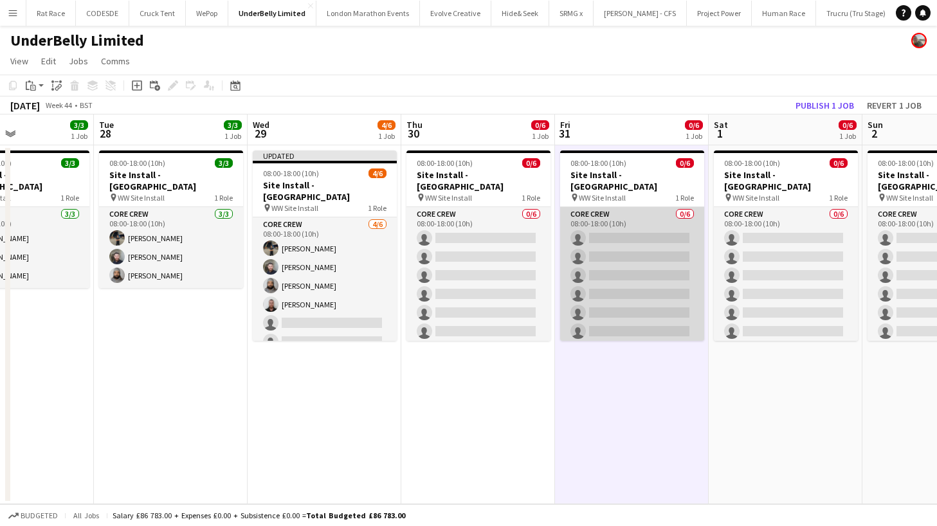
click at [623, 262] on app-card-role "Core Crew 0/6 08:00-18:00 (10h) single-neutral-actions single-neutral-actions s…" at bounding box center [632, 275] width 144 height 137
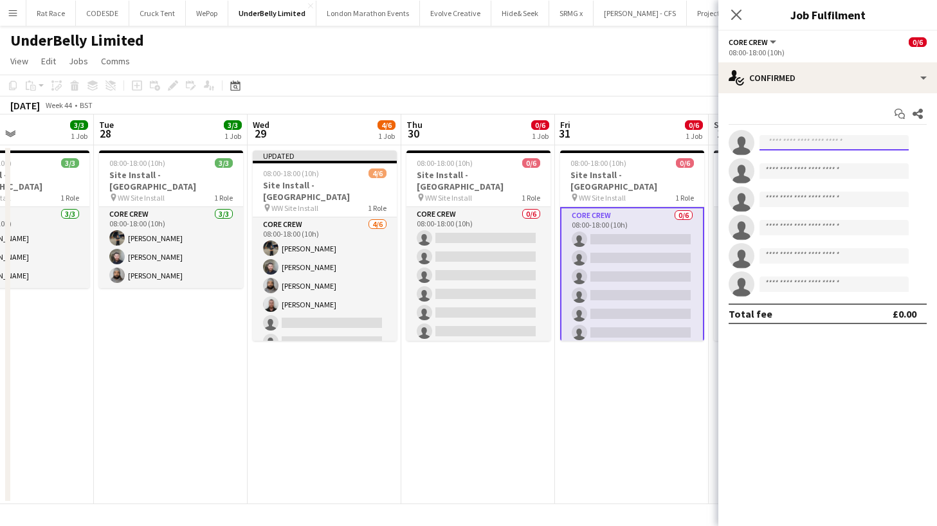
click at [792, 138] on input at bounding box center [833, 142] width 149 height 15
type input "****"
drag, startPoint x: 788, startPoint y: 138, endPoint x: 751, endPoint y: 134, distance: 36.9
click at [751, 134] on app-invite-slot "single-neutral-actions ****" at bounding box center [827, 143] width 219 height 26
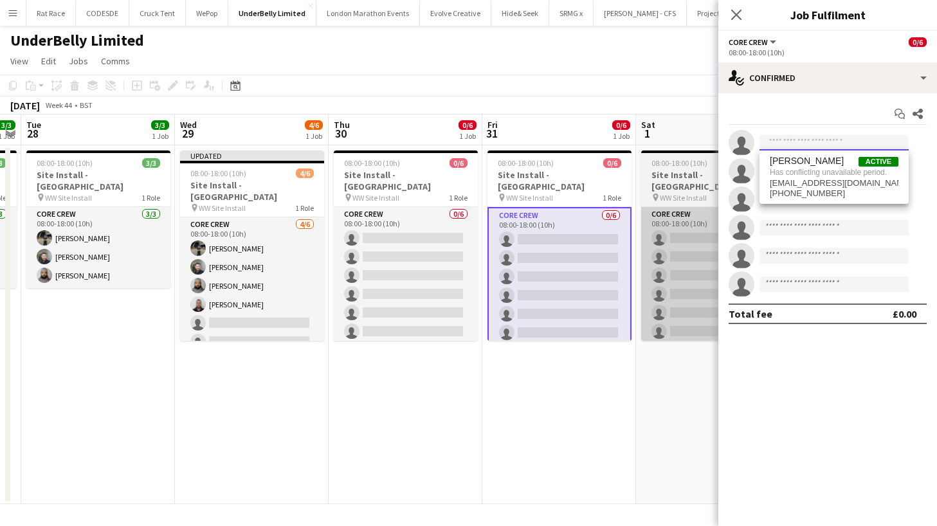
scroll to position [0, 448]
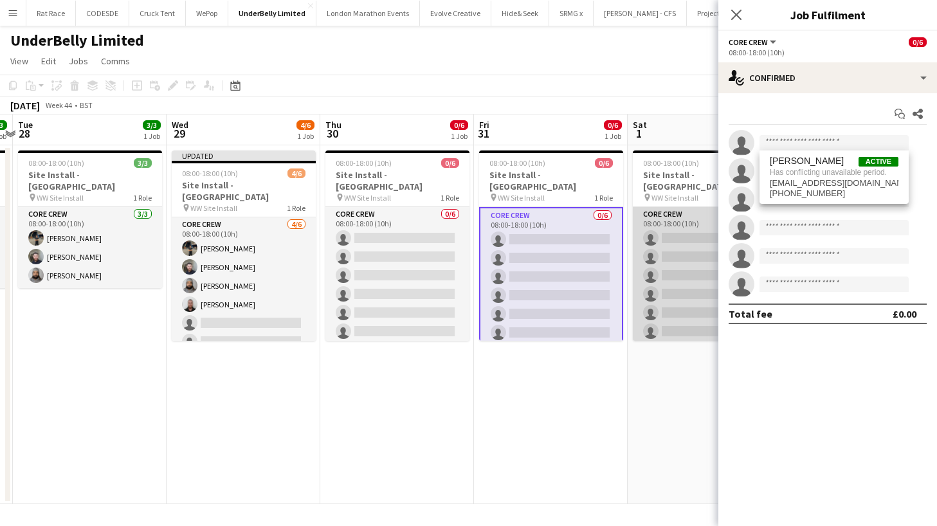
click at [675, 237] on app-card-role "Core Crew 0/6 08:00-18:00 (10h) single-neutral-actions single-neutral-actions s…" at bounding box center [705, 275] width 144 height 137
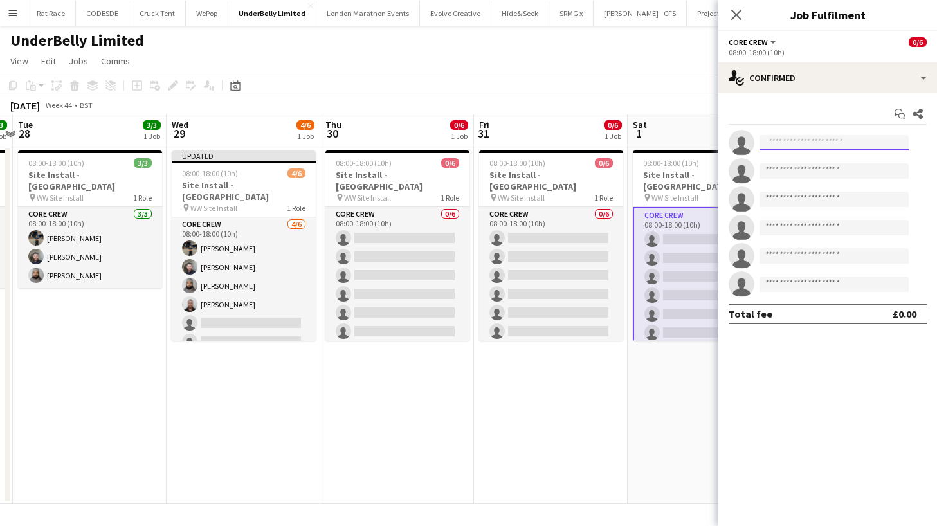
click at [786, 141] on input at bounding box center [833, 142] width 149 height 15
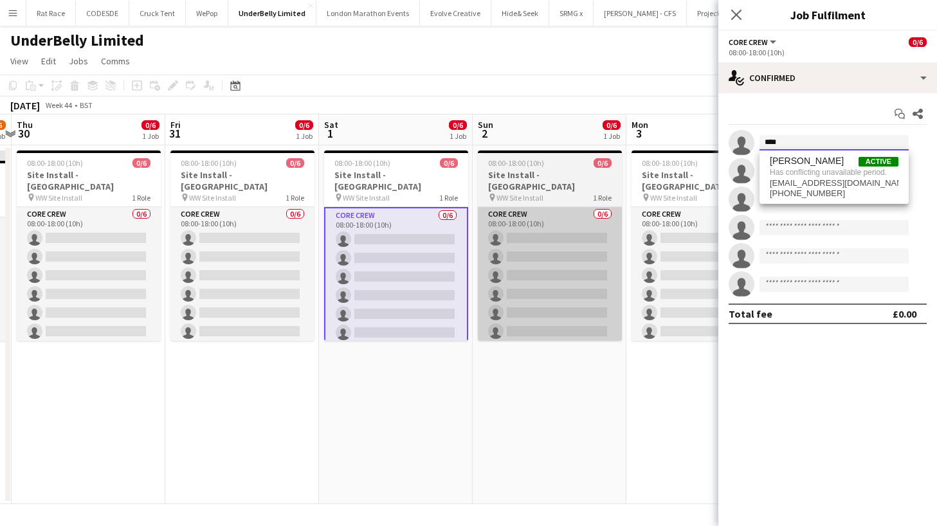
scroll to position [0, 452]
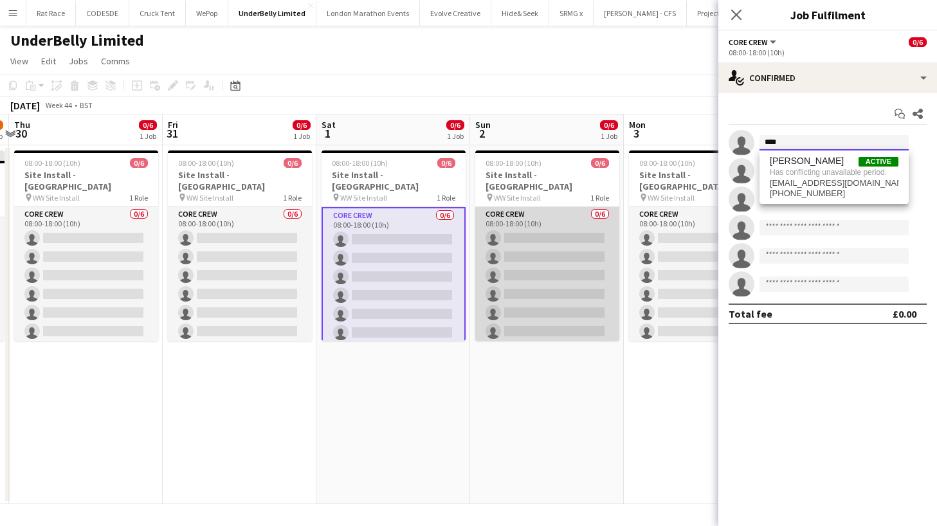
type input "****"
click at [532, 251] on app-card-role "Core Crew 0/6 08:00-18:00 (10h) single-neutral-actions single-neutral-actions s…" at bounding box center [547, 275] width 144 height 137
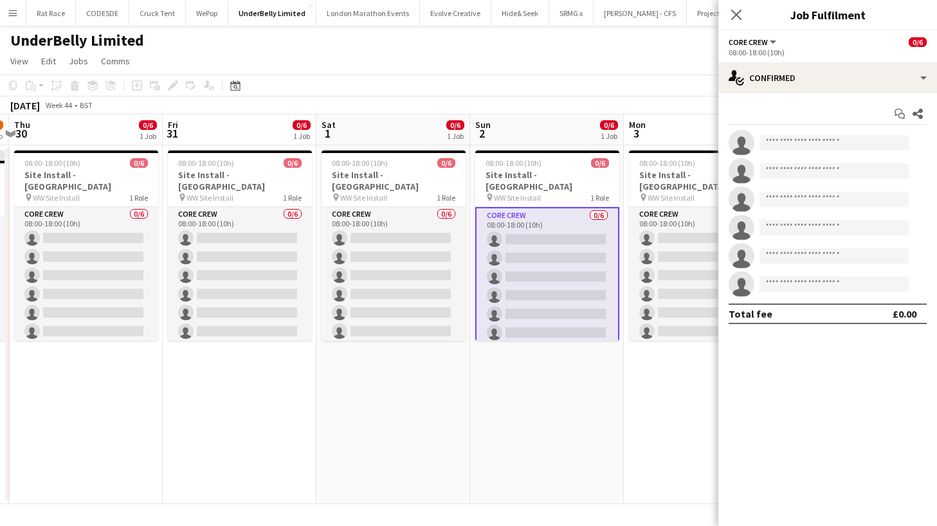
click at [803, 153] on app-invite-slot "single-neutral-actions" at bounding box center [827, 143] width 219 height 26
click at [796, 148] on input at bounding box center [833, 142] width 149 height 15
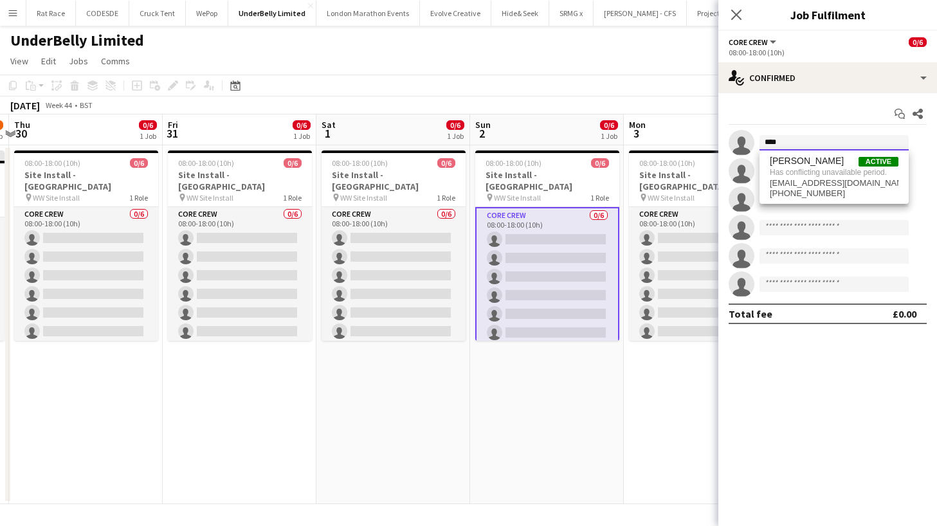
type input "****"
click at [729, 24] on div "Close pop-in" at bounding box center [736, 15] width 36 height 30
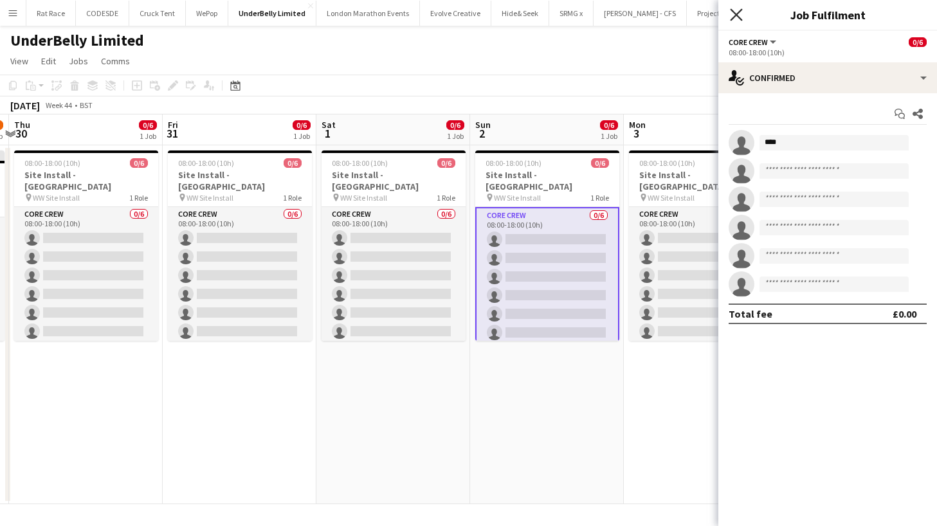
click at [731, 20] on icon at bounding box center [736, 14] width 12 height 12
